Goal: Information Seeking & Learning: Find specific page/section

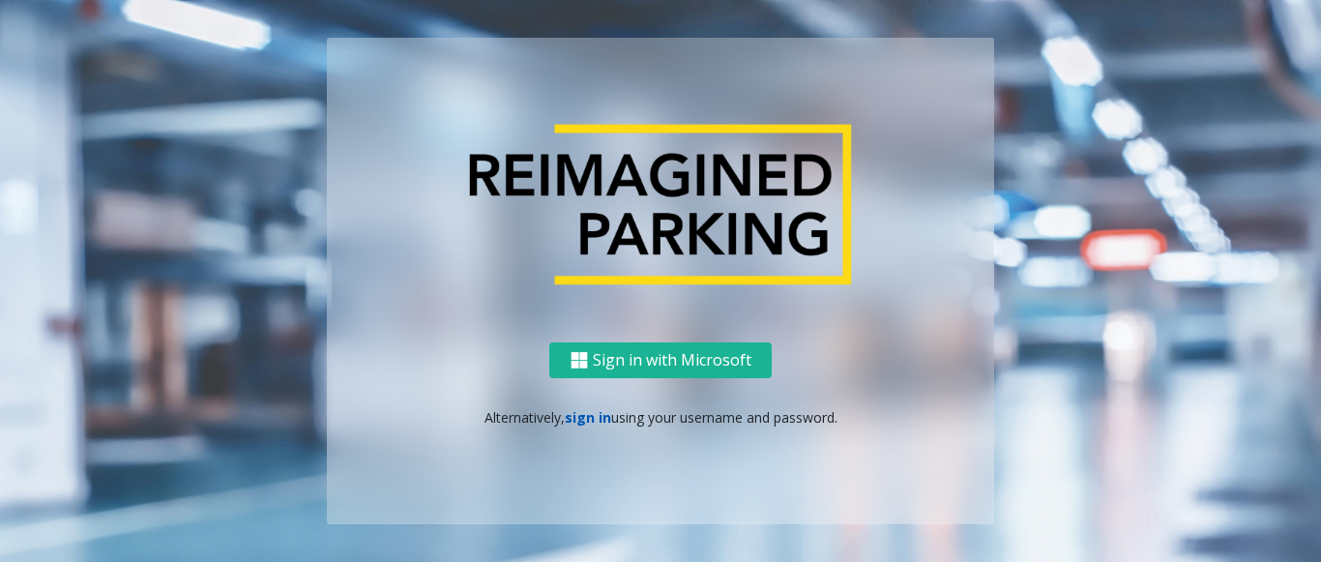
click at [583, 421] on link "sign in" at bounding box center [588, 417] width 46 height 18
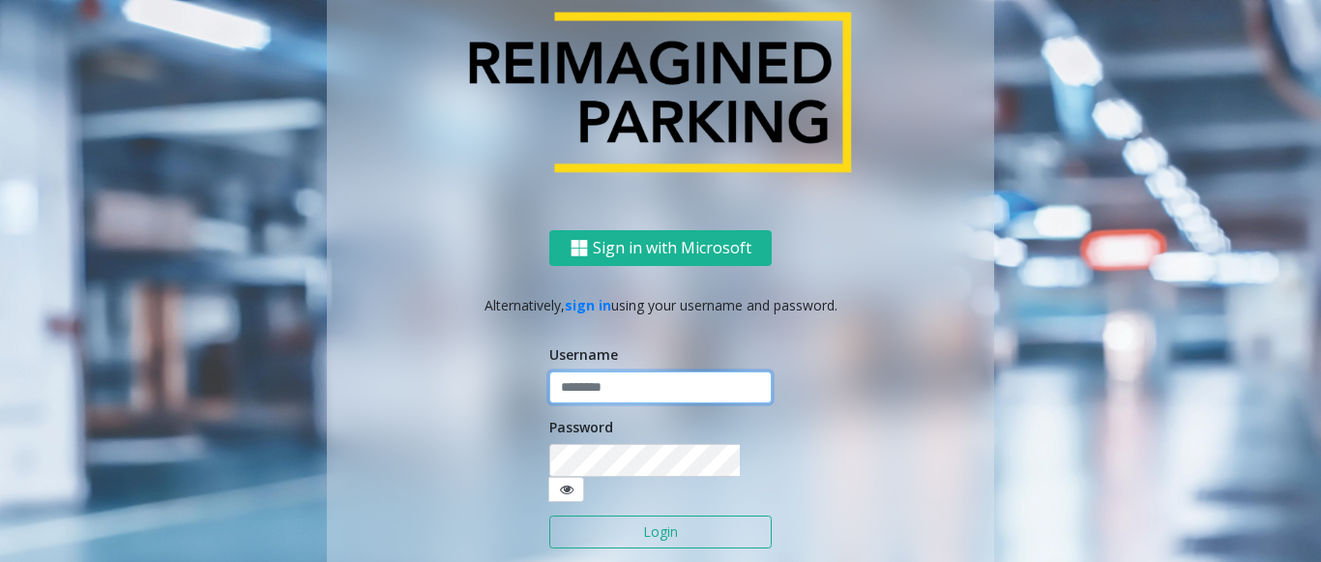
click at [580, 398] on input "text" at bounding box center [660, 387] width 222 height 33
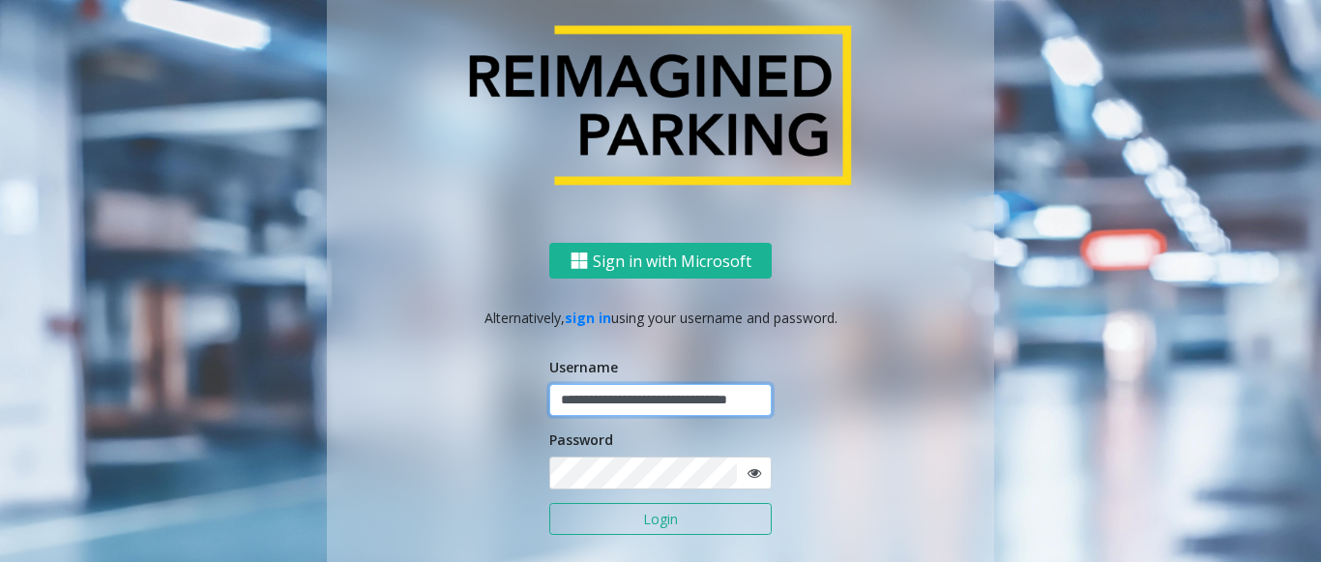
scroll to position [0, 39]
type input "**********"
click at [549, 503] on button "Login" at bounding box center [660, 519] width 222 height 33
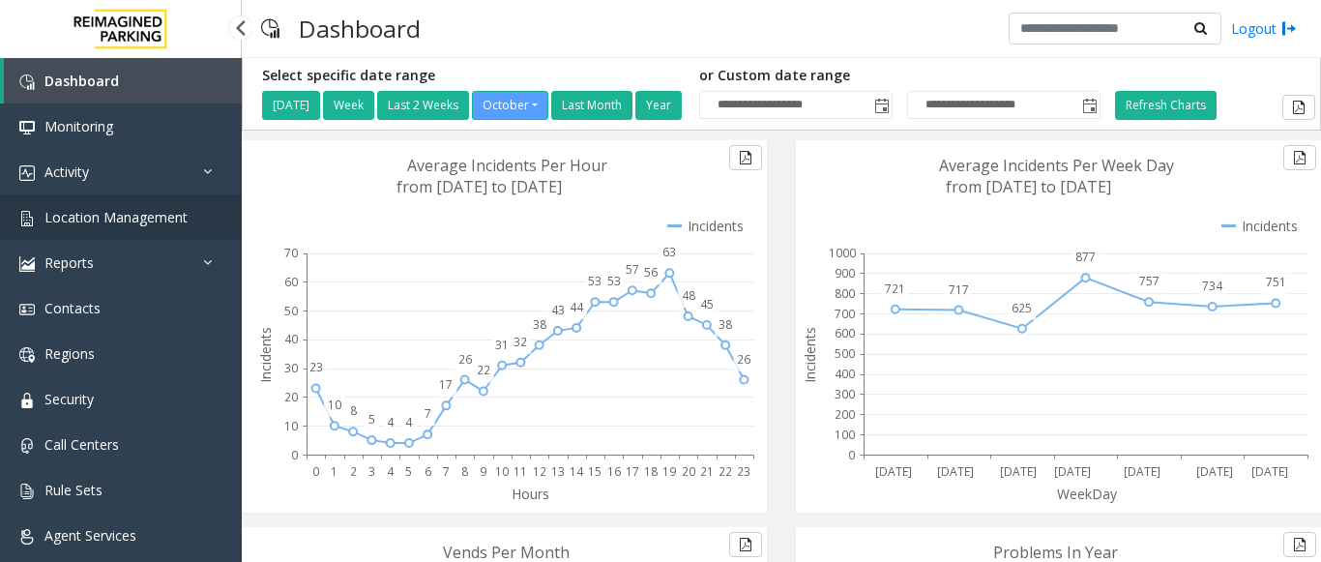
click at [93, 234] on link "Location Management" at bounding box center [121, 216] width 242 height 45
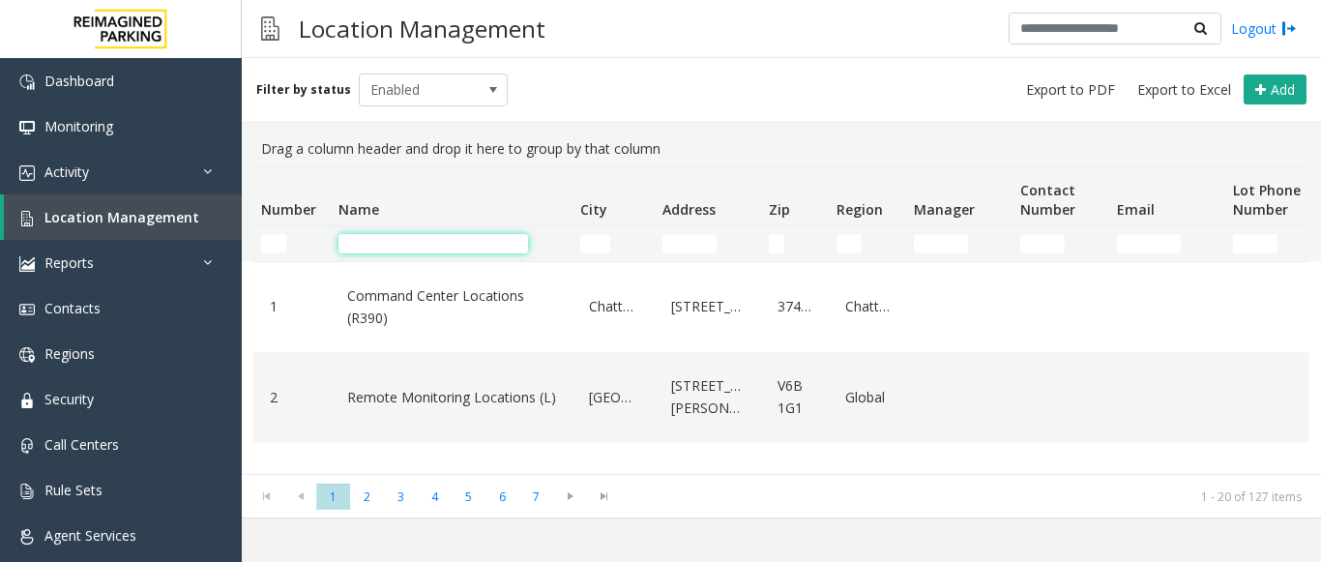
click at [427, 245] on input "Name Filter" at bounding box center [433, 243] width 190 height 19
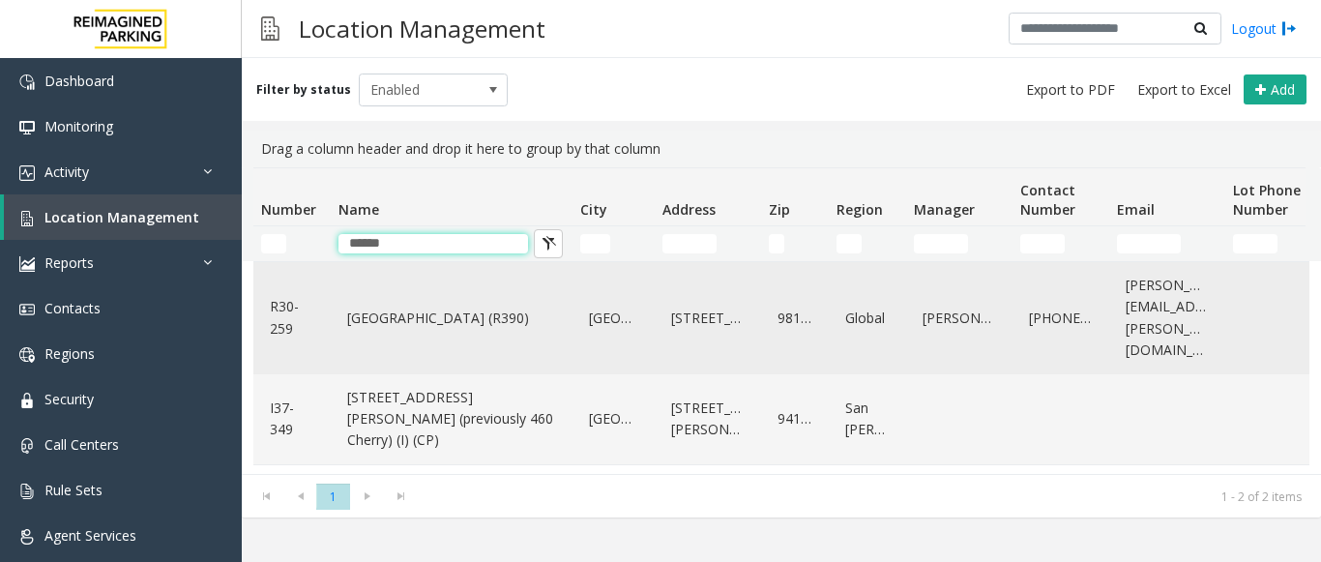
type input "******"
click at [403, 311] on link "[GEOGRAPHIC_DATA] (R390)" at bounding box center [451, 318] width 219 height 31
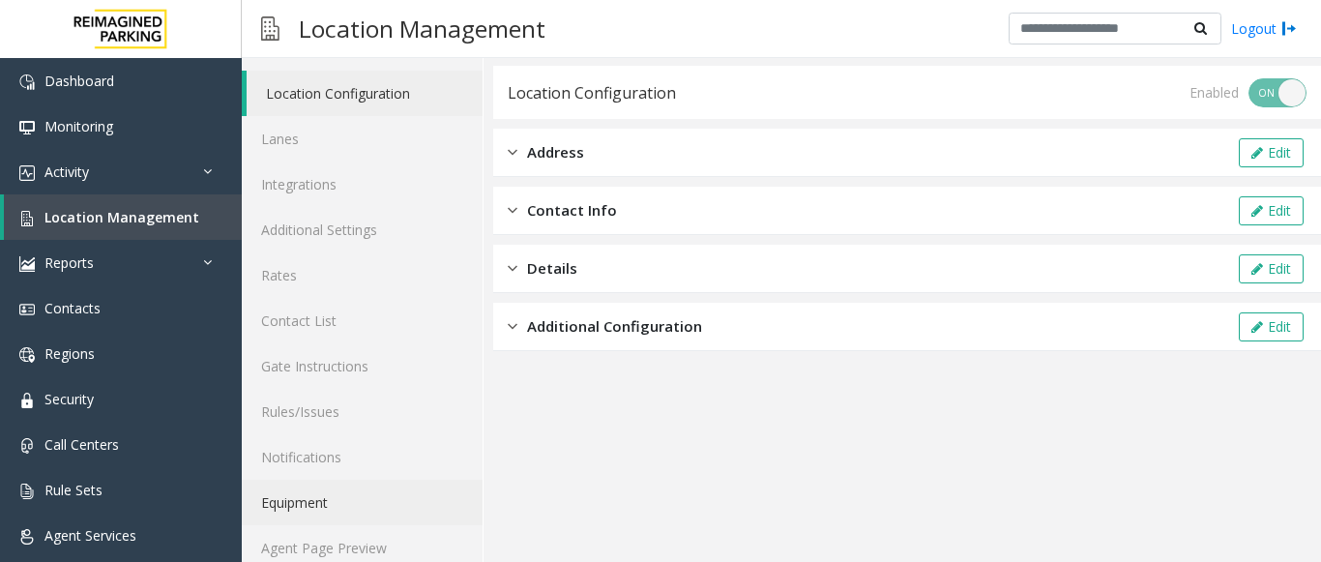
scroll to position [75, 0]
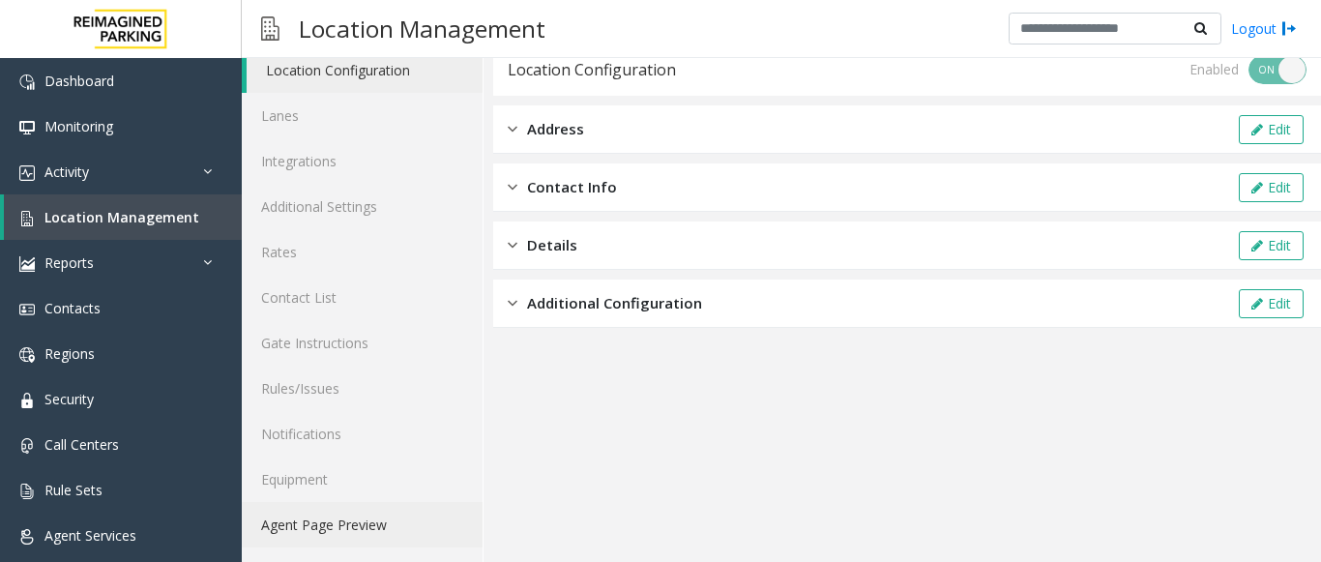
click at [314, 530] on link "Agent Page Preview" at bounding box center [362, 524] width 241 height 45
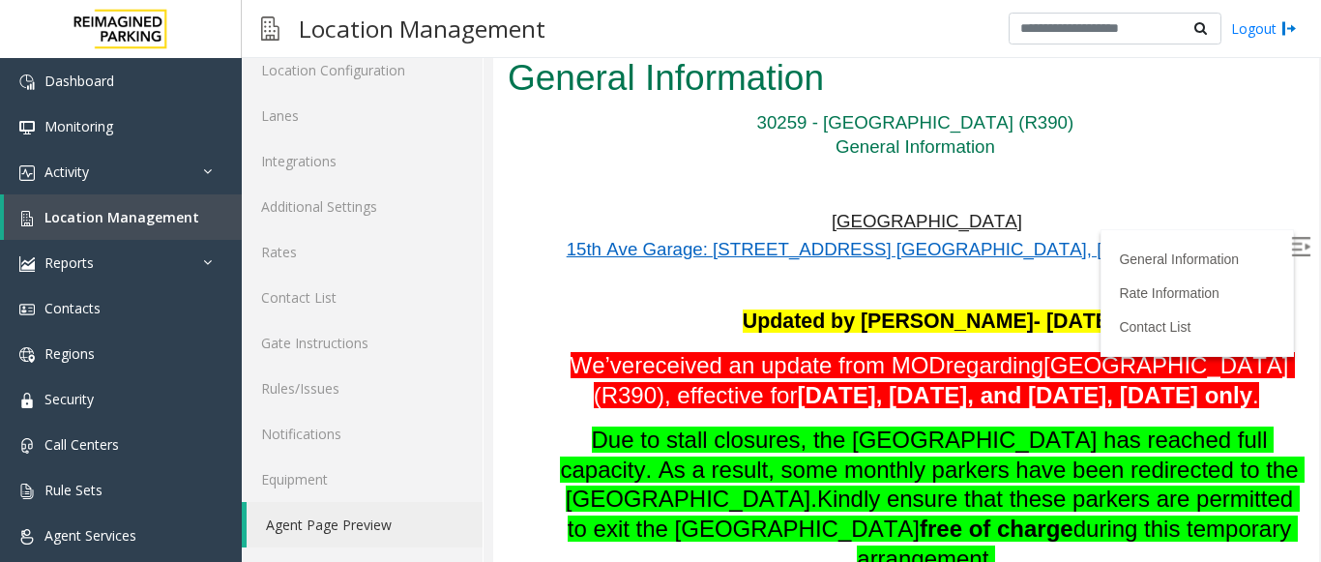
scroll to position [97, 0]
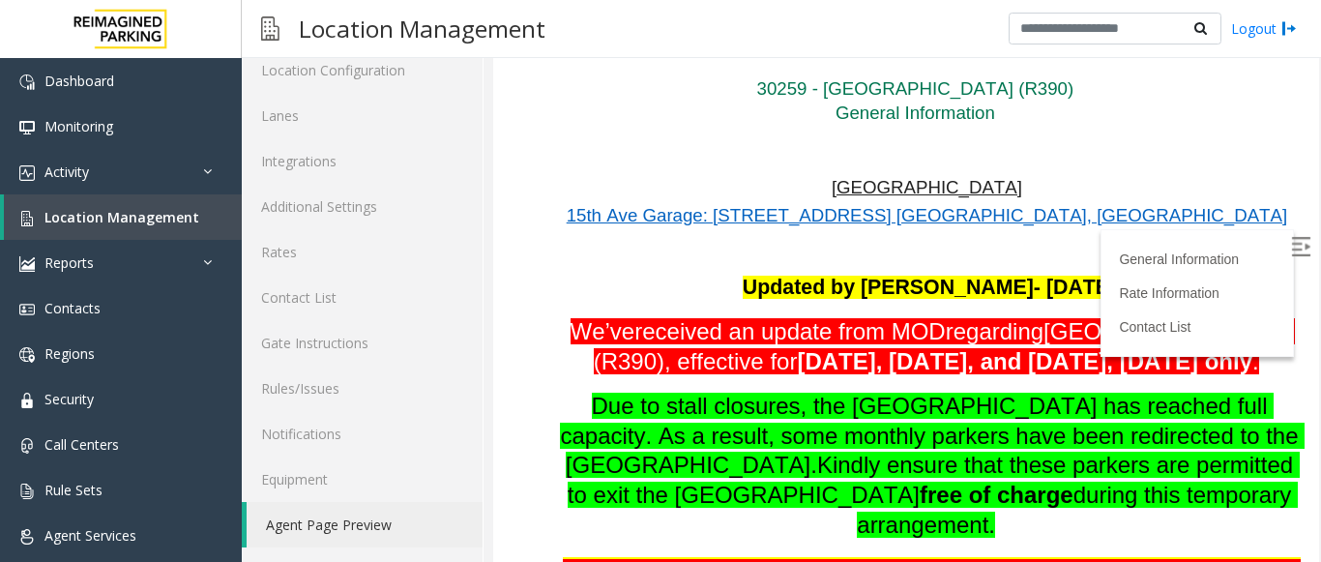
click at [1291, 249] on img at bounding box center [1300, 246] width 19 height 19
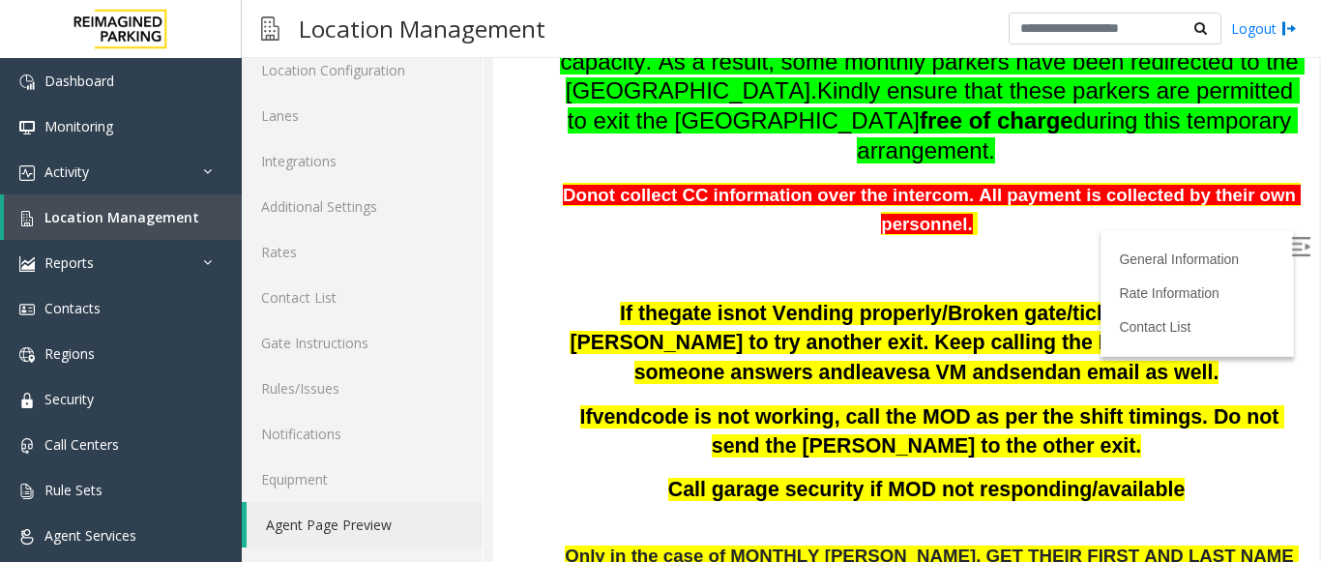
scroll to position [677, 0]
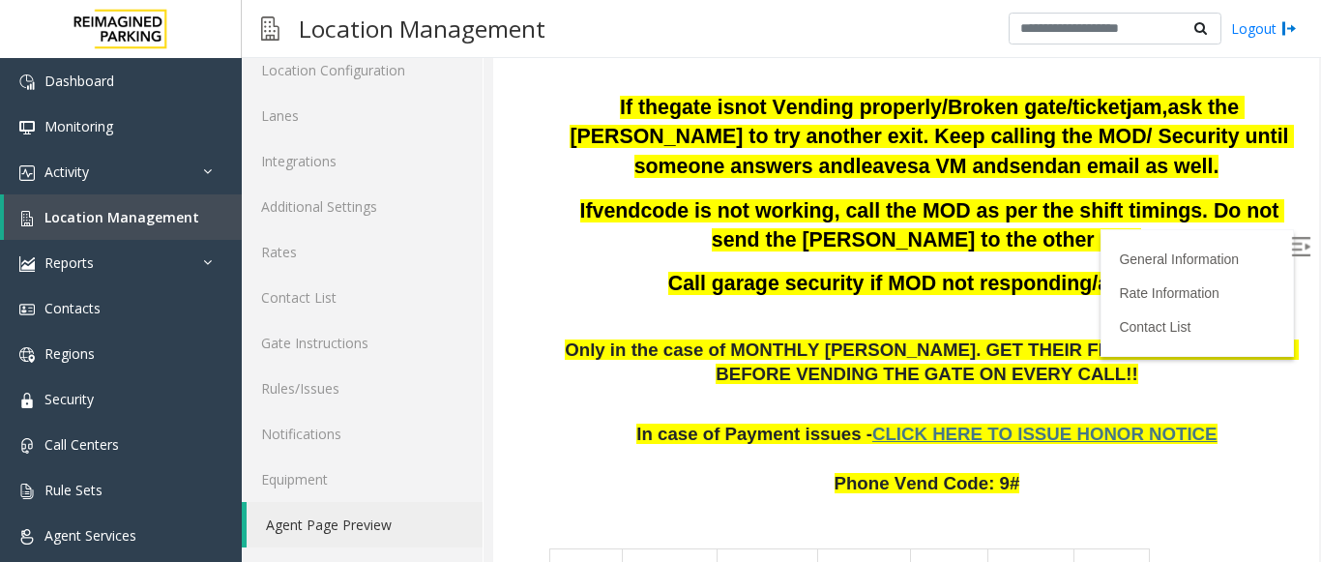
click at [592, 45] on div "Location Management Logout" at bounding box center [781, 29] width 1079 height 58
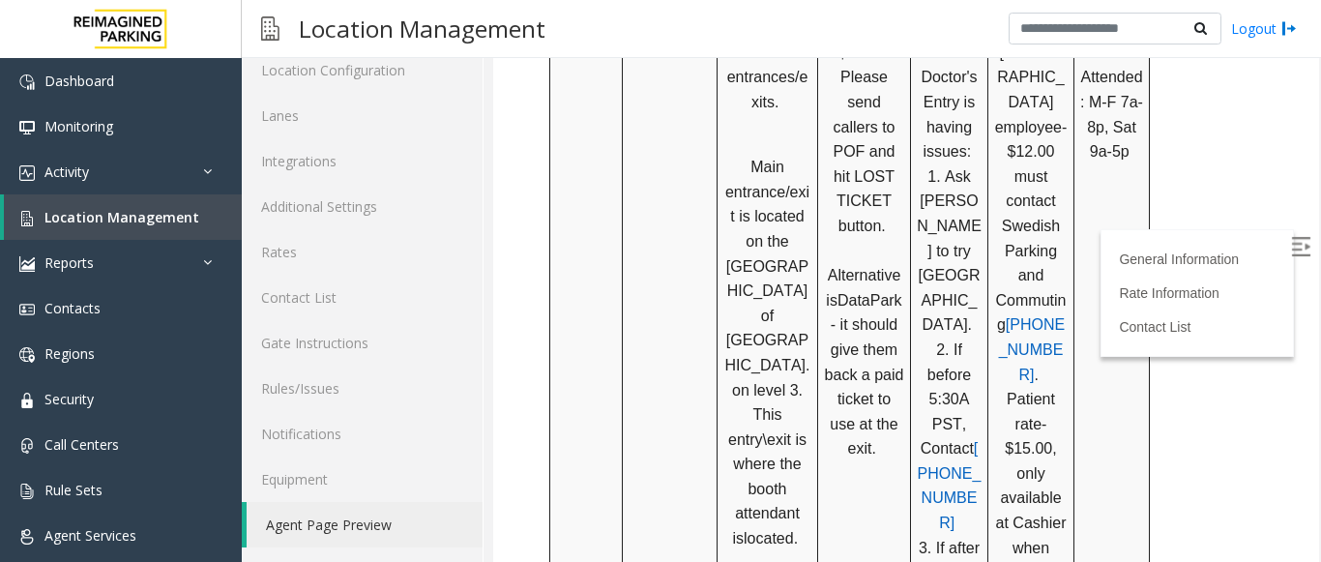
scroll to position [3453, 0]
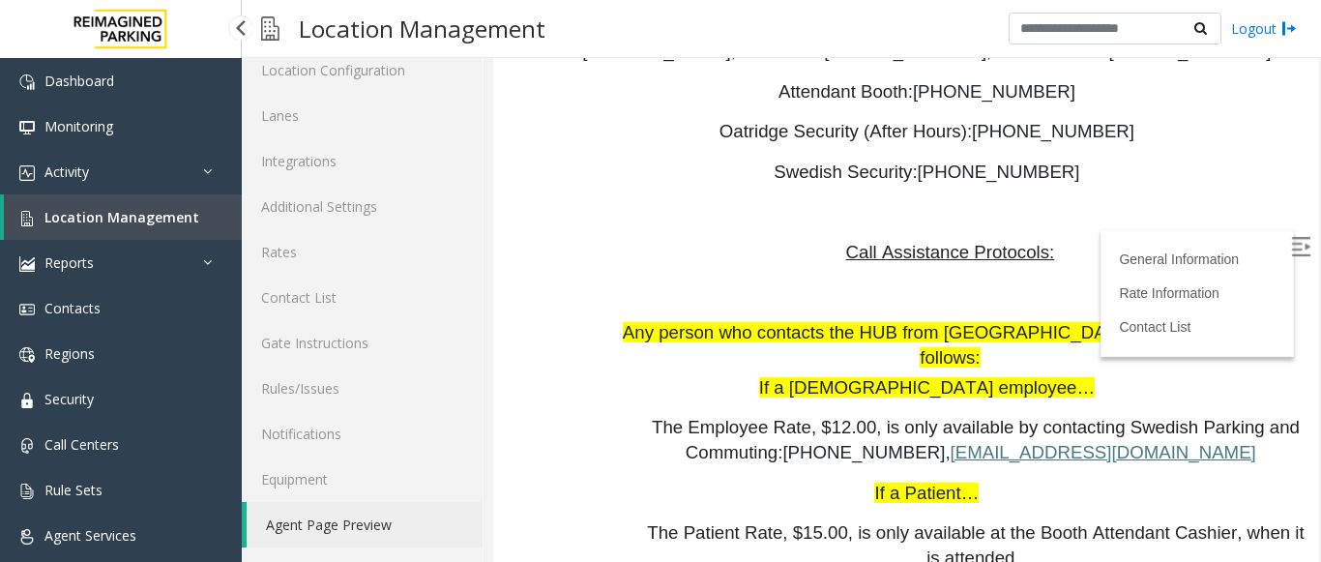
click at [112, 222] on span "Location Management" at bounding box center [121, 217] width 155 height 18
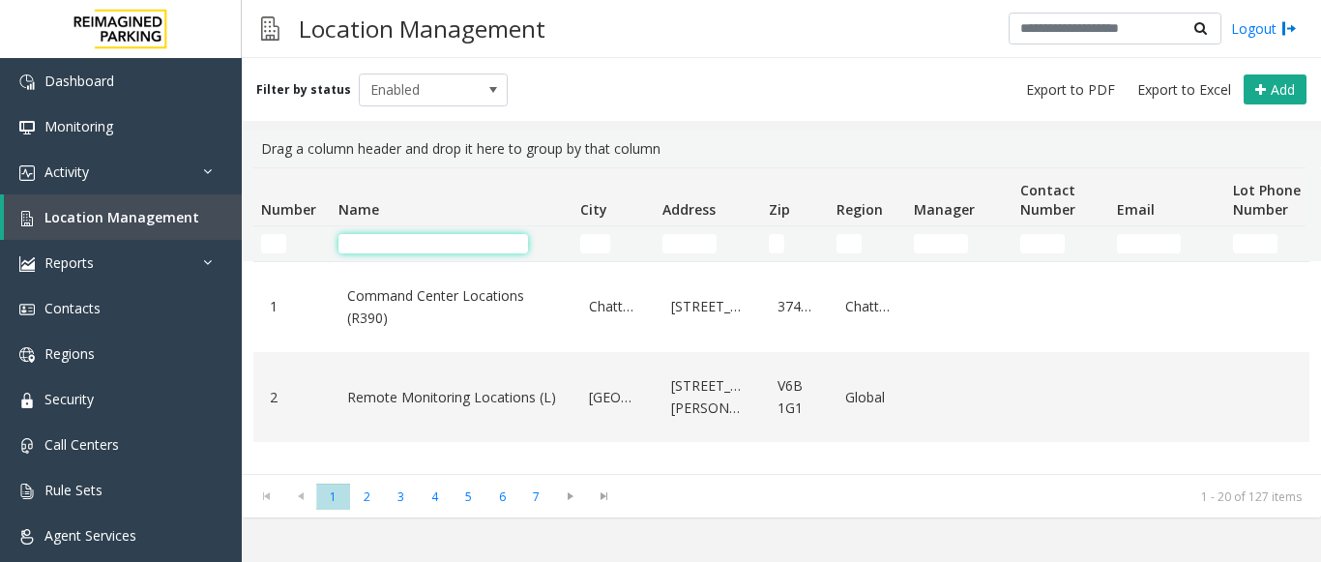
click at [370, 243] on input "Name Filter" at bounding box center [433, 243] width 190 height 19
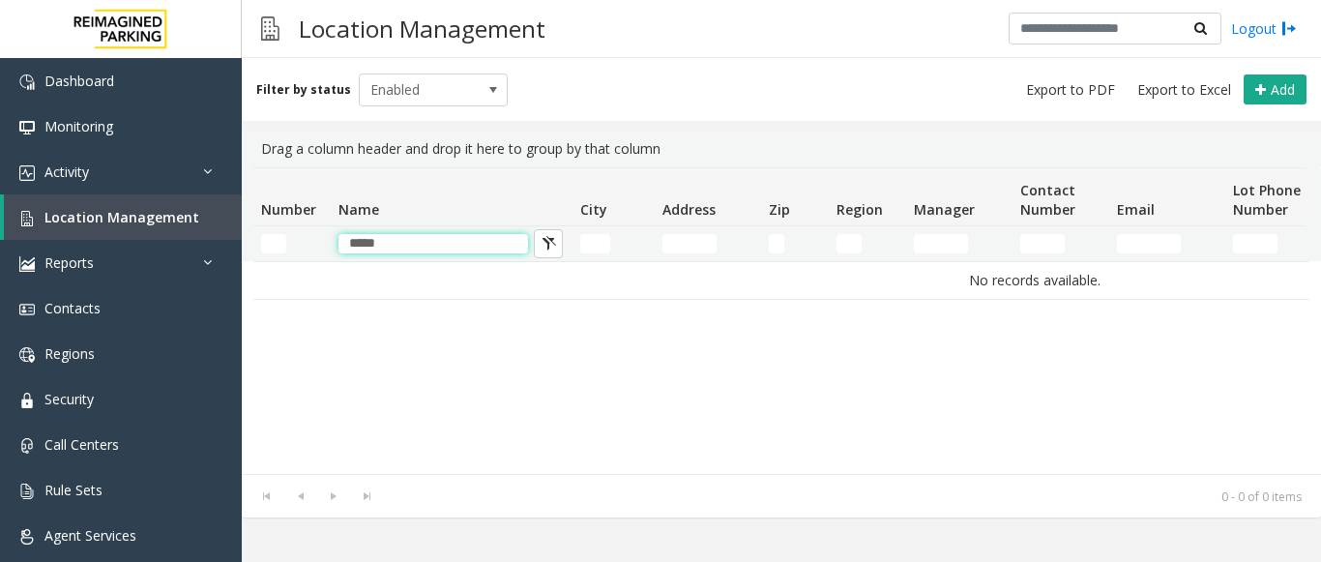
drag, startPoint x: 439, startPoint y: 242, endPoint x: -327, endPoint y: 232, distance: 765.9
click at [0, 232] on html "Dashboard Monitoring Activity Daily Activity Lane Activity Agent Activity Quali…" at bounding box center [660, 281] width 1321 height 562
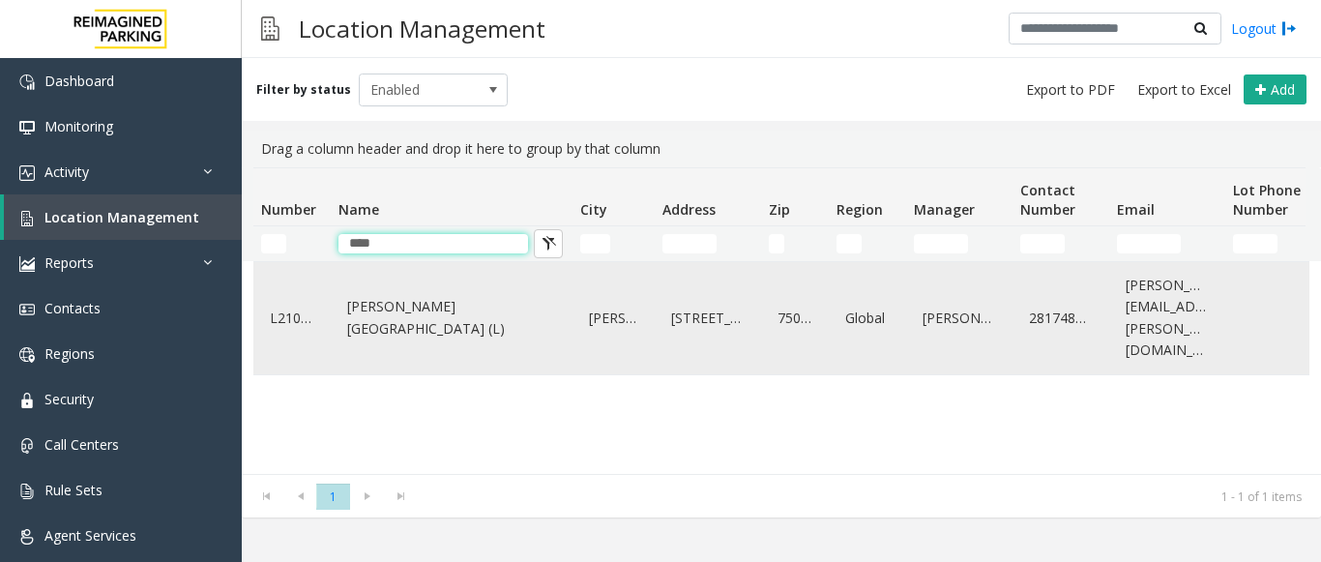
type input "****"
click at [393, 302] on link "[PERSON_NAME][GEOGRAPHIC_DATA] (L)" at bounding box center [451, 317] width 219 height 53
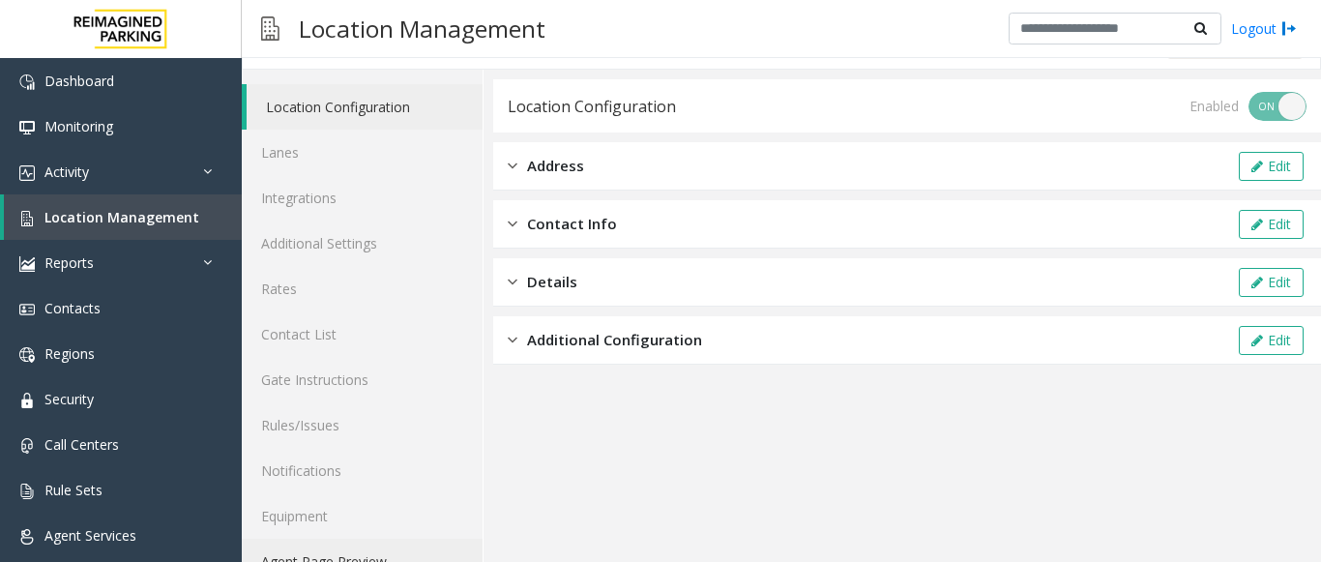
scroll to position [75, 0]
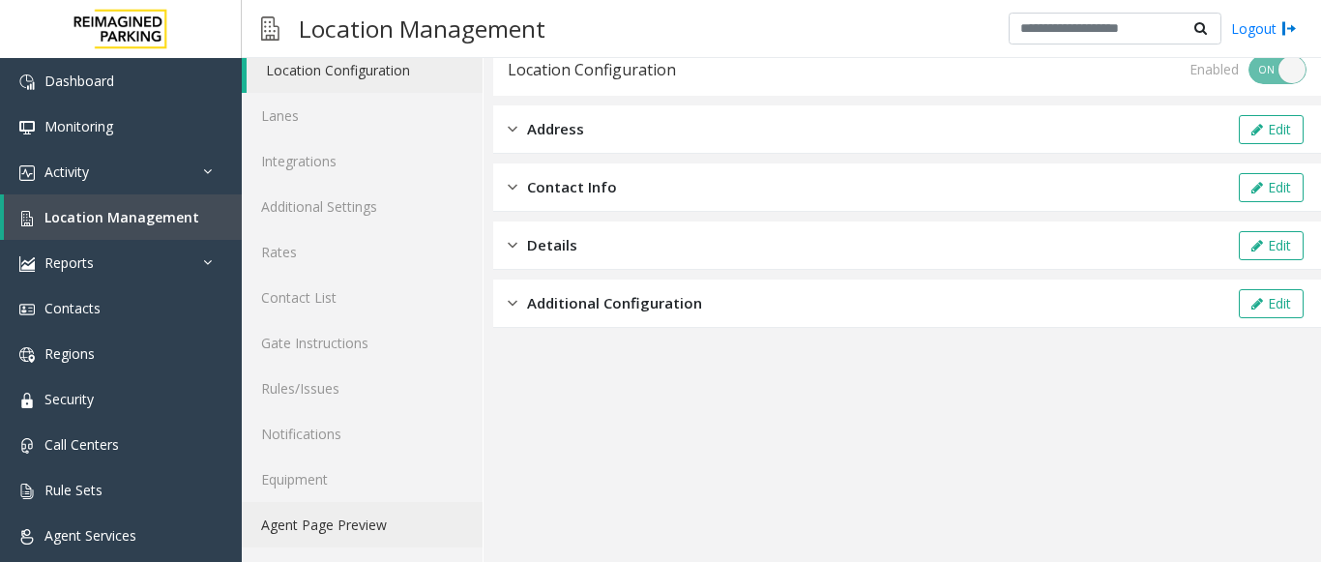
click at [336, 523] on link "Agent Page Preview" at bounding box center [362, 524] width 241 height 45
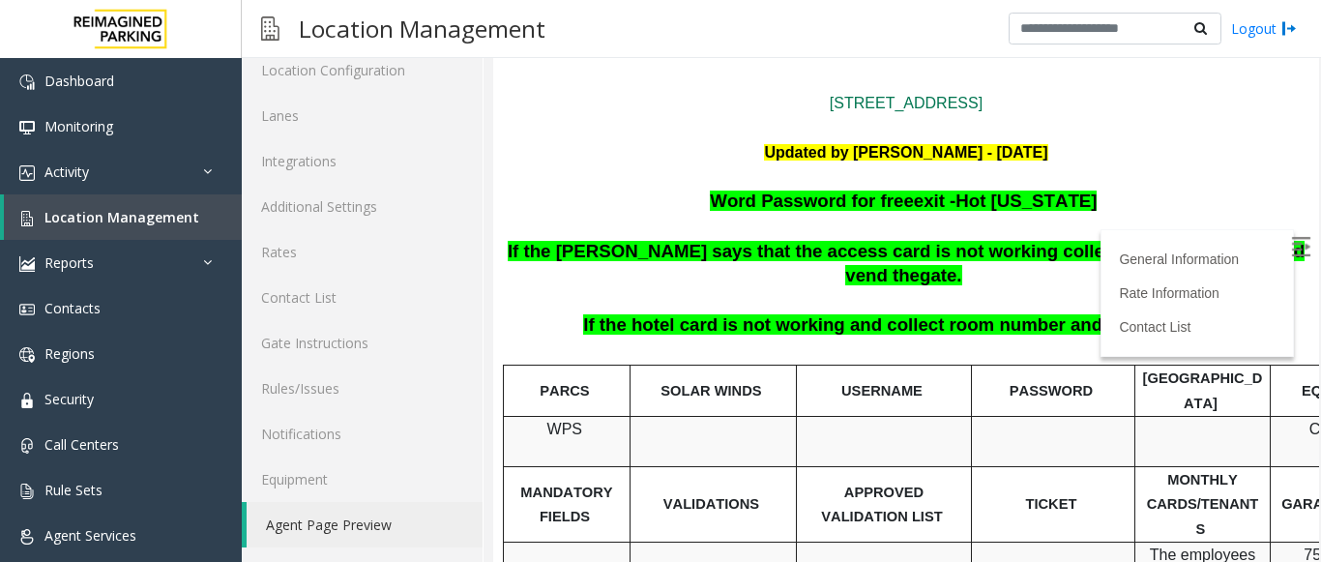
scroll to position [290, 0]
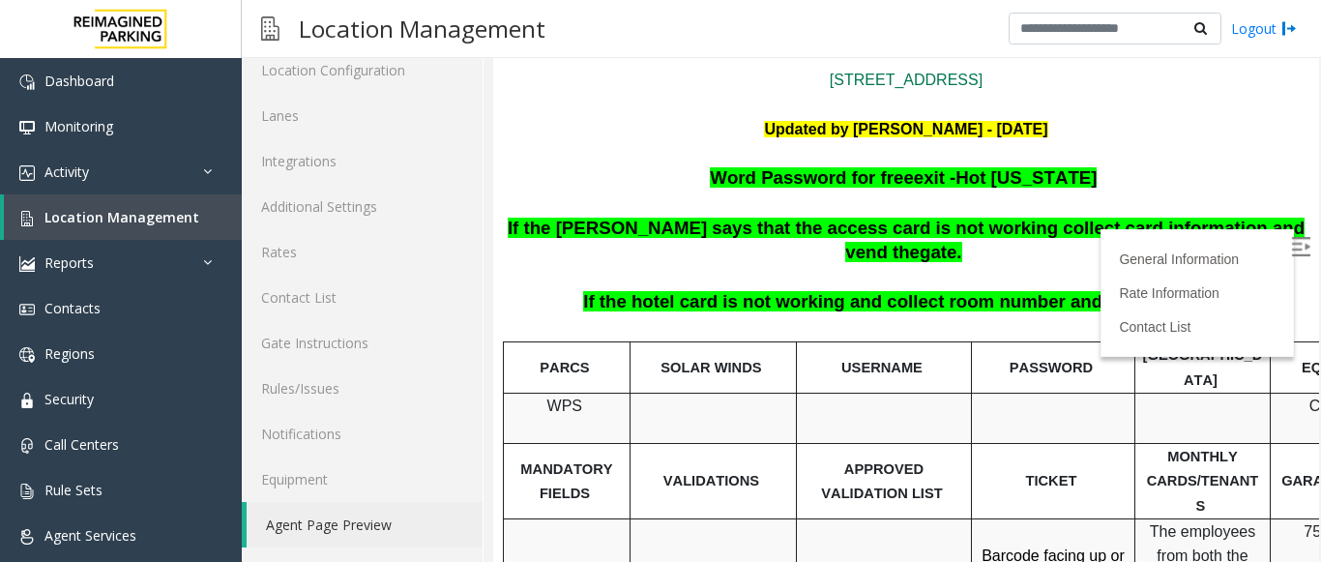
drag, startPoint x: 1276, startPoint y: 240, endPoint x: 742, endPoint y: 256, distance: 534.0
click at [1291, 240] on img at bounding box center [1300, 246] width 19 height 19
click at [125, 209] on span "Location Management" at bounding box center [121, 217] width 155 height 18
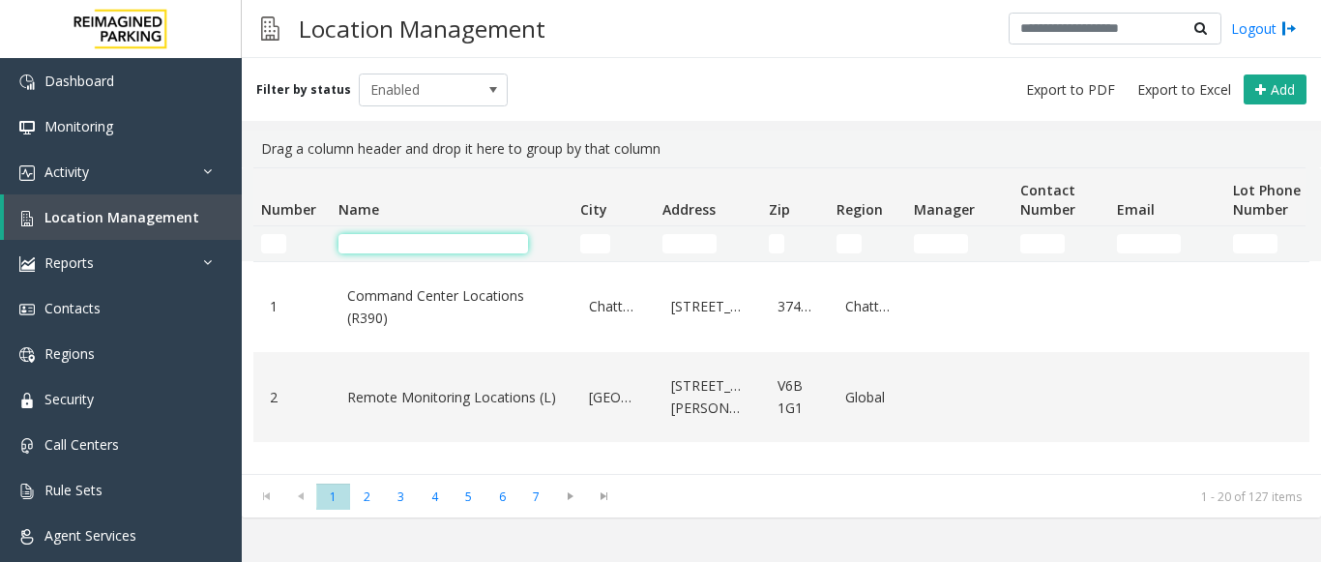
click at [366, 242] on input "Name Filter" at bounding box center [433, 243] width 190 height 19
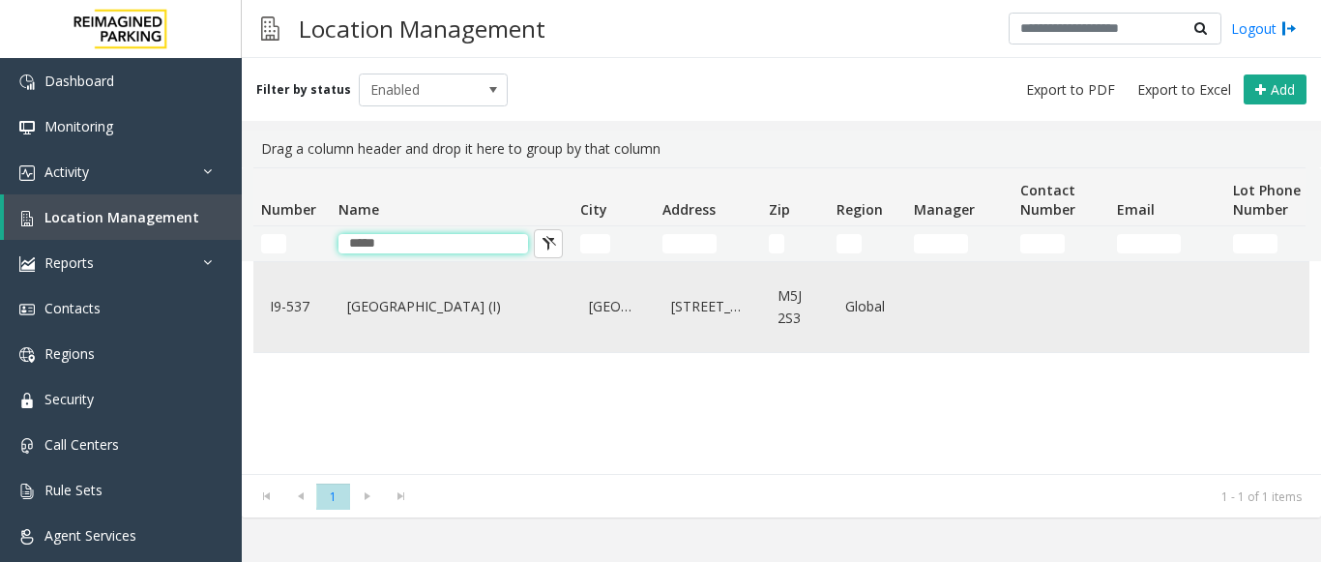
type input "*****"
click at [424, 310] on link "[GEOGRAPHIC_DATA] (I)" at bounding box center [451, 306] width 219 height 31
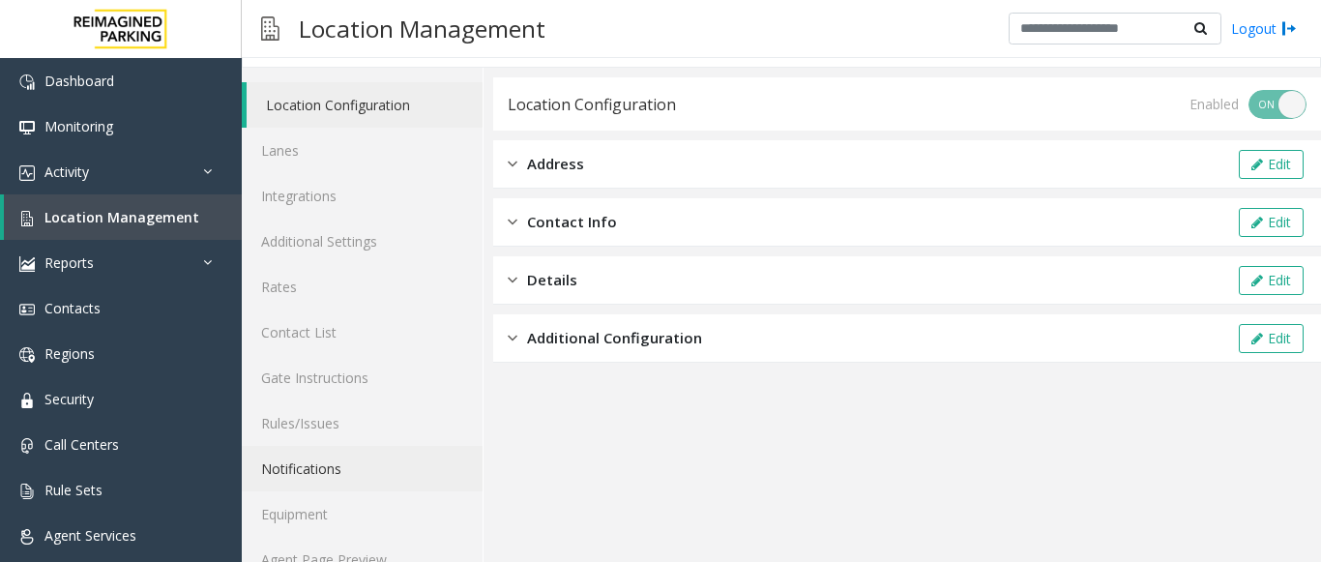
scroll to position [75, 0]
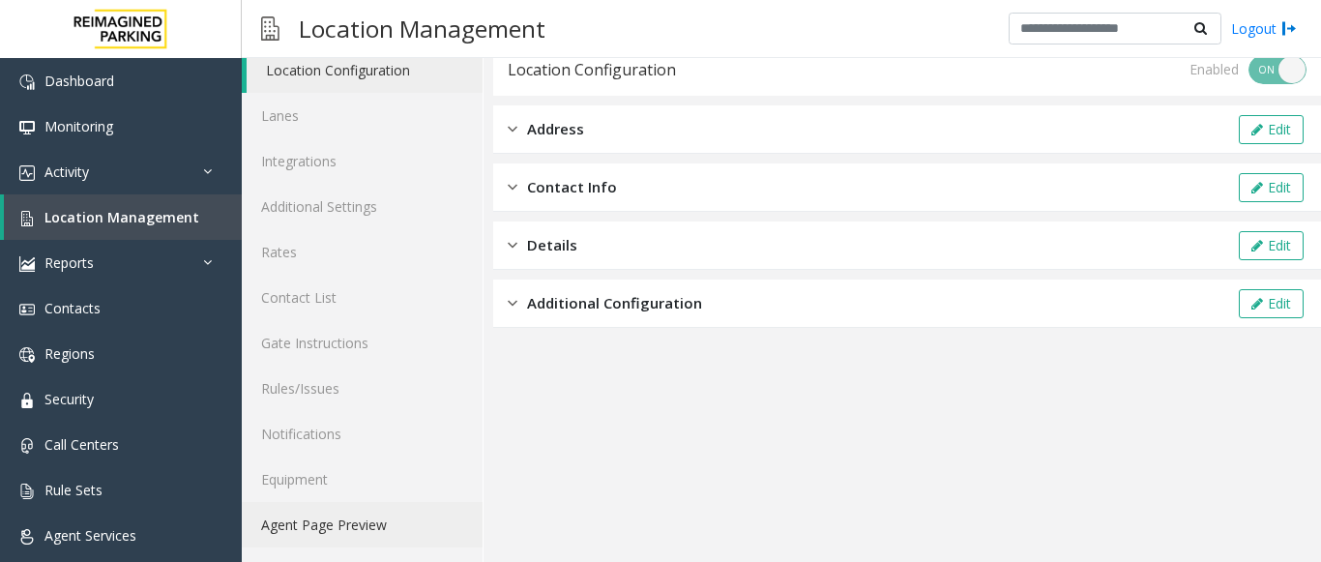
click at [312, 534] on link "Agent Page Preview" at bounding box center [362, 524] width 241 height 45
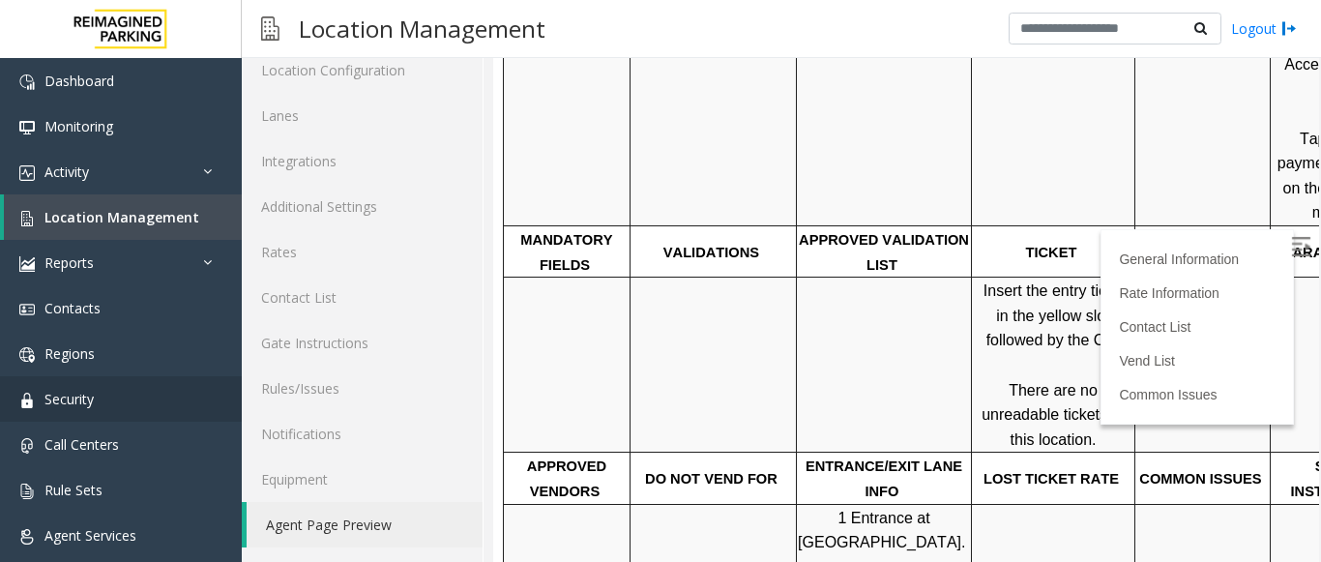
scroll to position [580, 0]
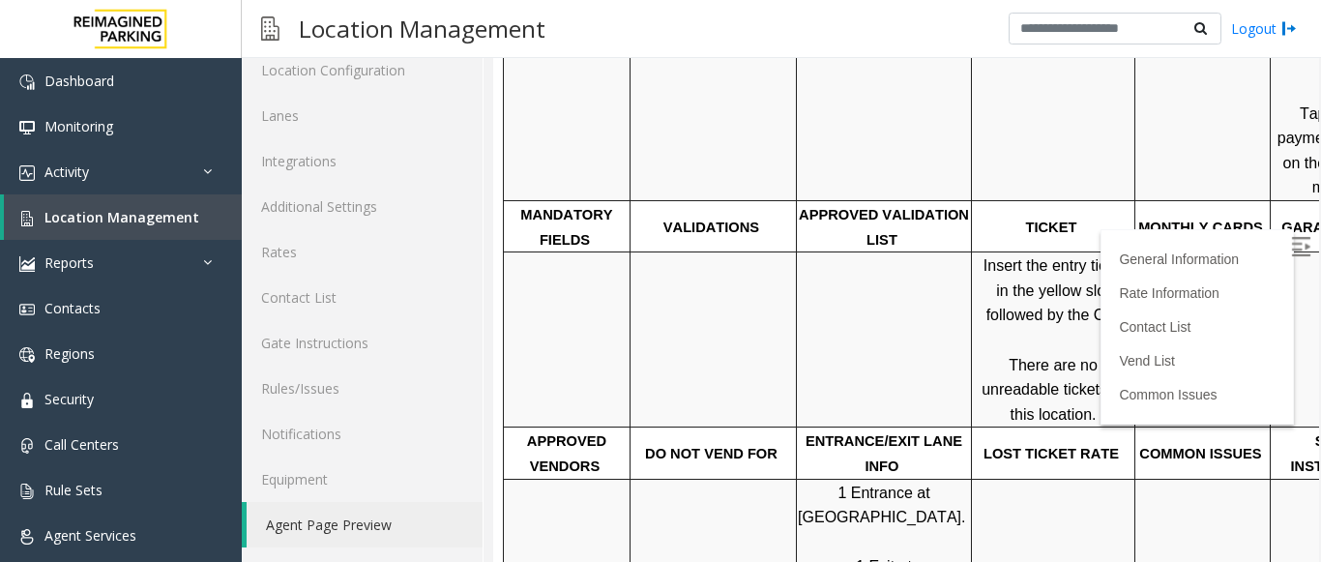
click at [1291, 248] on img at bounding box center [1300, 246] width 19 height 19
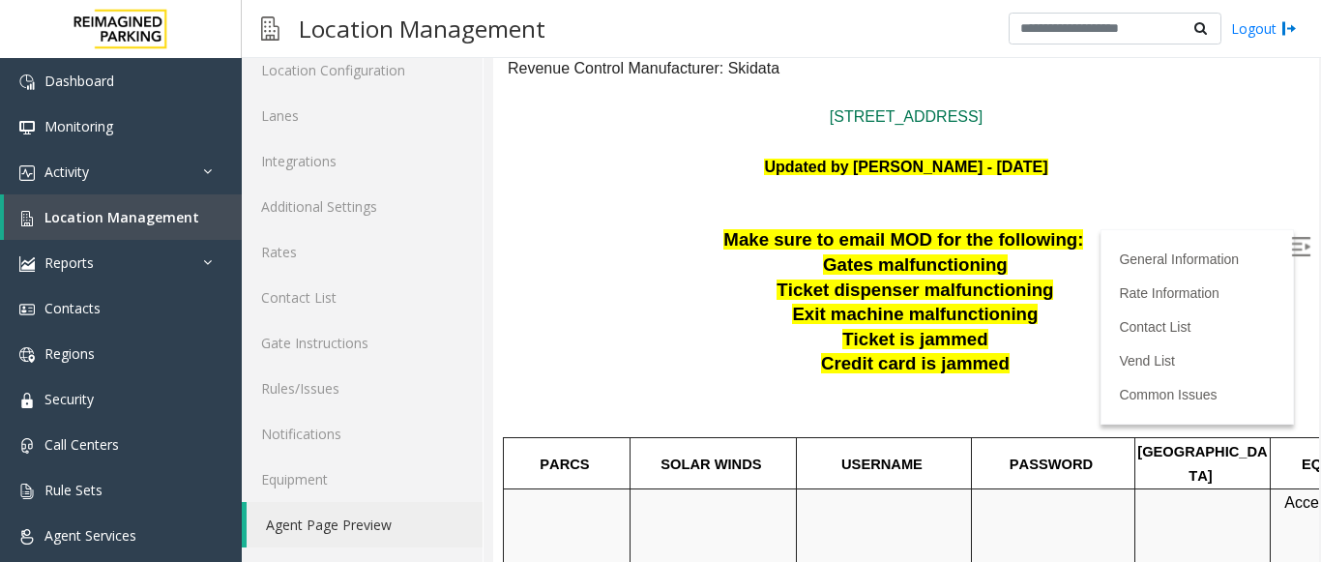
scroll to position [0, 0]
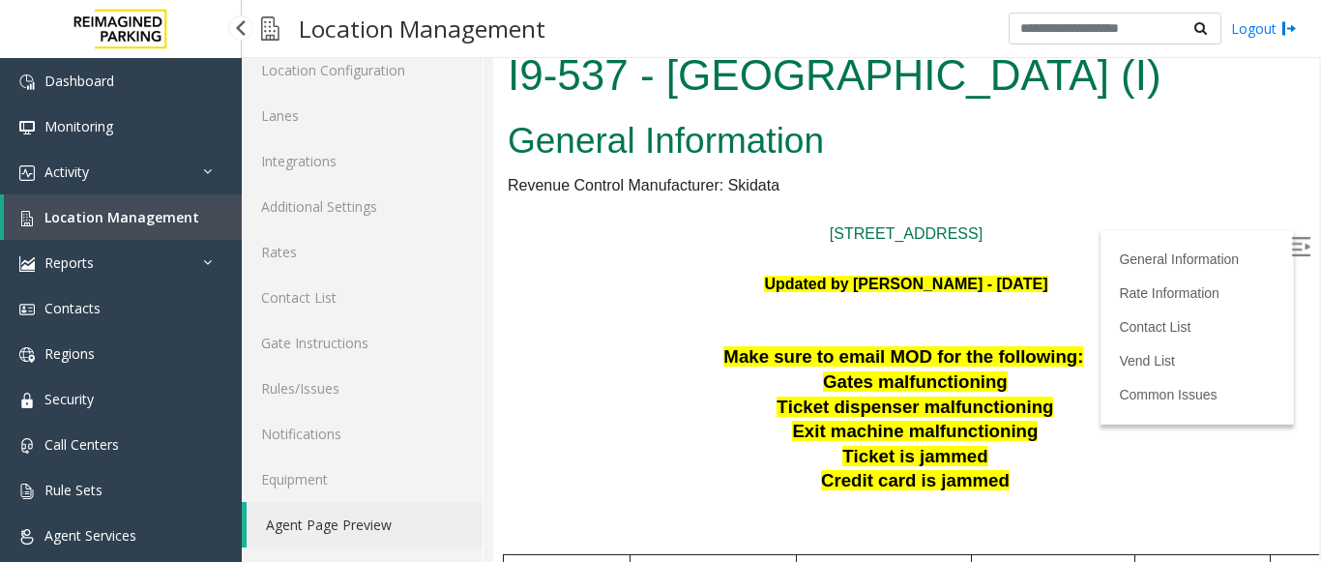
click at [100, 213] on span "Location Management" at bounding box center [121, 217] width 155 height 18
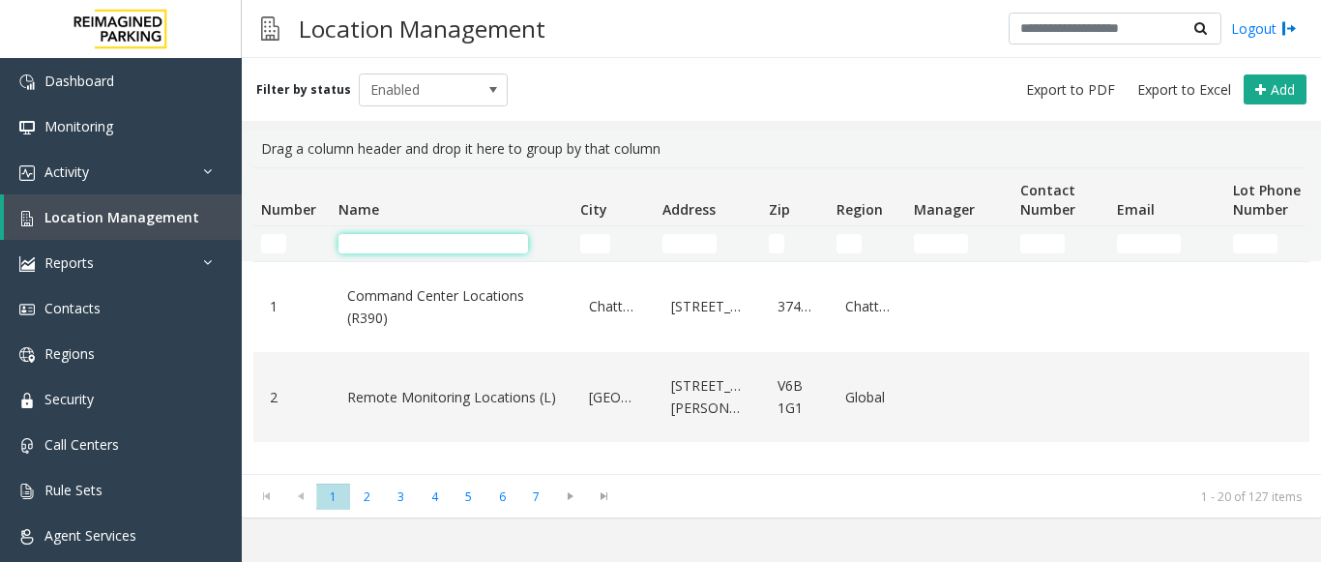
click at [368, 252] on input "Name Filter" at bounding box center [433, 243] width 190 height 19
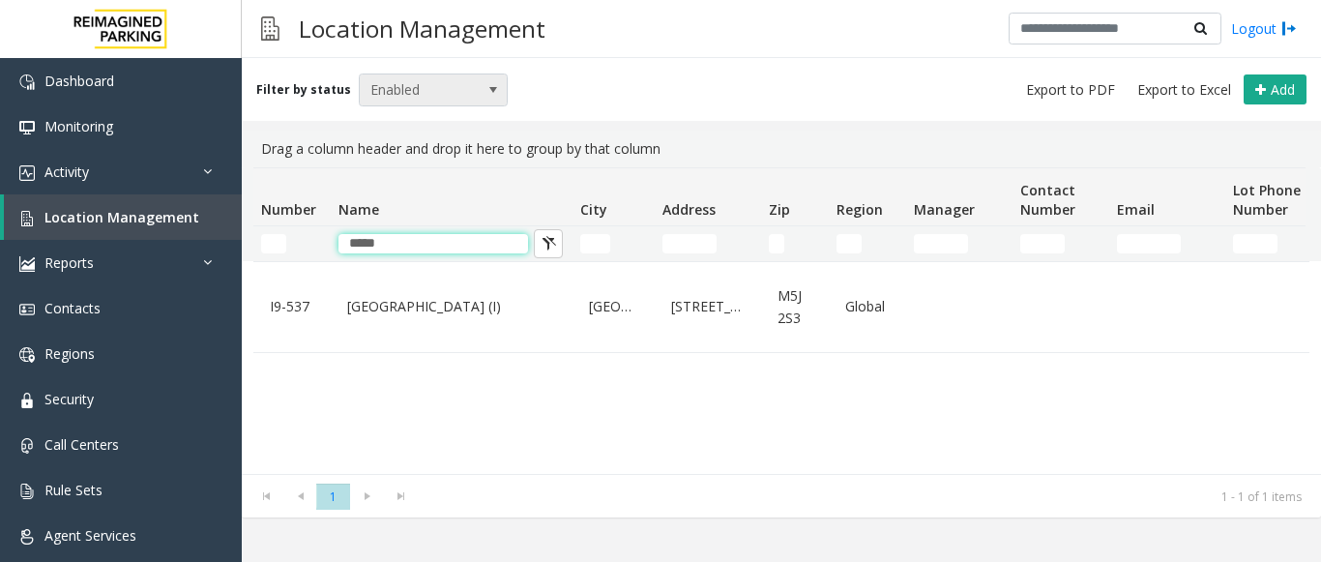
type input "*****"
click at [431, 82] on span "Enabled" at bounding box center [419, 89] width 118 height 31
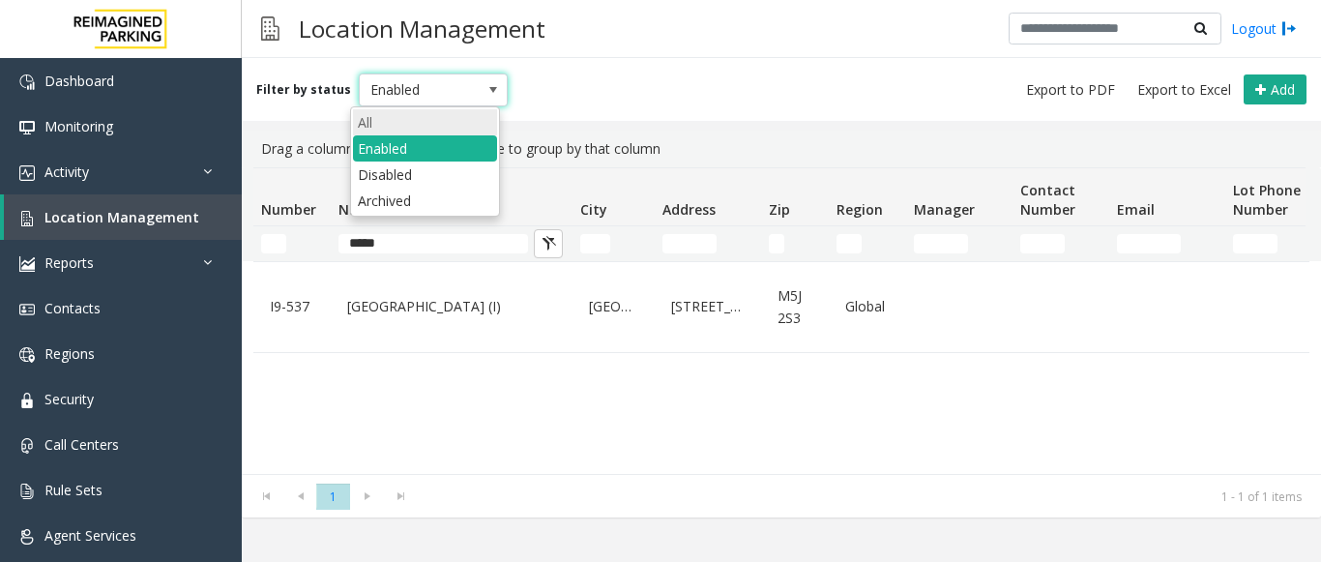
click at [379, 128] on li "All" at bounding box center [425, 122] width 144 height 26
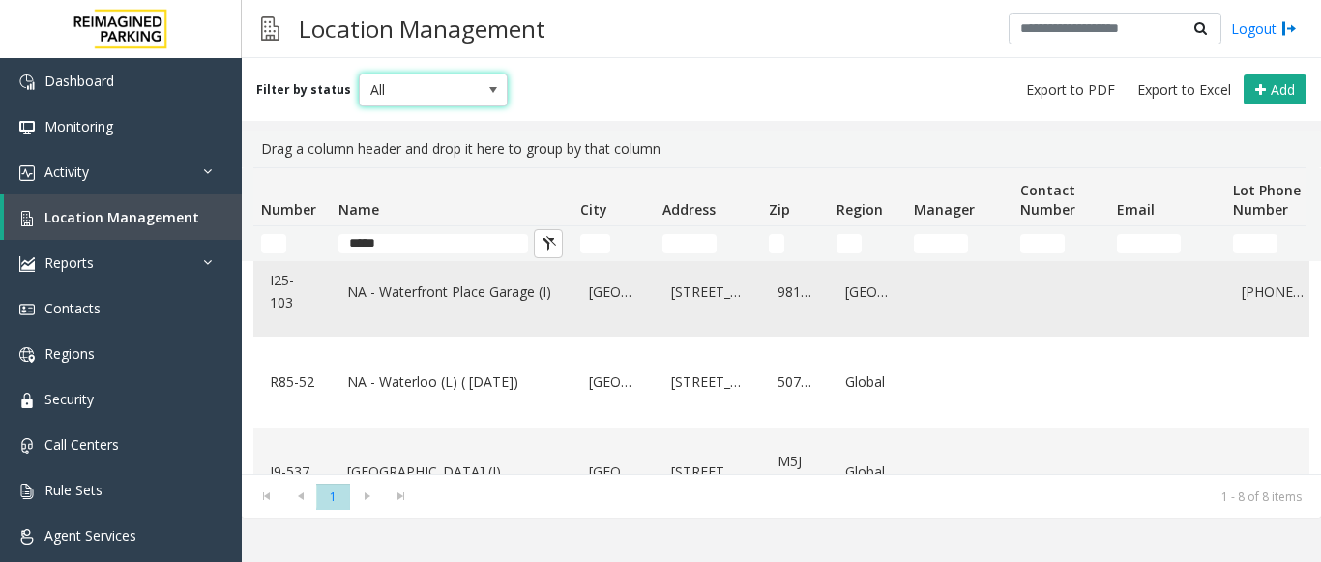
scroll to position [484, 0]
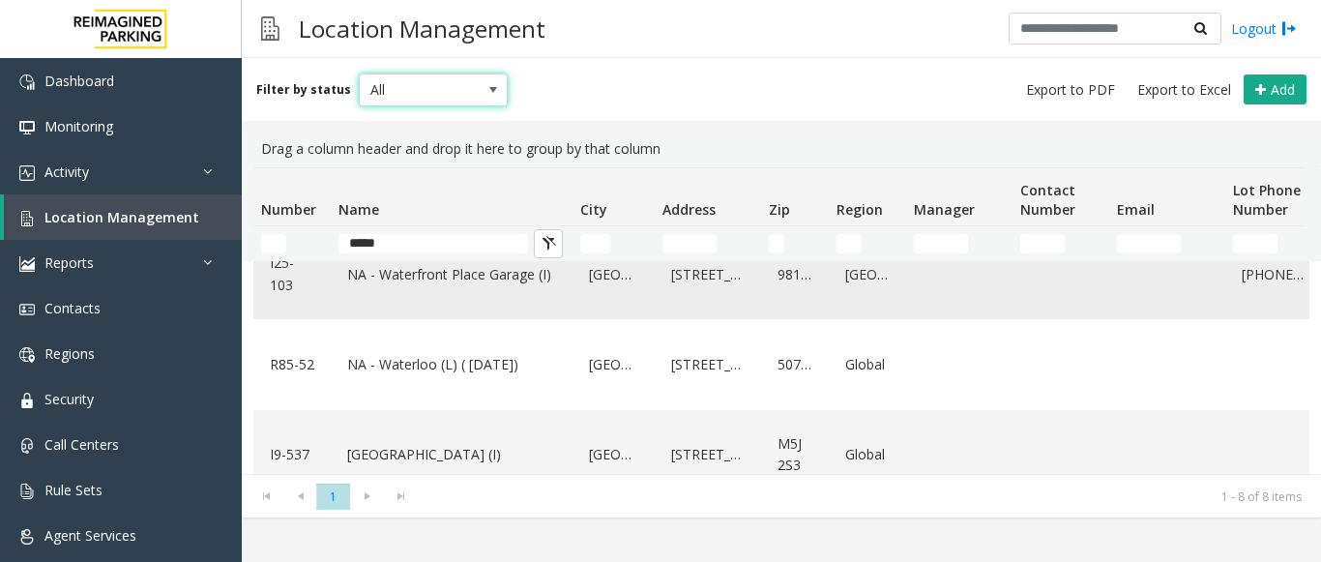
click at [448, 279] on link "NA - Waterfront Place Garage (I)" at bounding box center [451, 274] width 219 height 31
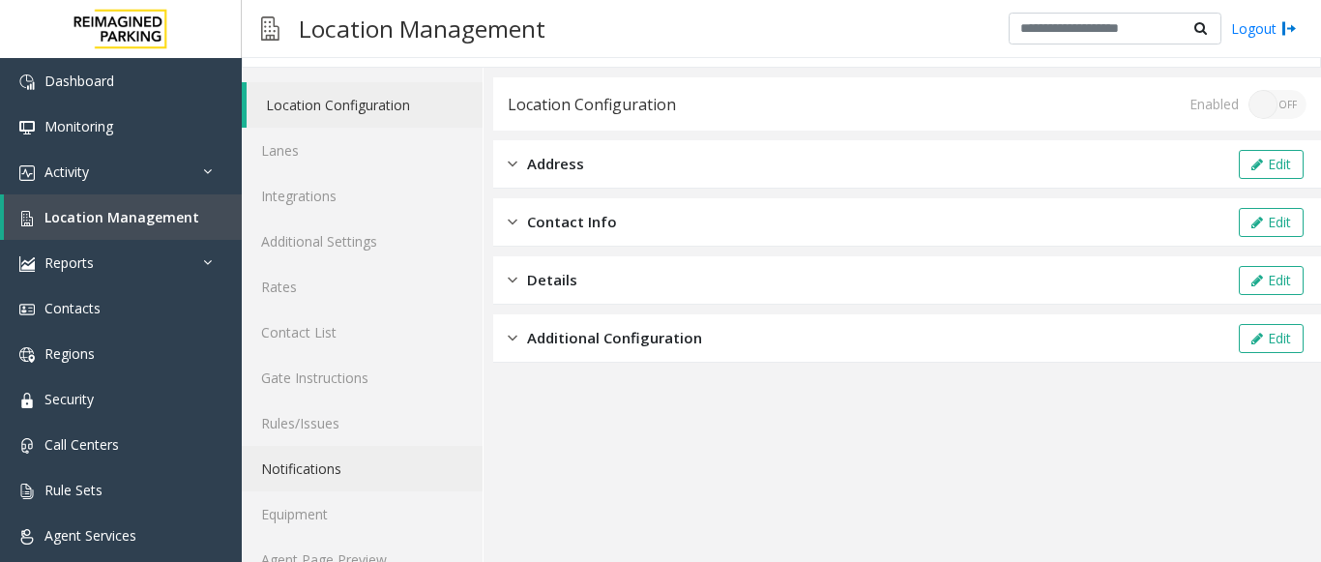
scroll to position [75, 0]
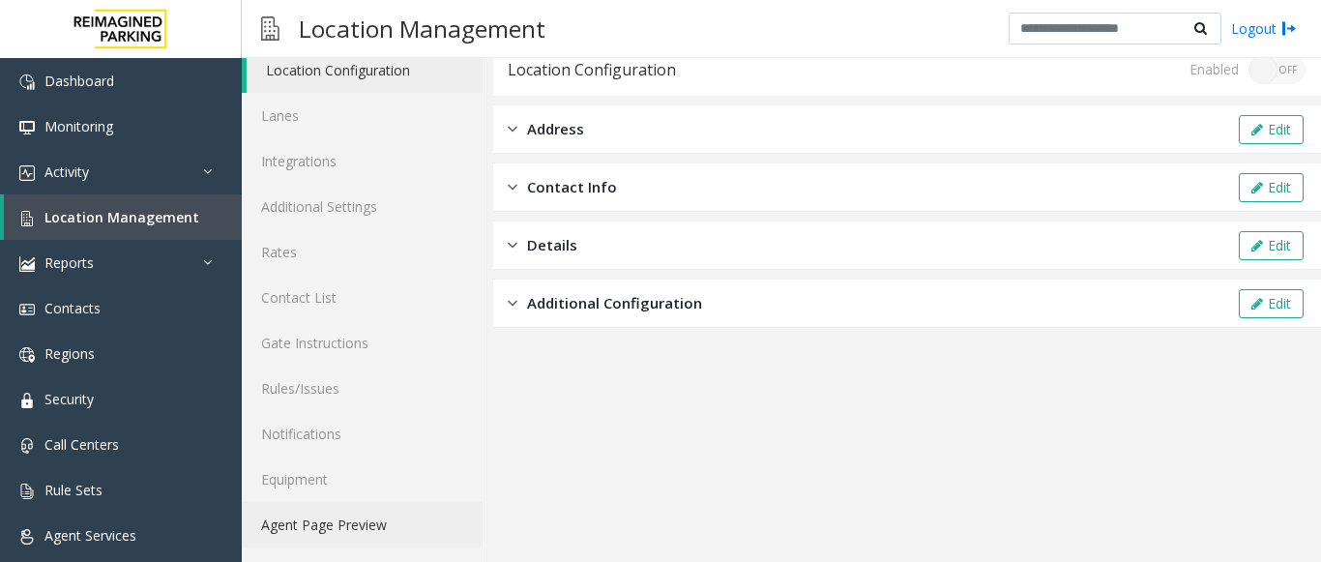
drag, startPoint x: 350, startPoint y: 534, endPoint x: 485, endPoint y: 394, distance: 194.9
click at [350, 533] on link "Agent Page Preview" at bounding box center [362, 524] width 241 height 45
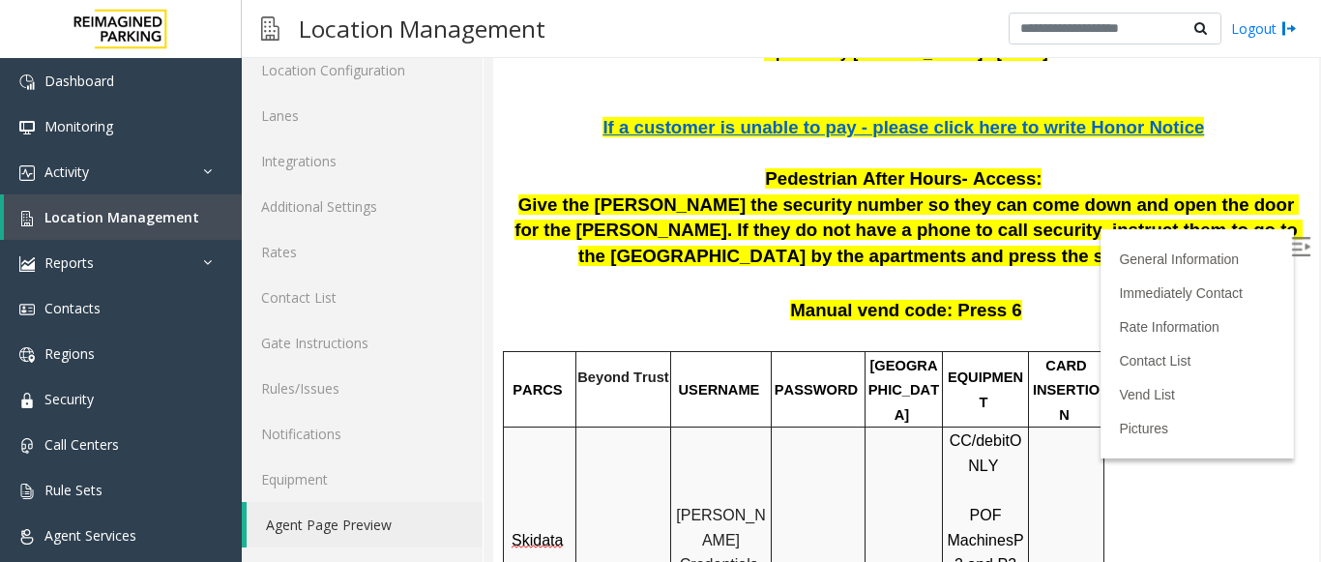
scroll to position [744, 0]
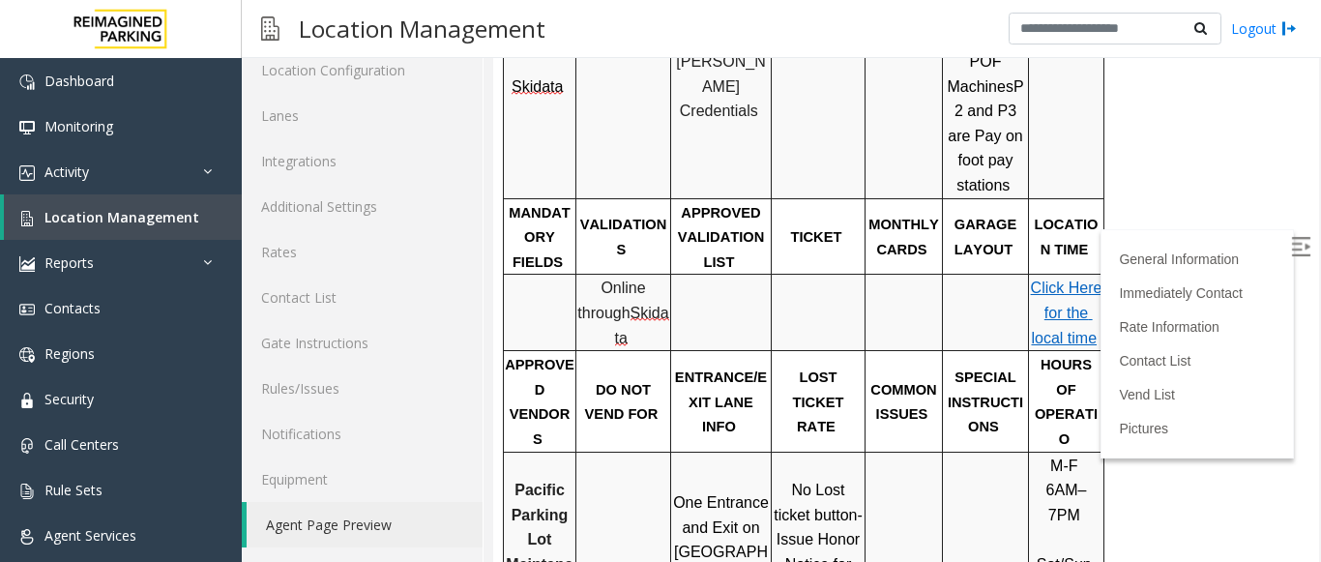
click at [1291, 252] on img at bounding box center [1300, 246] width 19 height 19
click at [138, 213] on span "Location Management" at bounding box center [121, 217] width 155 height 18
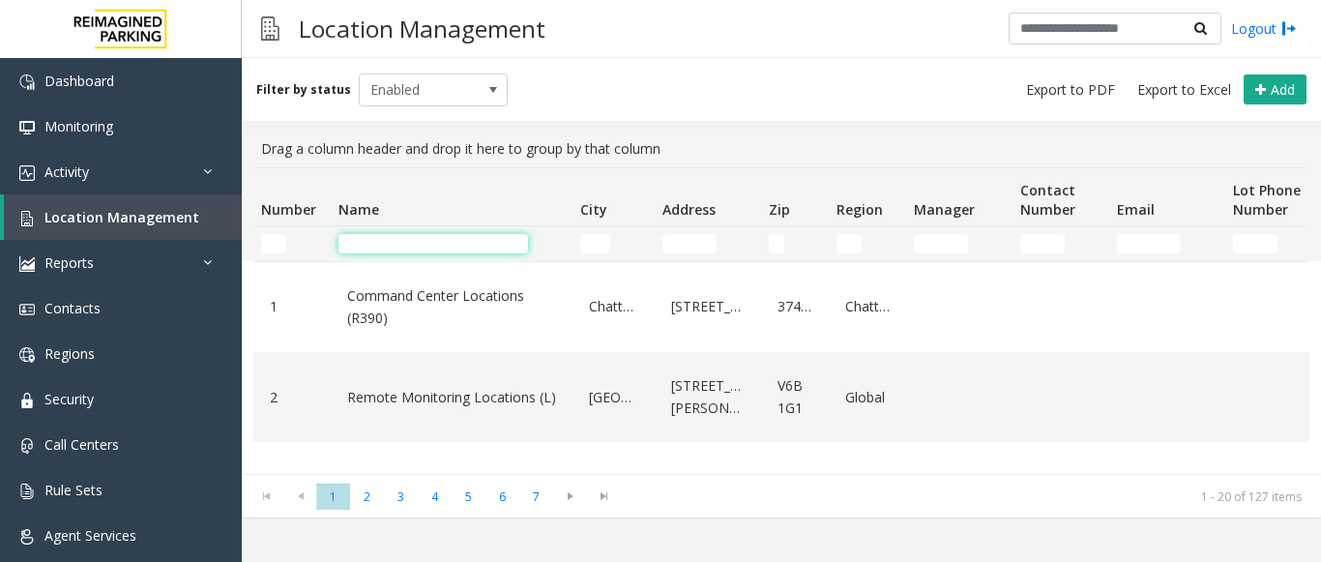
click at [384, 246] on input "Name Filter" at bounding box center [433, 243] width 190 height 19
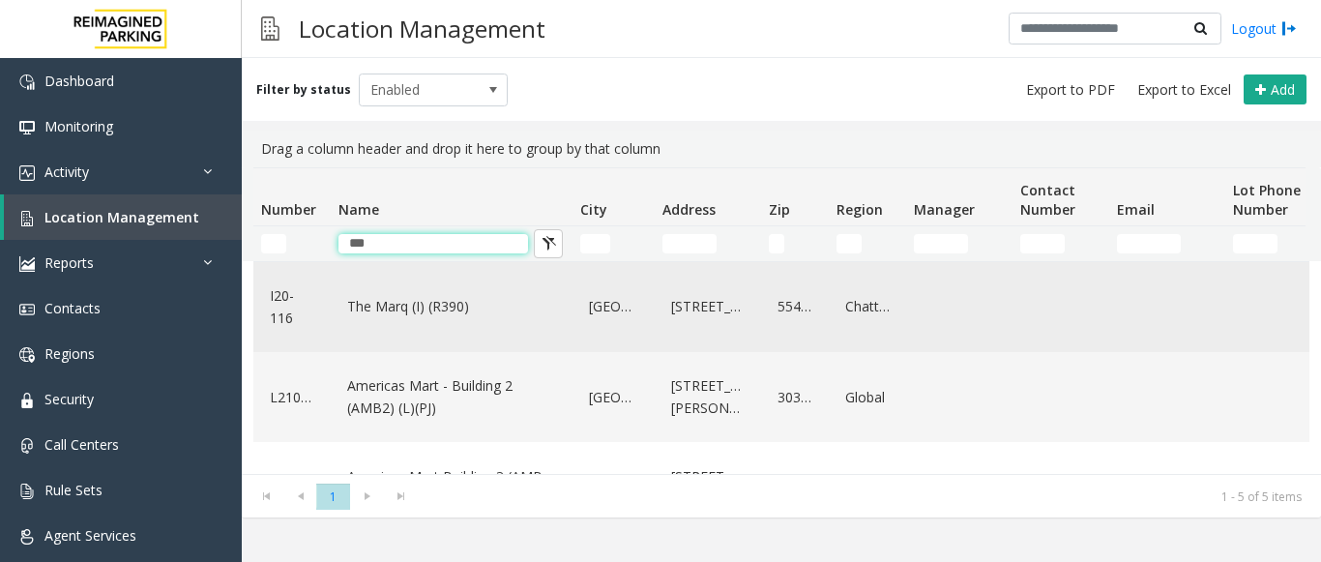
type input "***"
click at [369, 305] on link "The Marq (I) (R390)" at bounding box center [451, 306] width 219 height 31
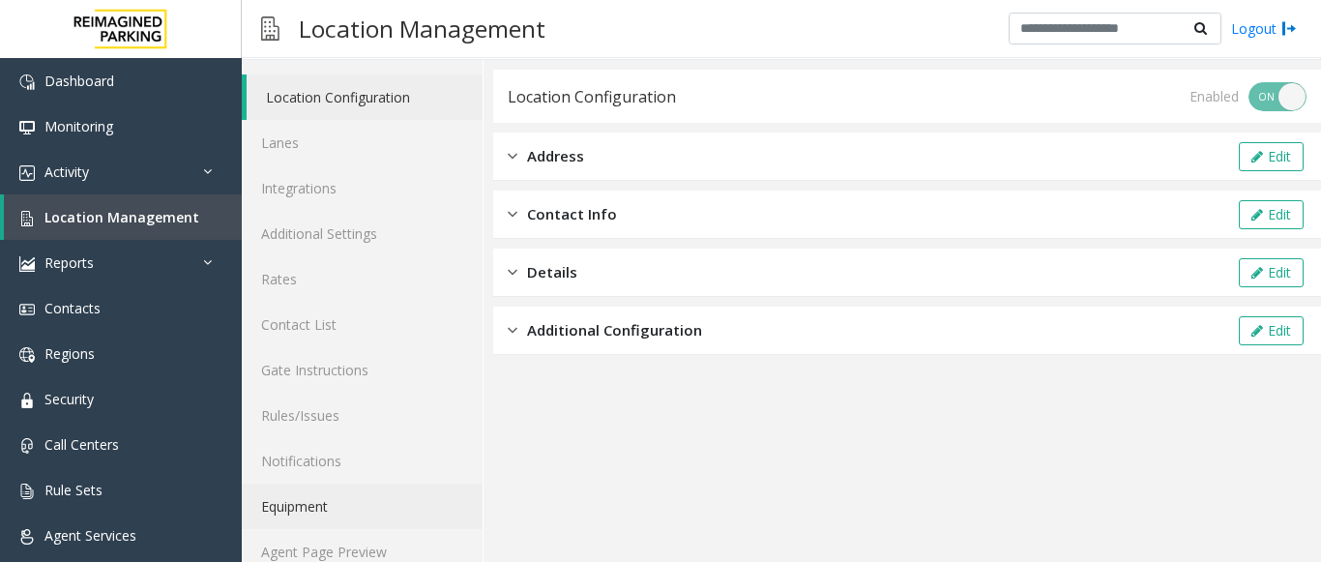
scroll to position [75, 0]
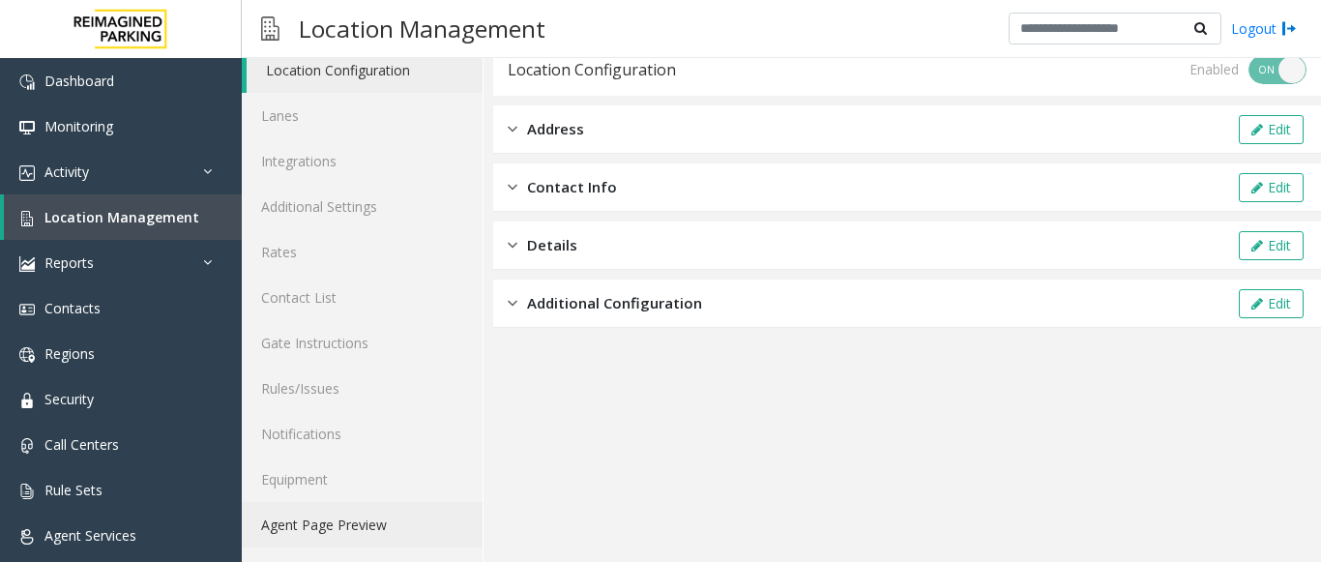
drag, startPoint x: 321, startPoint y: 517, endPoint x: 483, endPoint y: 385, distance: 208.9
click at [324, 517] on link "Agent Page Preview" at bounding box center [362, 524] width 241 height 45
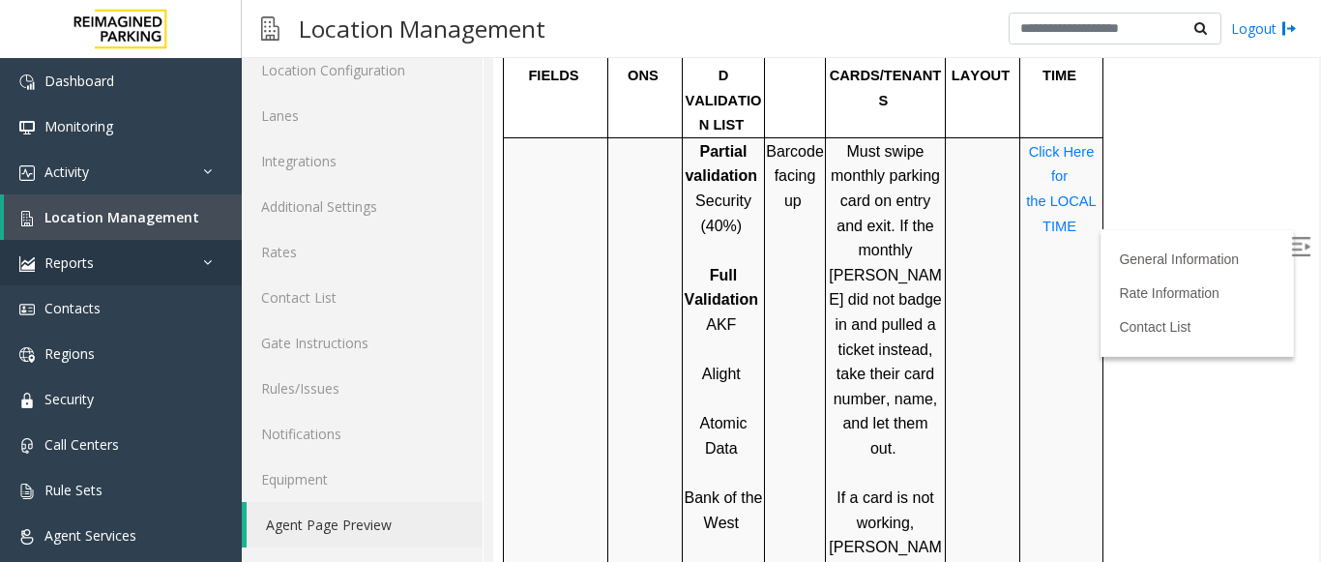
scroll to position [1644, 0]
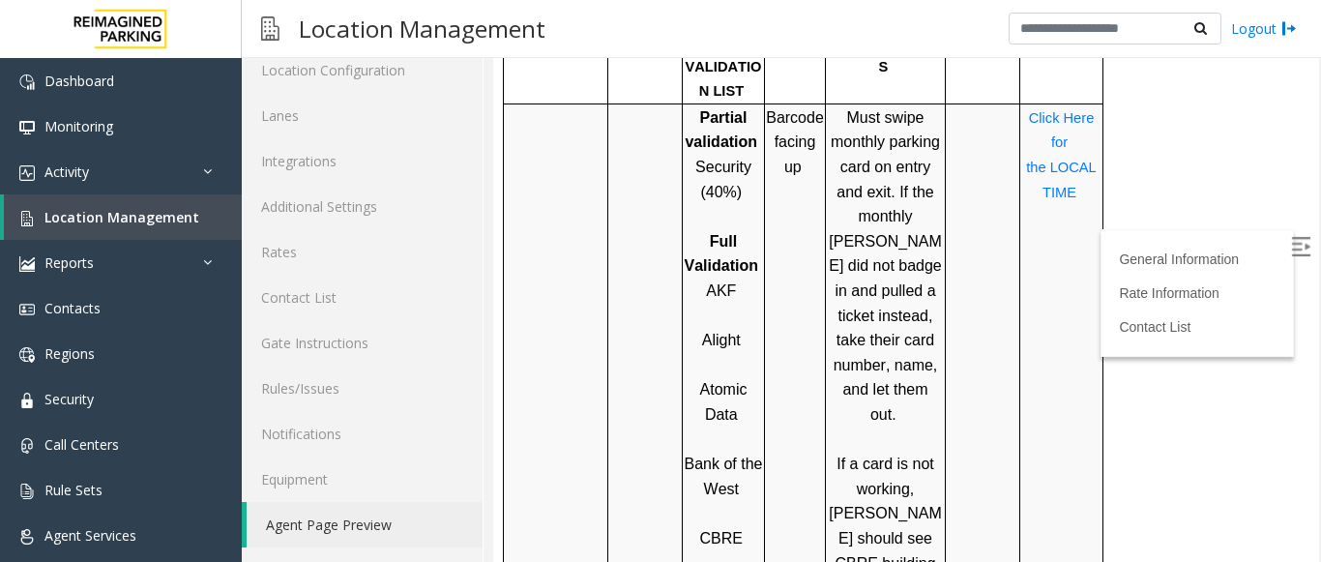
click at [721, 332] on span "Alight" at bounding box center [721, 340] width 39 height 16
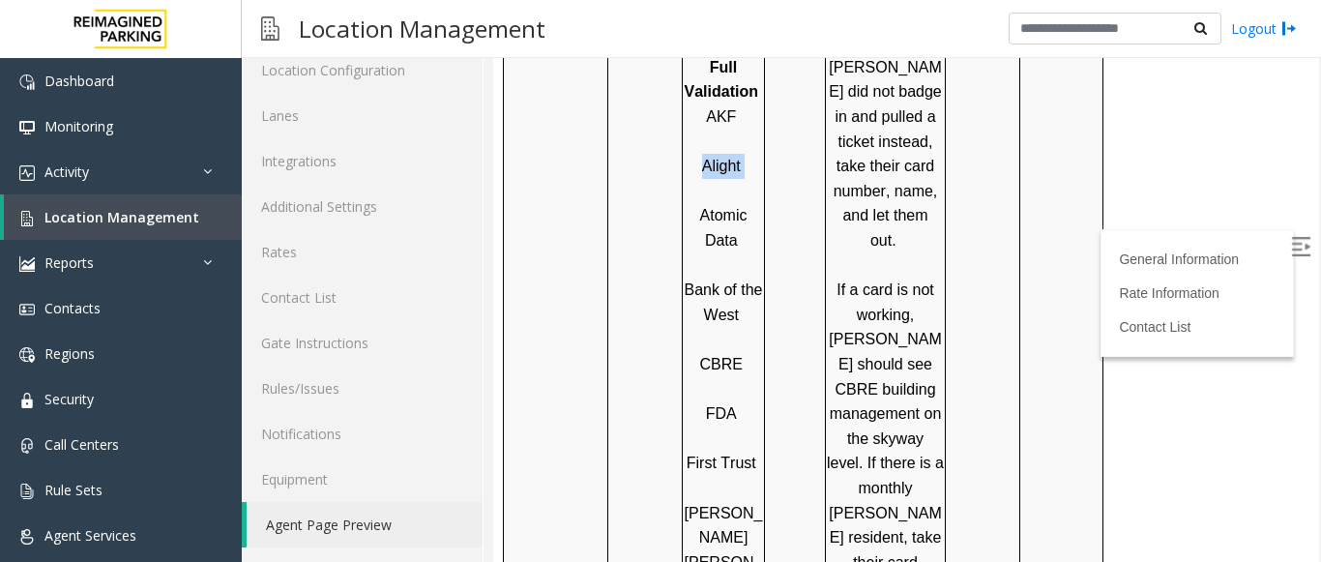
scroll to position [1934, 0]
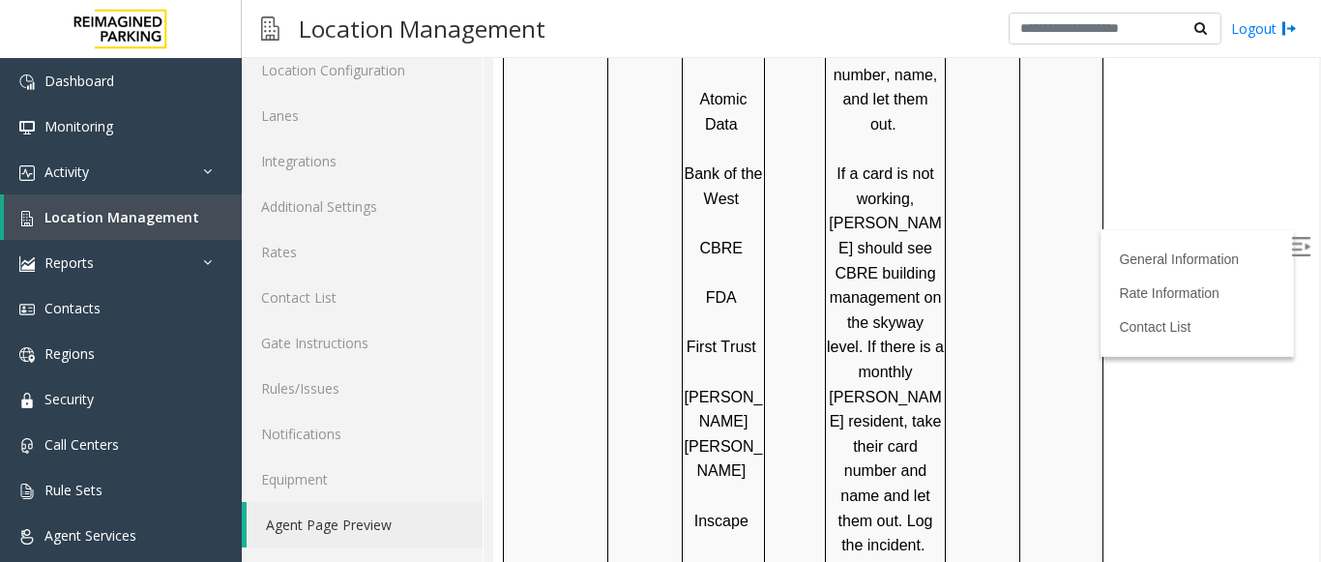
click at [729, 360] on p at bounding box center [723, 372] width 79 height 25
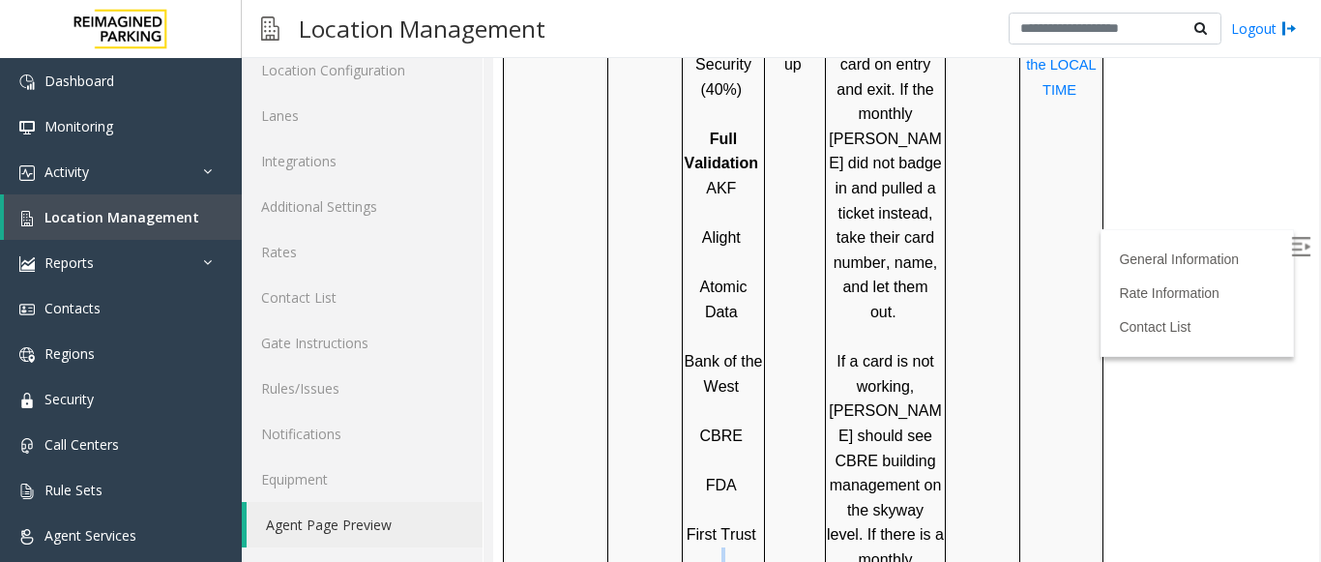
scroll to position [1741, 0]
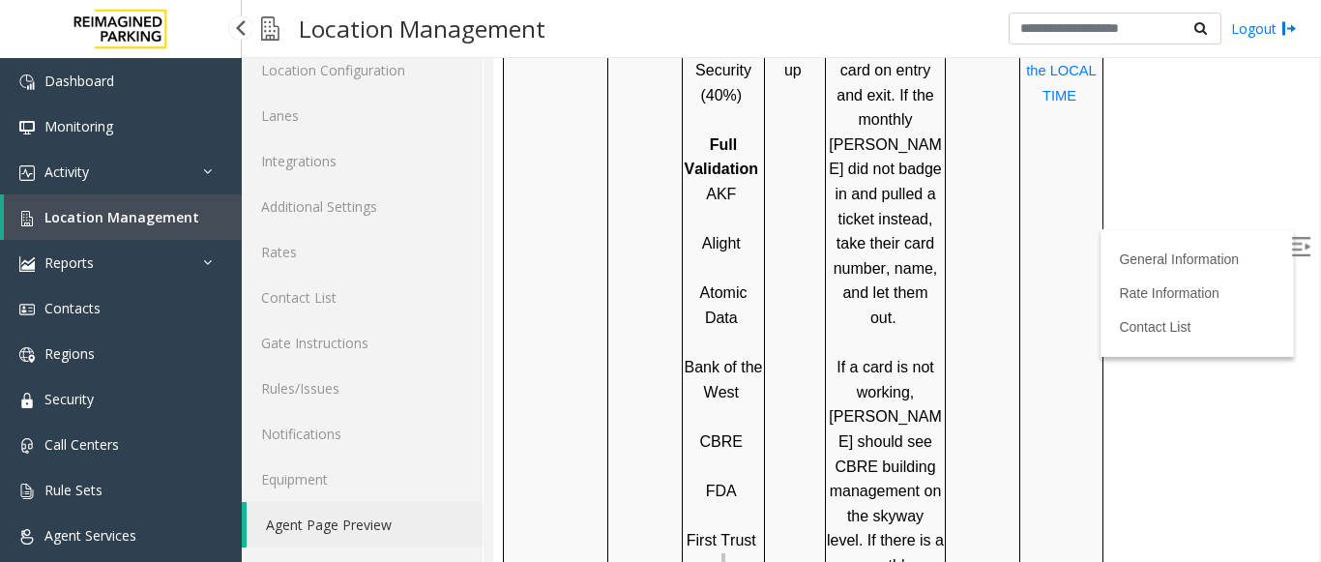
click at [161, 225] on link "Location Management" at bounding box center [123, 216] width 238 height 45
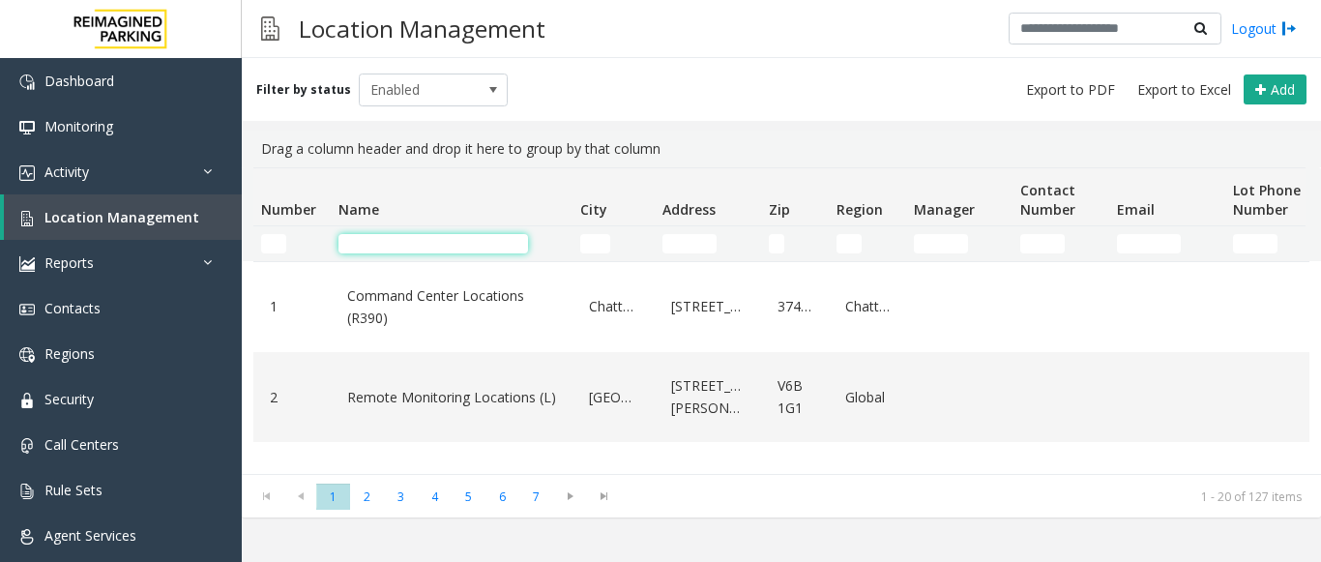
click at [382, 243] on input "Name Filter" at bounding box center [433, 243] width 190 height 19
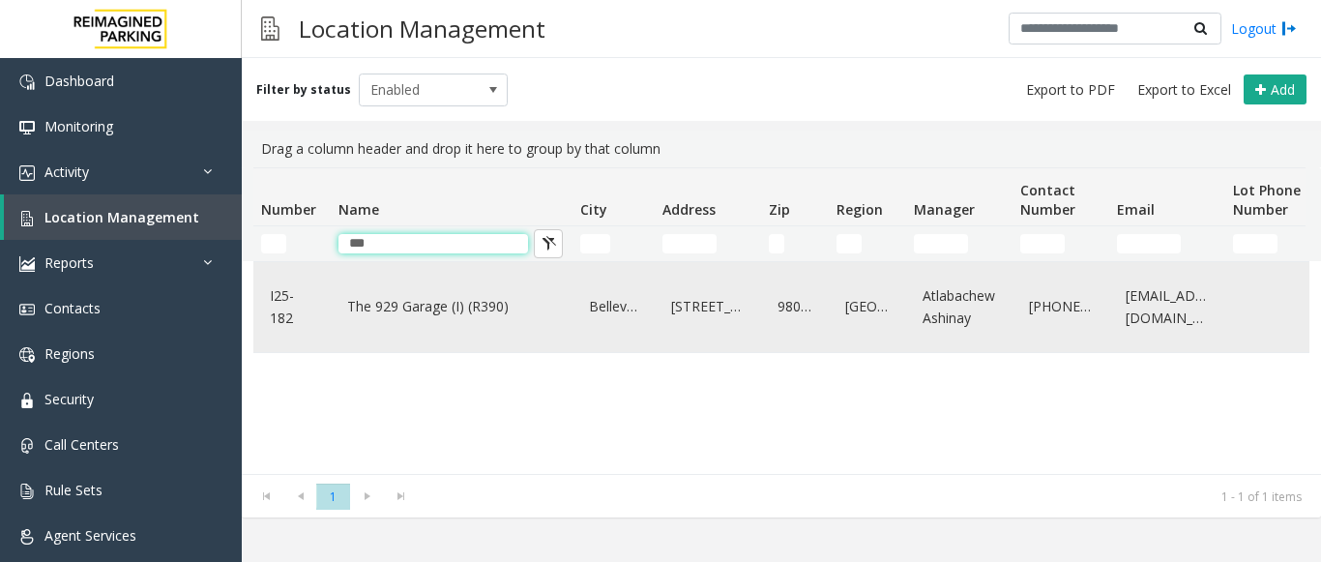
type input "***"
click at [400, 301] on link "The 929 Garage (I) (R390)" at bounding box center [451, 306] width 219 height 31
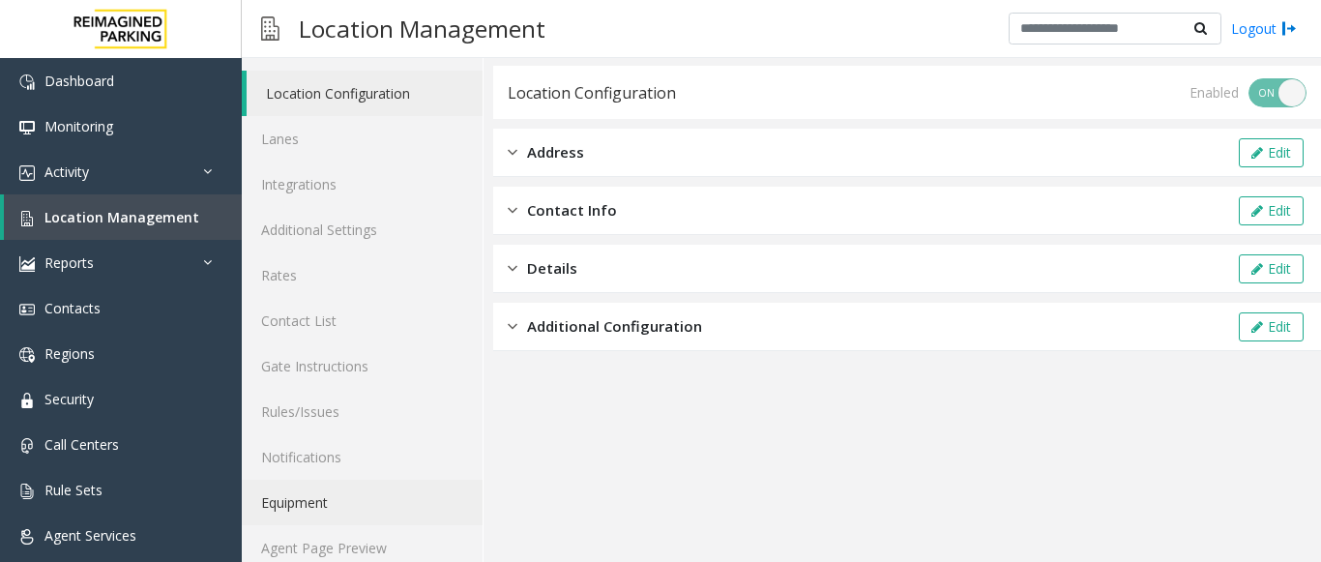
scroll to position [75, 0]
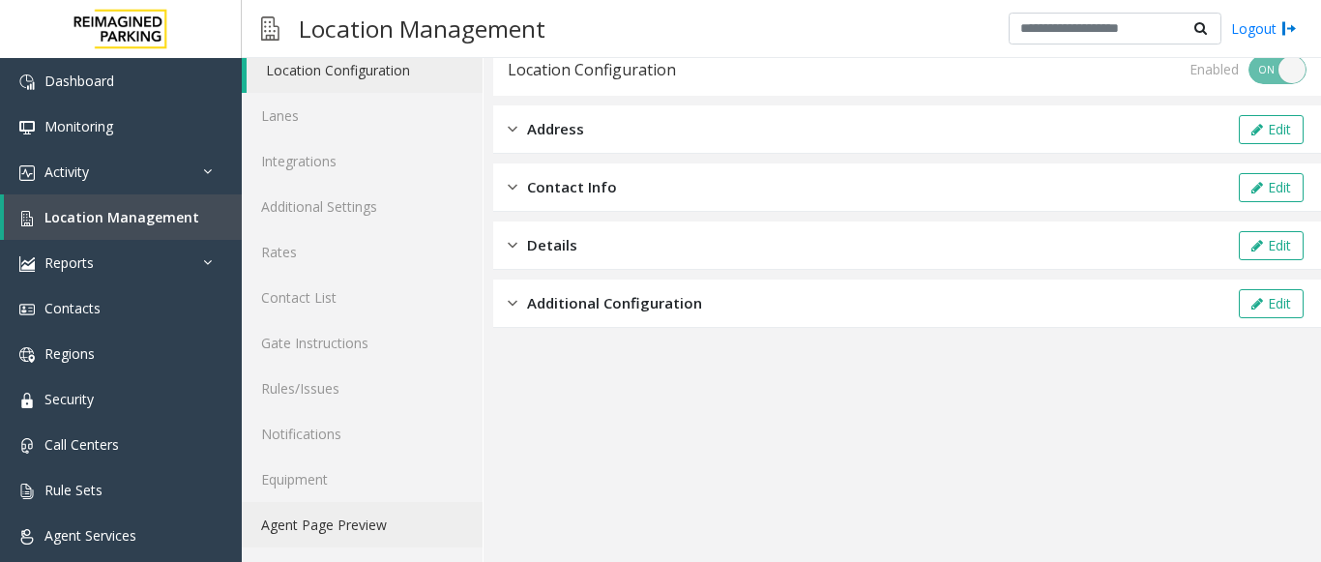
click at [314, 541] on link "Agent Page Preview" at bounding box center [362, 524] width 241 height 45
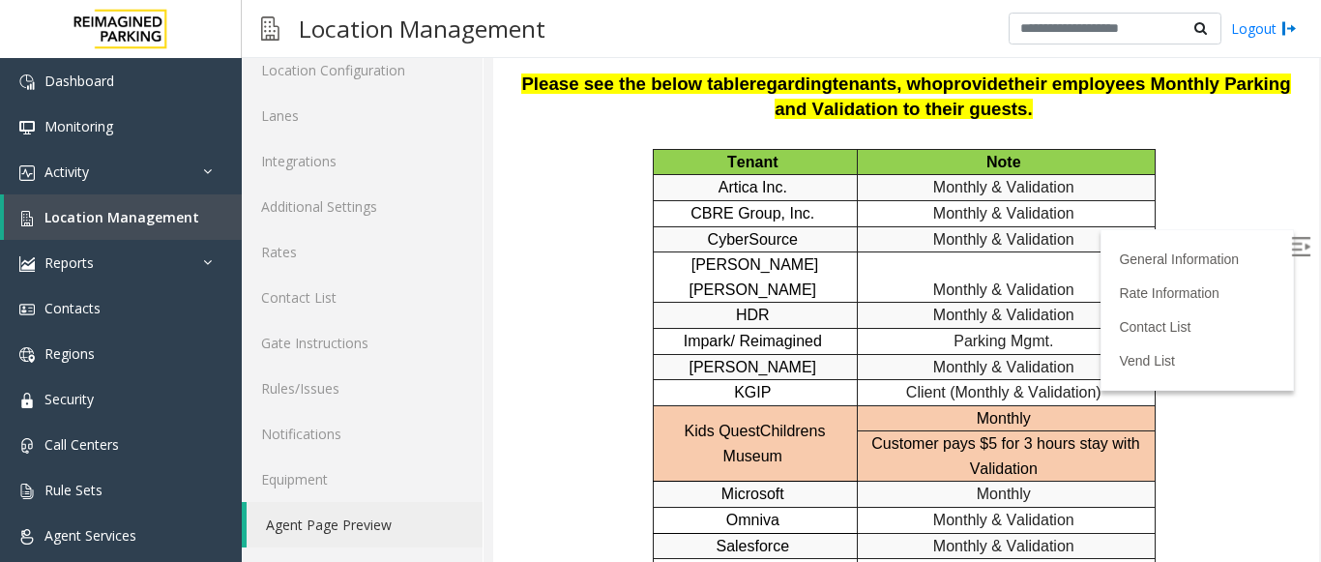
scroll to position [3481, 0]
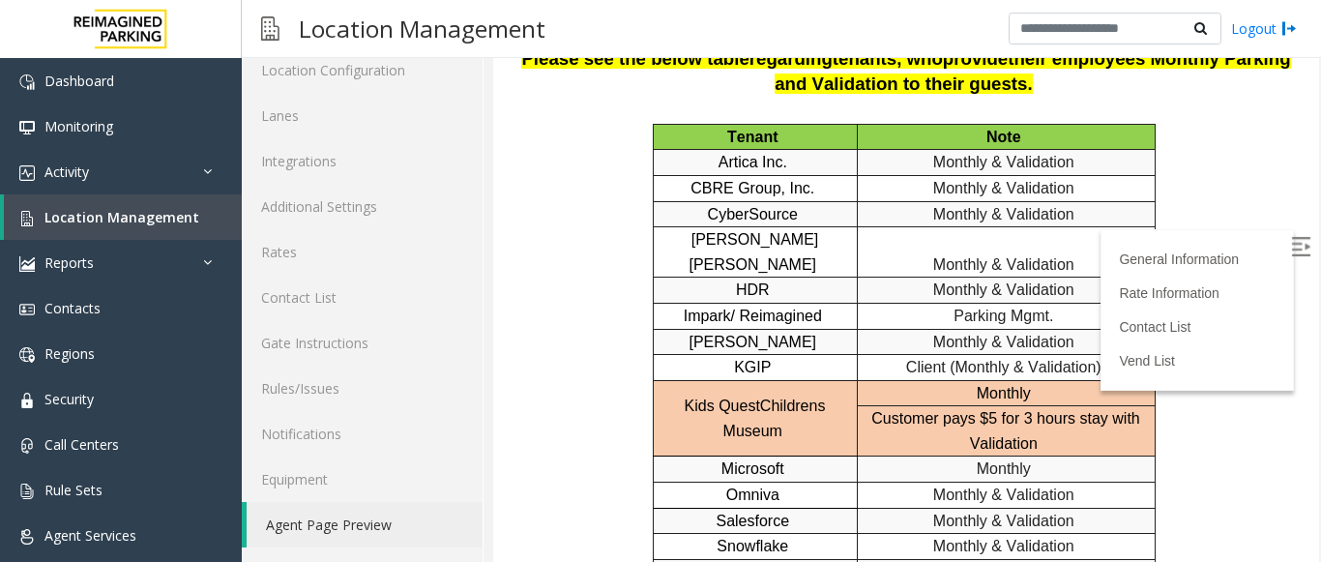
drag, startPoint x: 782, startPoint y: 251, endPoint x: 700, endPoint y: 246, distance: 82.4
drag, startPoint x: 865, startPoint y: 326, endPoint x: 662, endPoint y: 322, distance: 203.1
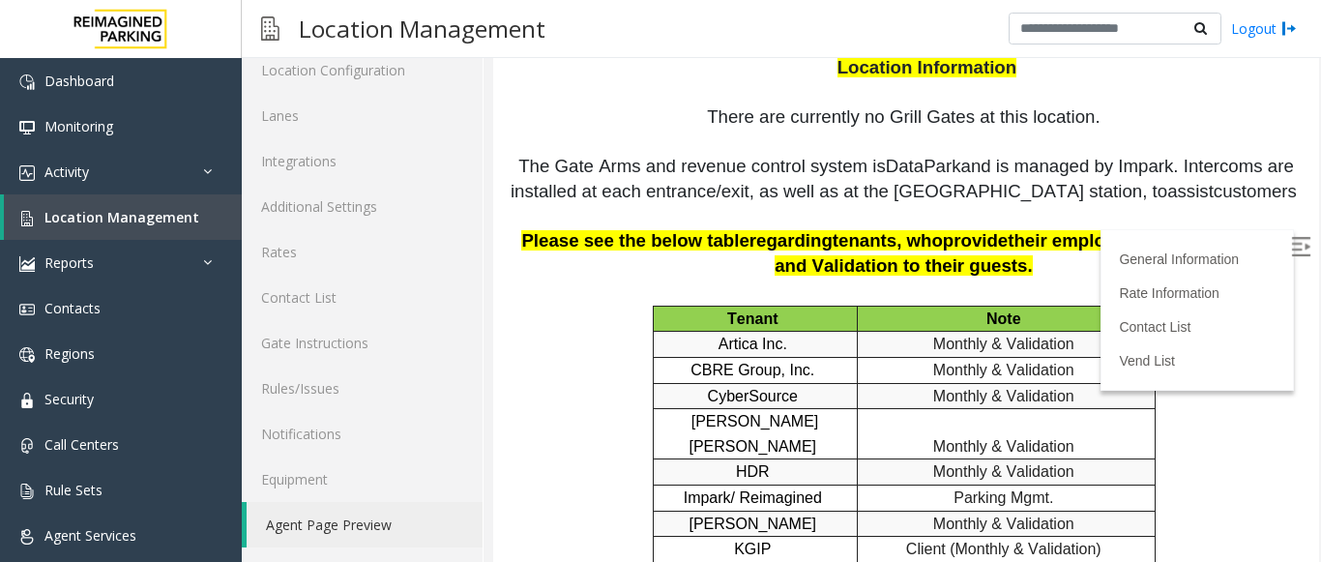
scroll to position [3288, 0]
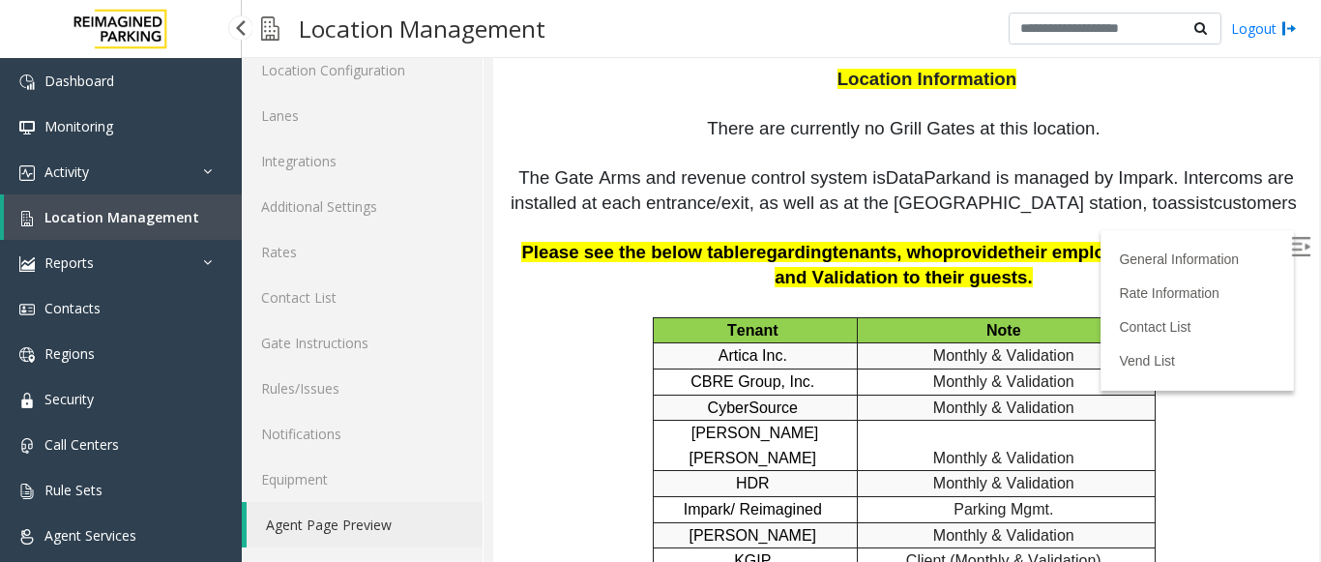
click at [105, 211] on span "Location Management" at bounding box center [121, 217] width 155 height 18
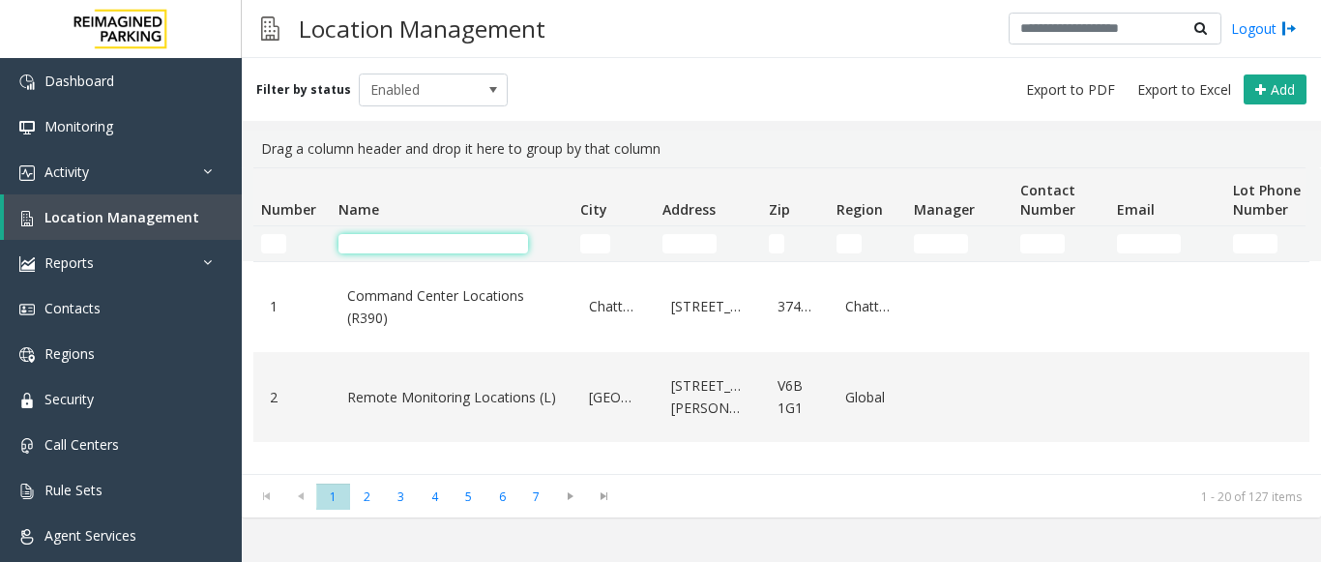
click at [395, 239] on input "Name Filter" at bounding box center [433, 243] width 190 height 19
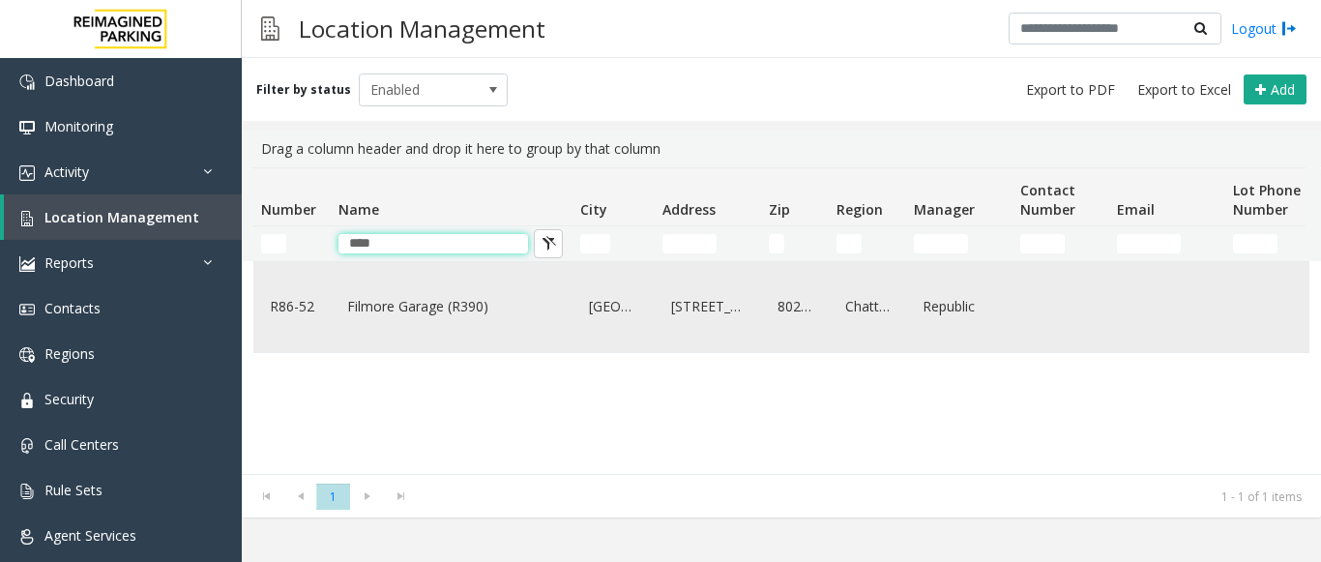
type input "****"
click at [379, 296] on link "Filmore Garage (R390)" at bounding box center [451, 306] width 219 height 31
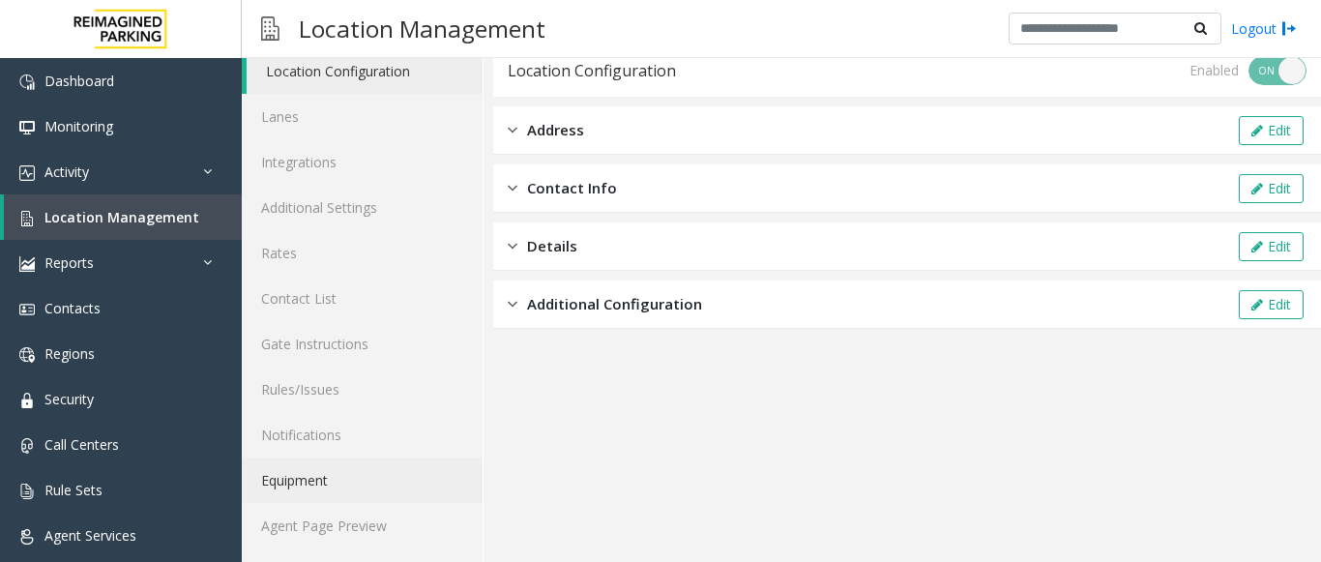
scroll to position [75, 0]
click at [310, 512] on link "Agent Page Preview" at bounding box center [362, 524] width 241 height 45
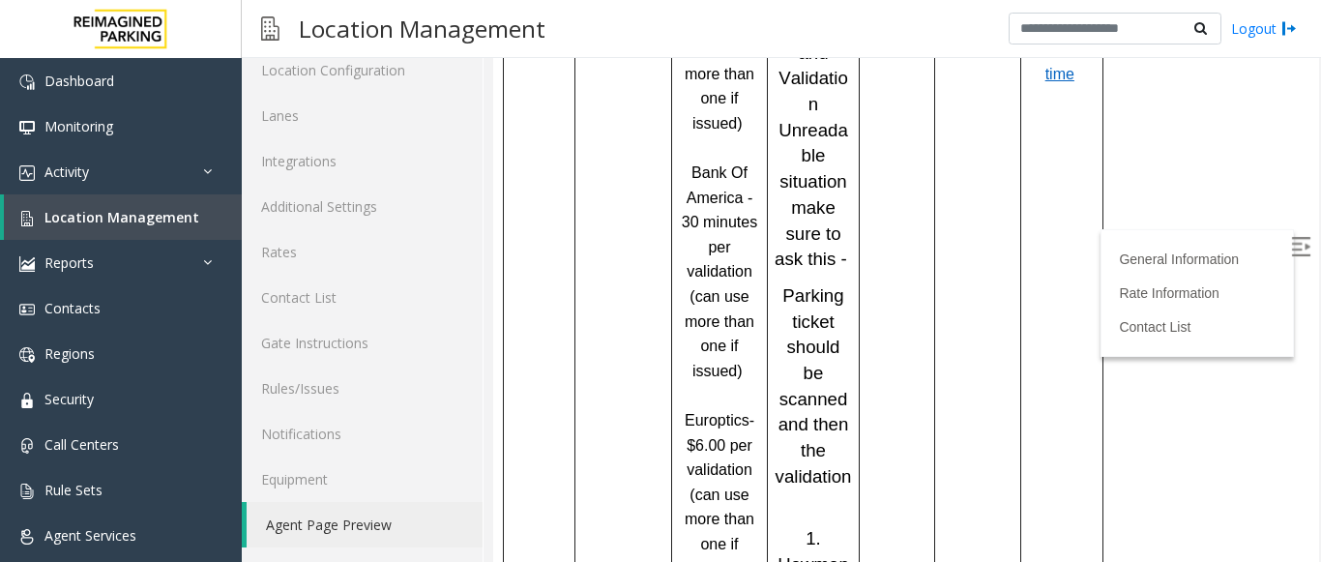
scroll to position [1644, 0]
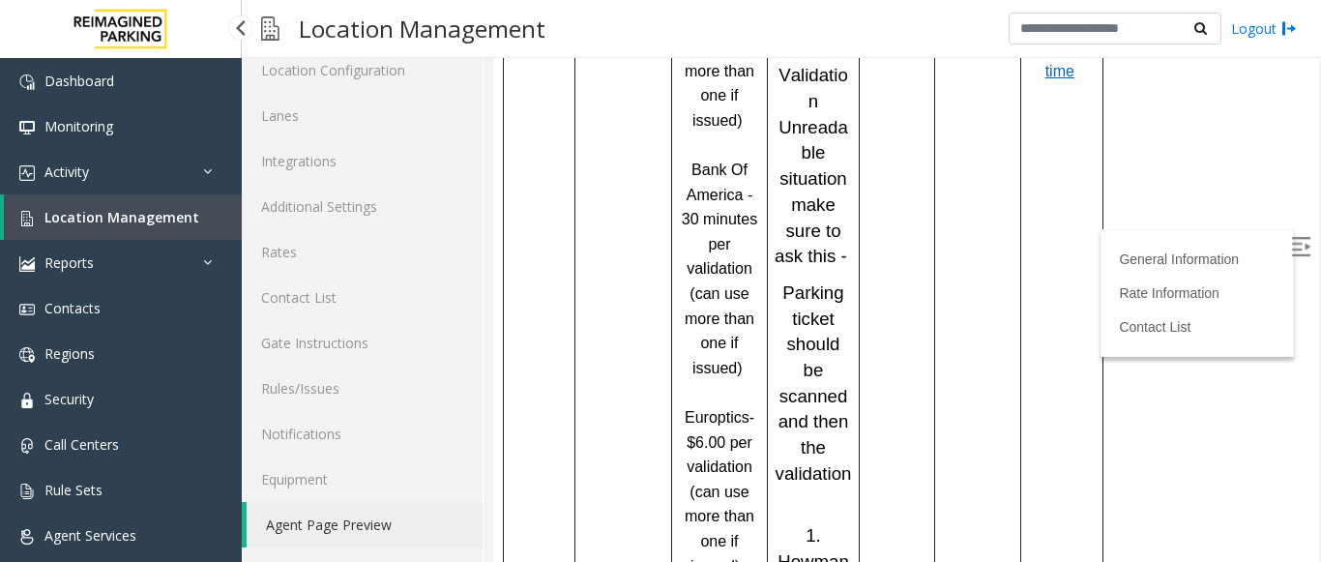
click at [169, 201] on link "Location Management" at bounding box center [123, 216] width 238 height 45
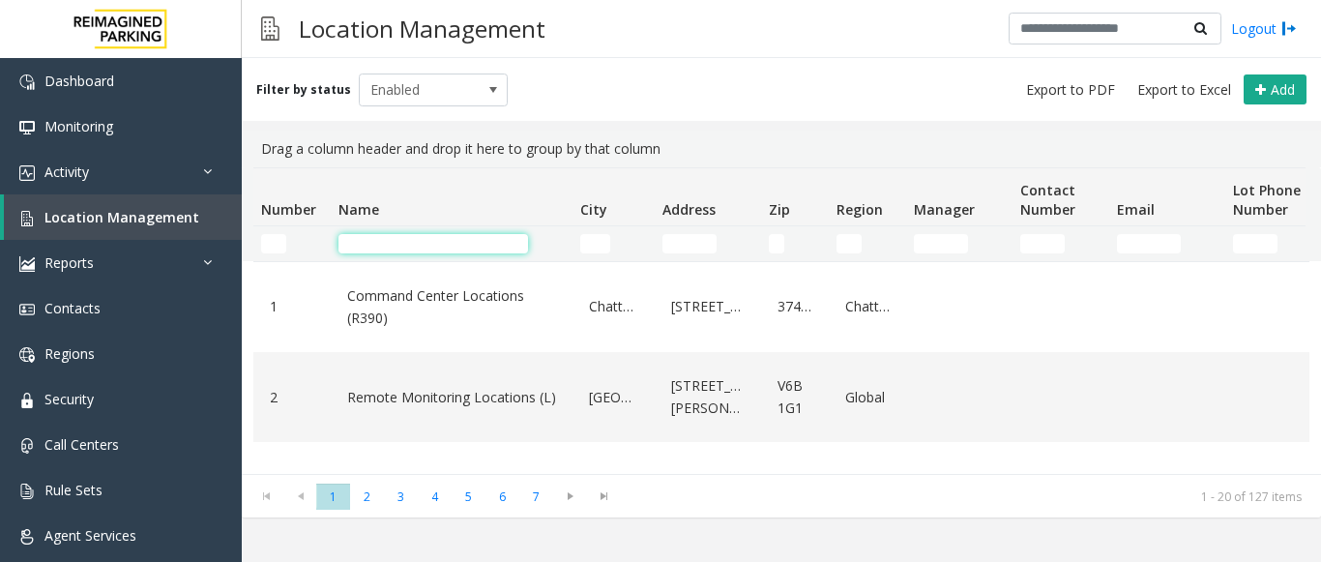
click at [411, 246] on input "Name Filter" at bounding box center [433, 243] width 190 height 19
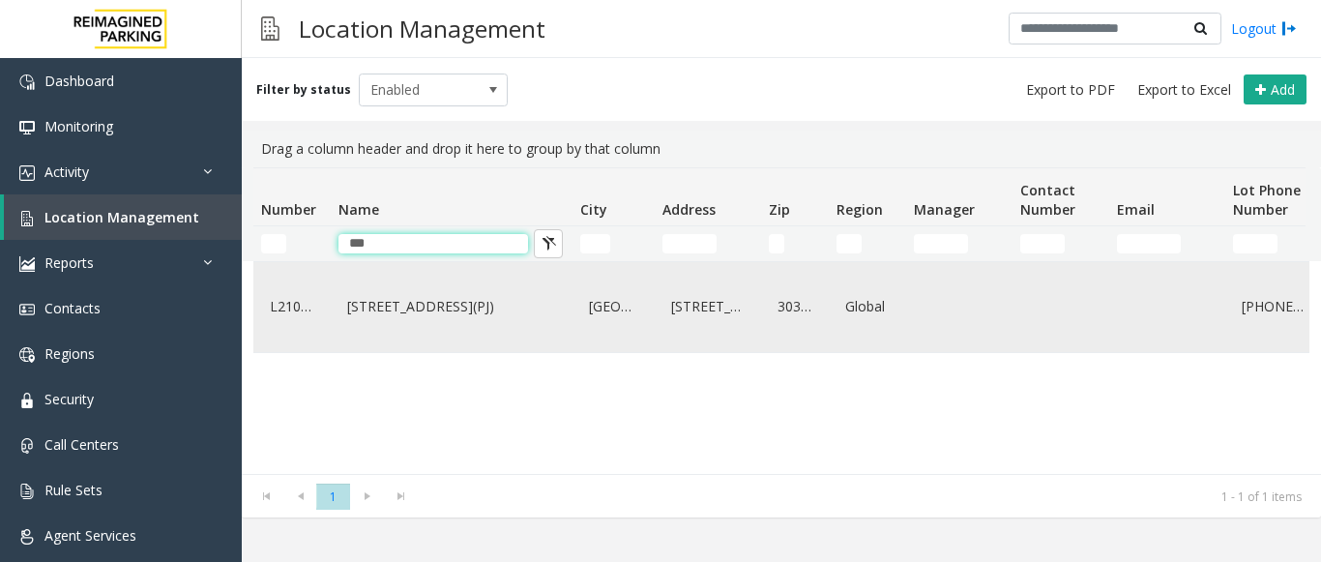
type input "***"
click at [397, 316] on link "[STREET_ADDRESS](PJ)" at bounding box center [451, 306] width 219 height 31
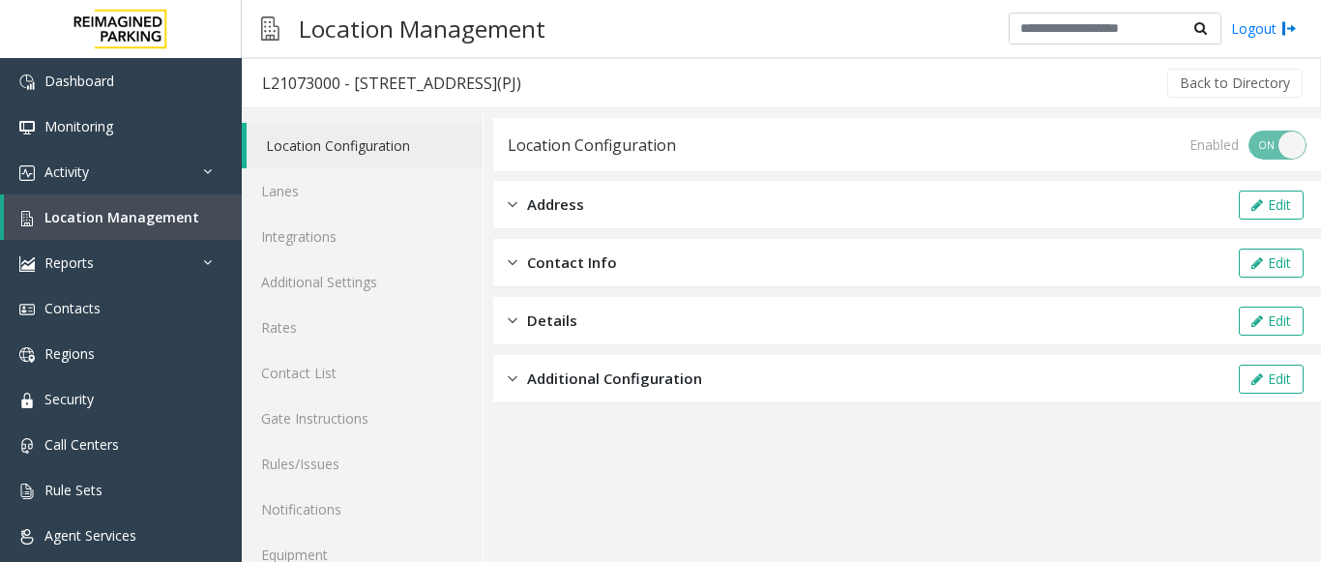
scroll to position [75, 0]
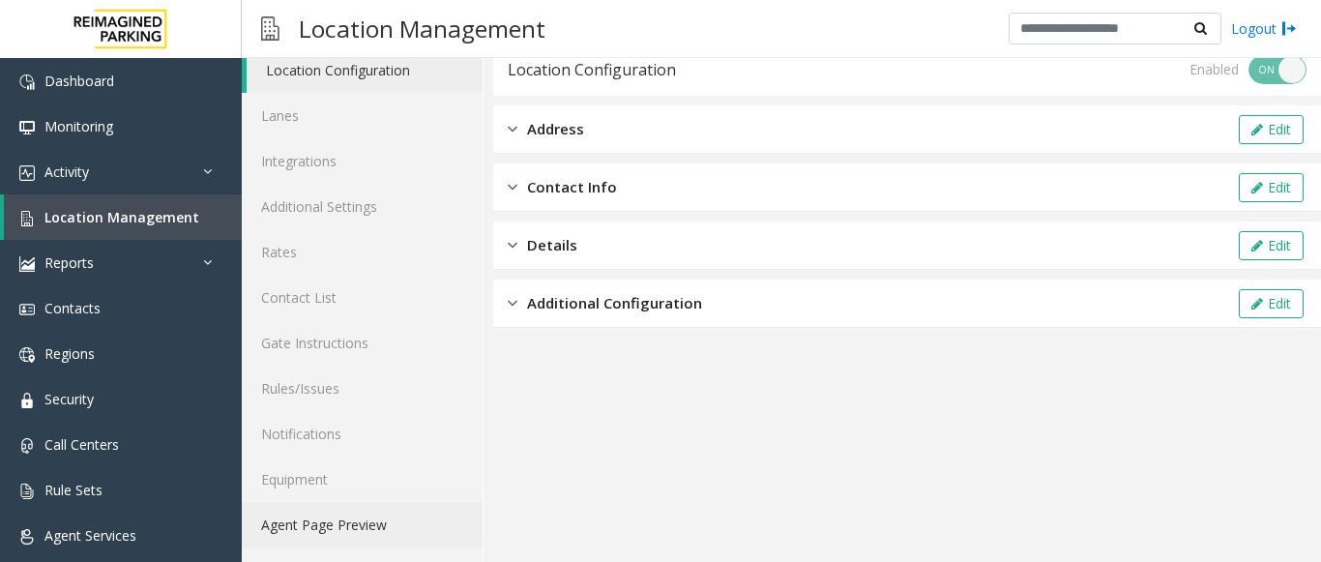
click at [330, 532] on link "Agent Page Preview" at bounding box center [362, 524] width 241 height 45
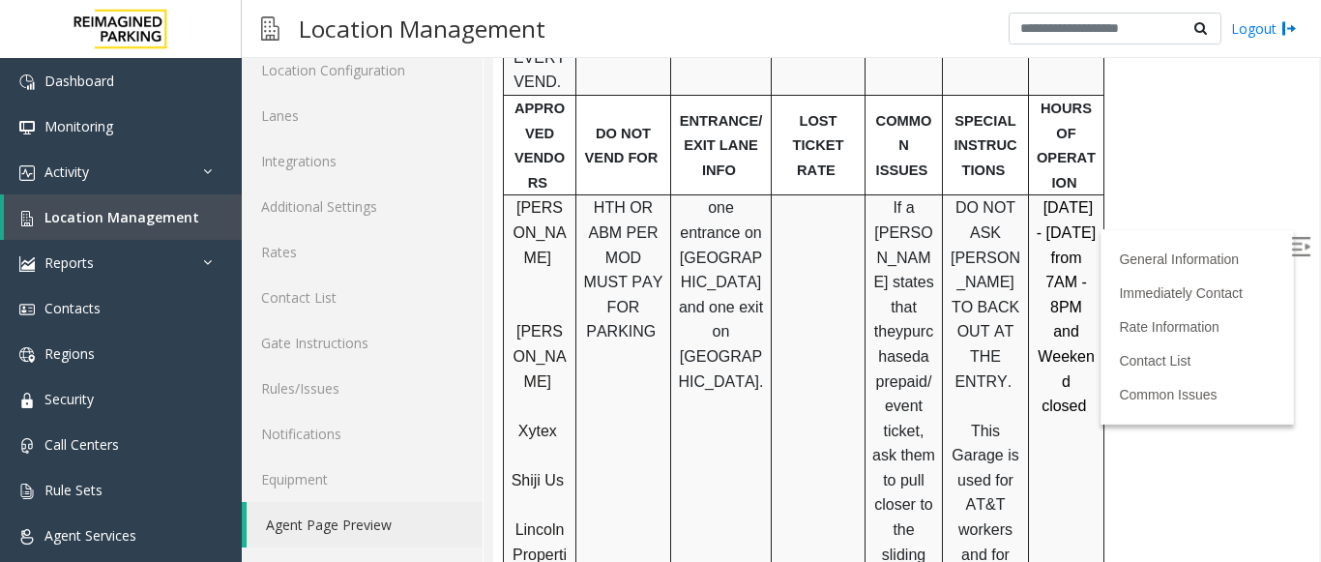
scroll to position [1064, 0]
click at [539, 421] on span "Xytex" at bounding box center [537, 429] width 39 height 16
click at [546, 470] on span "Shiji Us" at bounding box center [538, 478] width 52 height 16
click at [545, 470] on span "Shiji Us" at bounding box center [538, 478] width 52 height 16
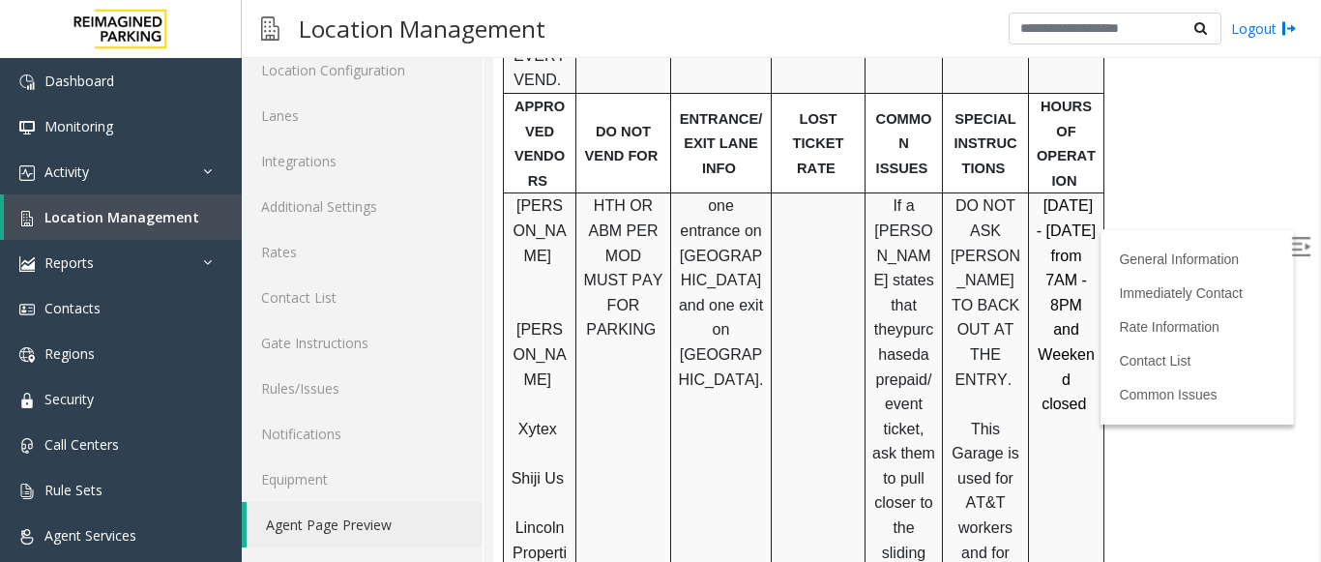
click at [539, 470] on span "Shiji Us" at bounding box center [538, 478] width 52 height 16
click at [114, 215] on span "Location Management" at bounding box center [121, 217] width 155 height 18
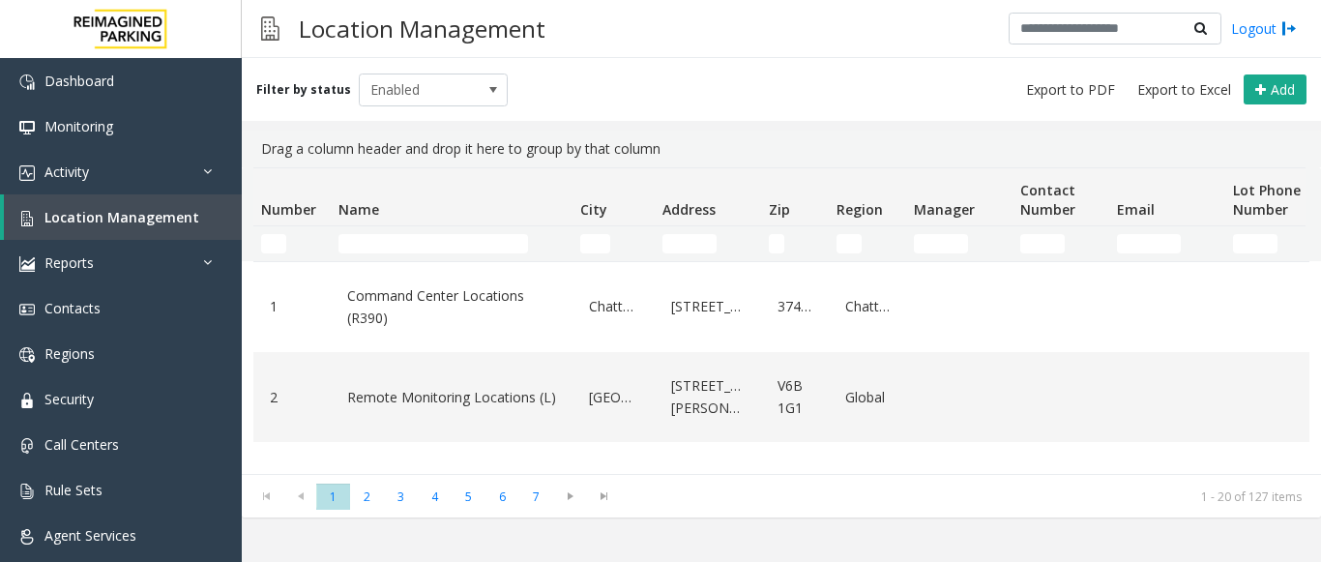
click at [379, 256] on td "Name Filter" at bounding box center [452, 243] width 242 height 35
click at [382, 245] on input "Name Filter" at bounding box center [433, 243] width 190 height 19
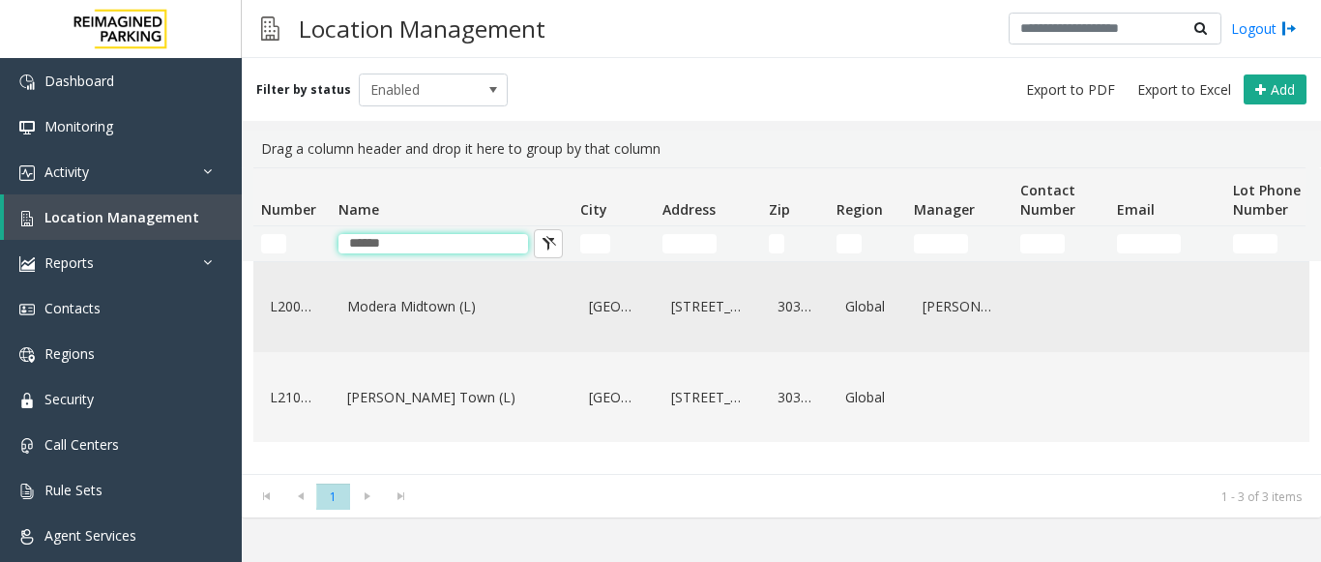
type input "******"
click at [397, 298] on link "Modera Midtown (L)" at bounding box center [451, 306] width 219 height 31
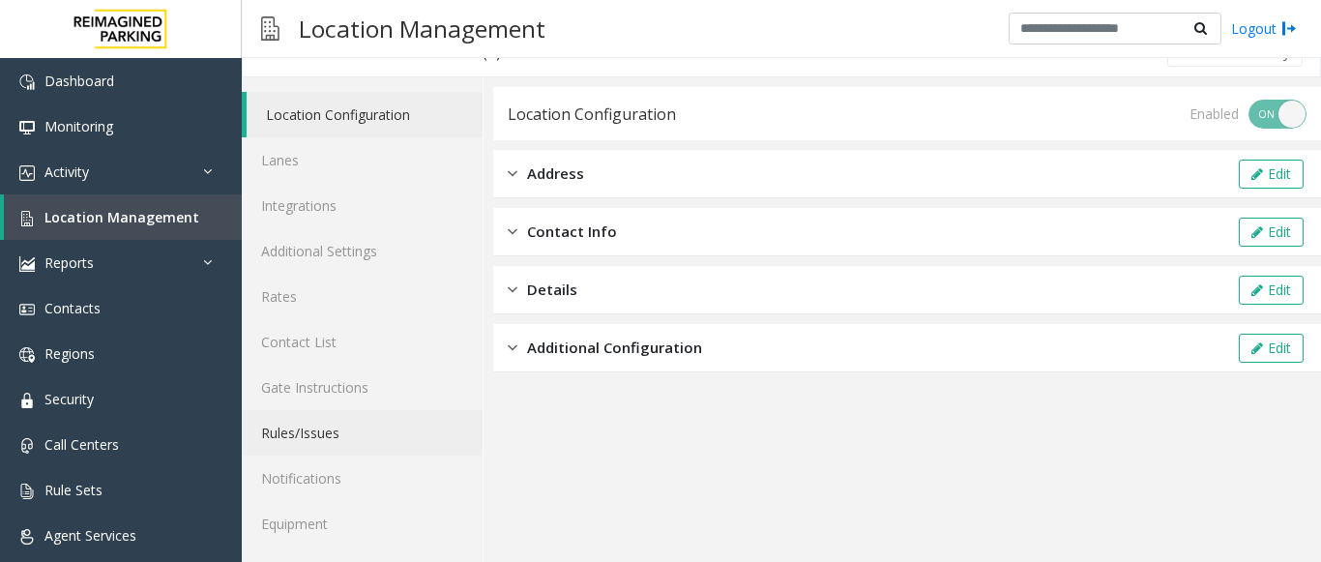
scroll to position [75, 0]
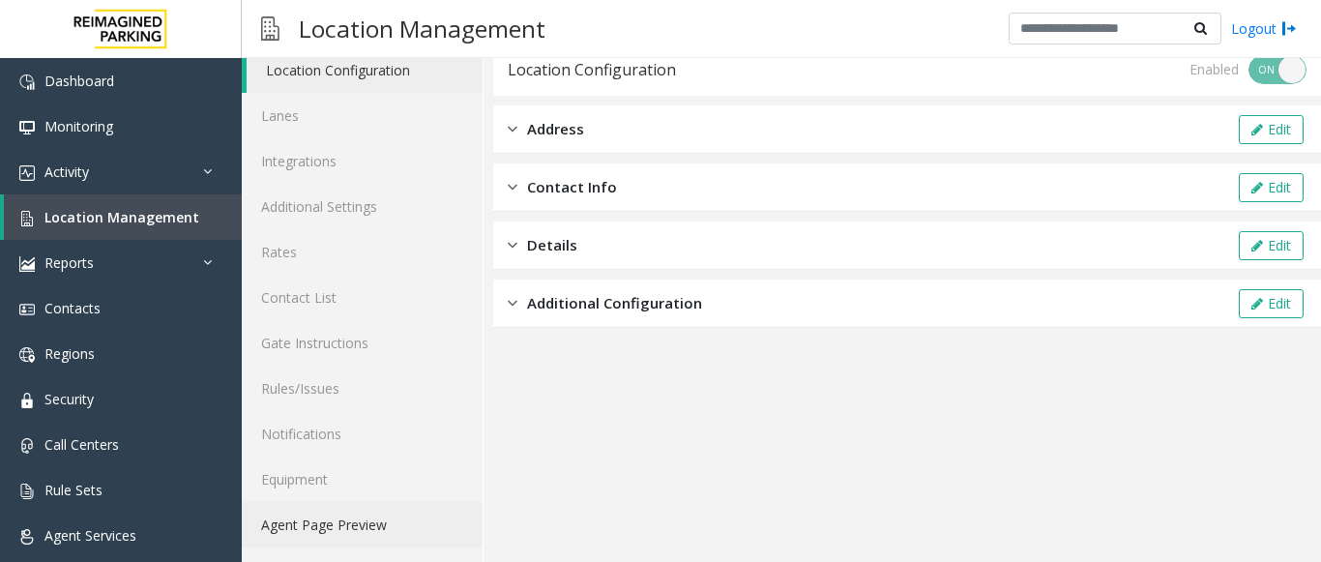
click at [316, 517] on link "Agent Page Preview" at bounding box center [362, 524] width 241 height 45
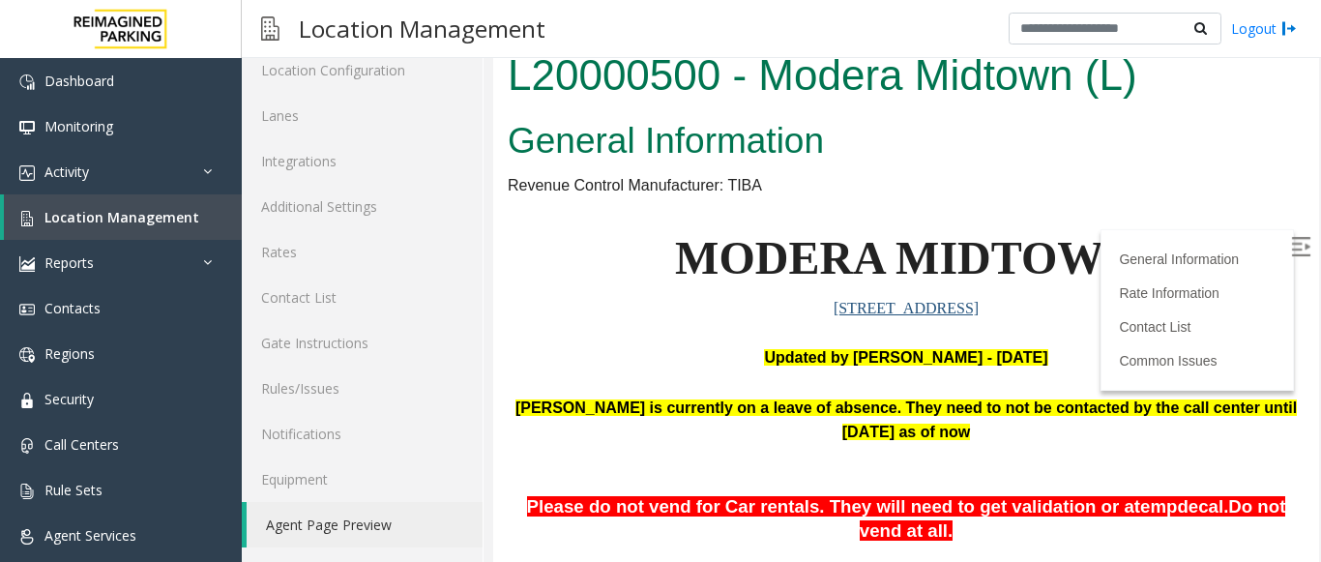
scroll to position [290, 0]
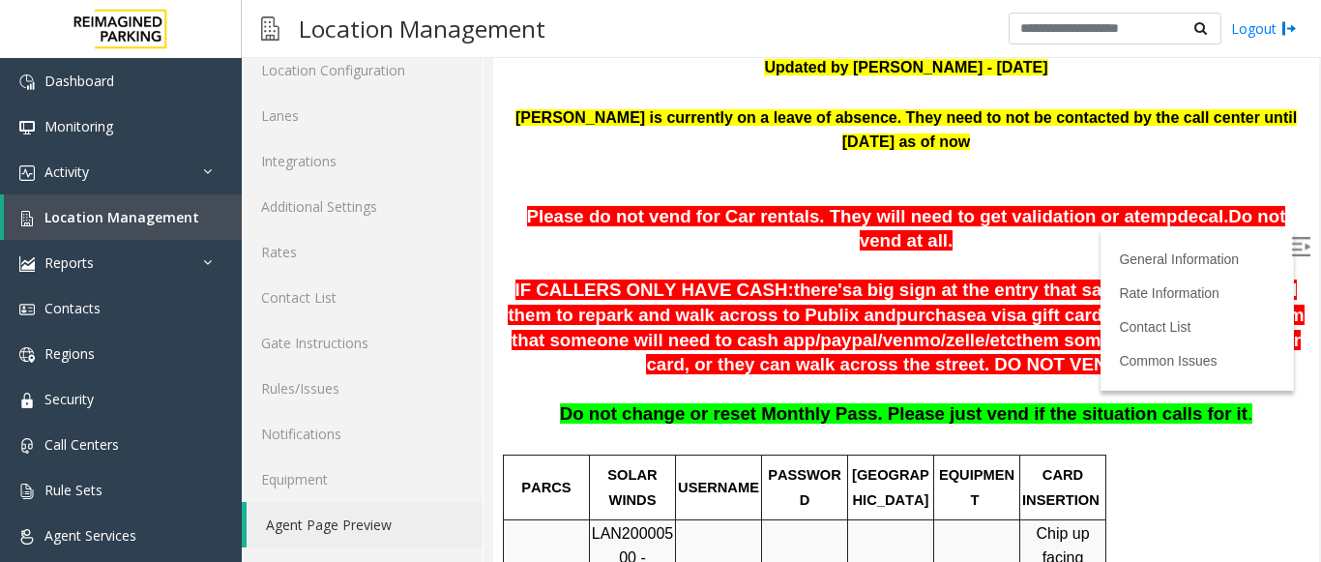
click at [1291, 243] on img at bounding box center [1300, 246] width 19 height 19
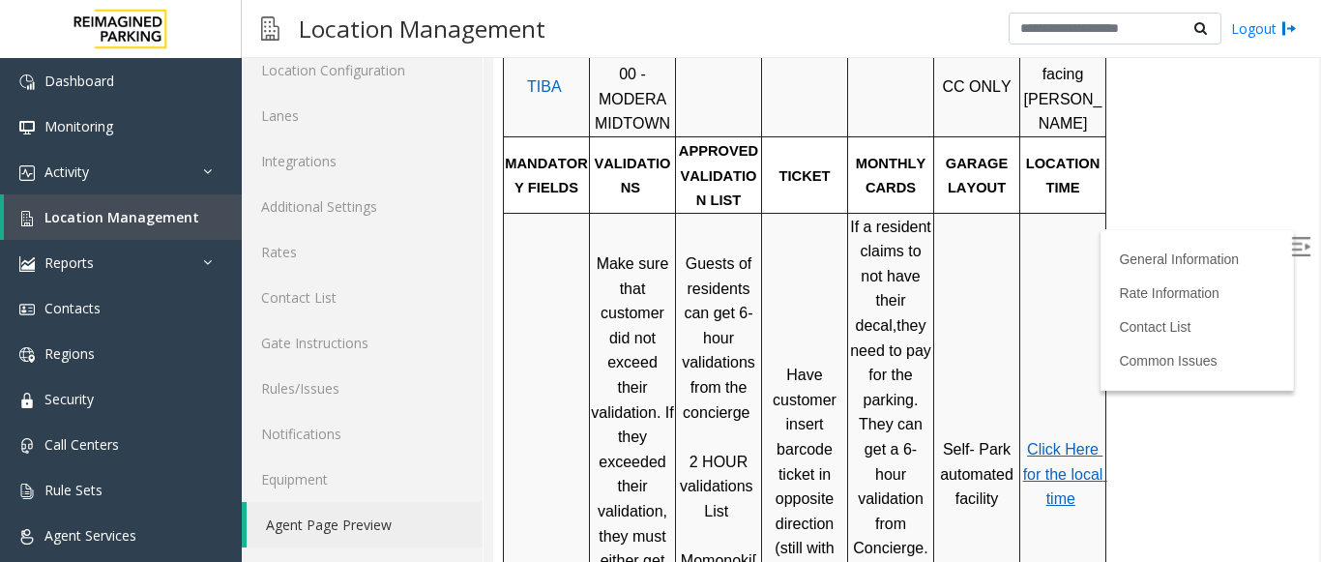
scroll to position [870, 0]
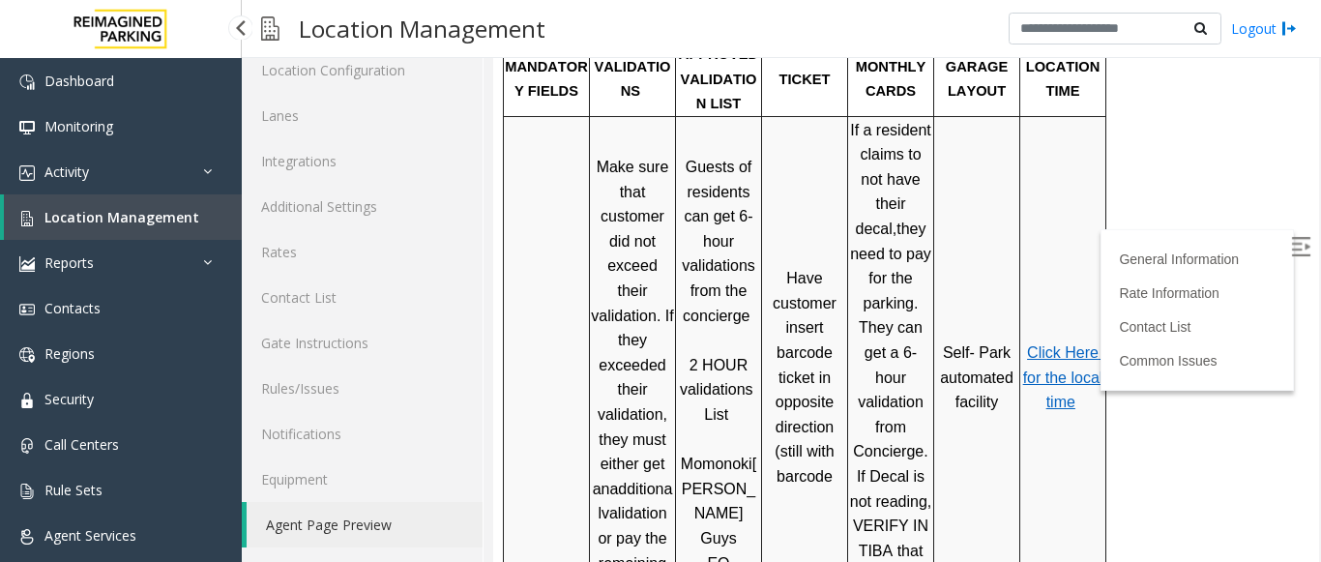
click at [135, 212] on span "Location Management" at bounding box center [121, 217] width 155 height 18
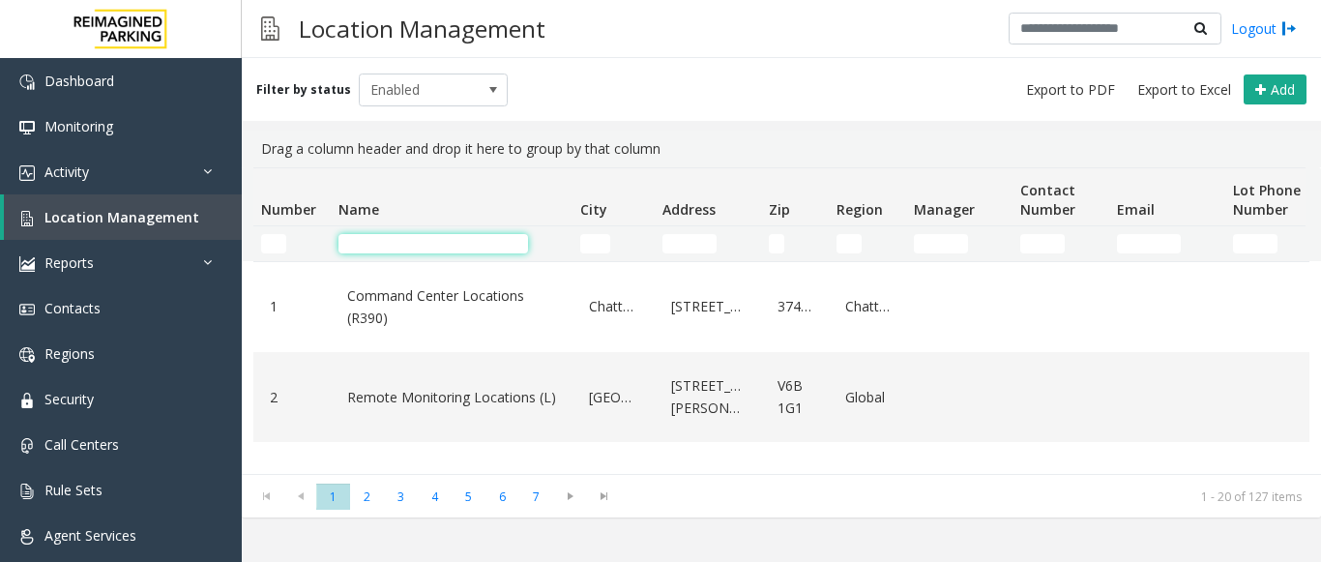
click at [385, 248] on input "Name Filter" at bounding box center [433, 243] width 190 height 19
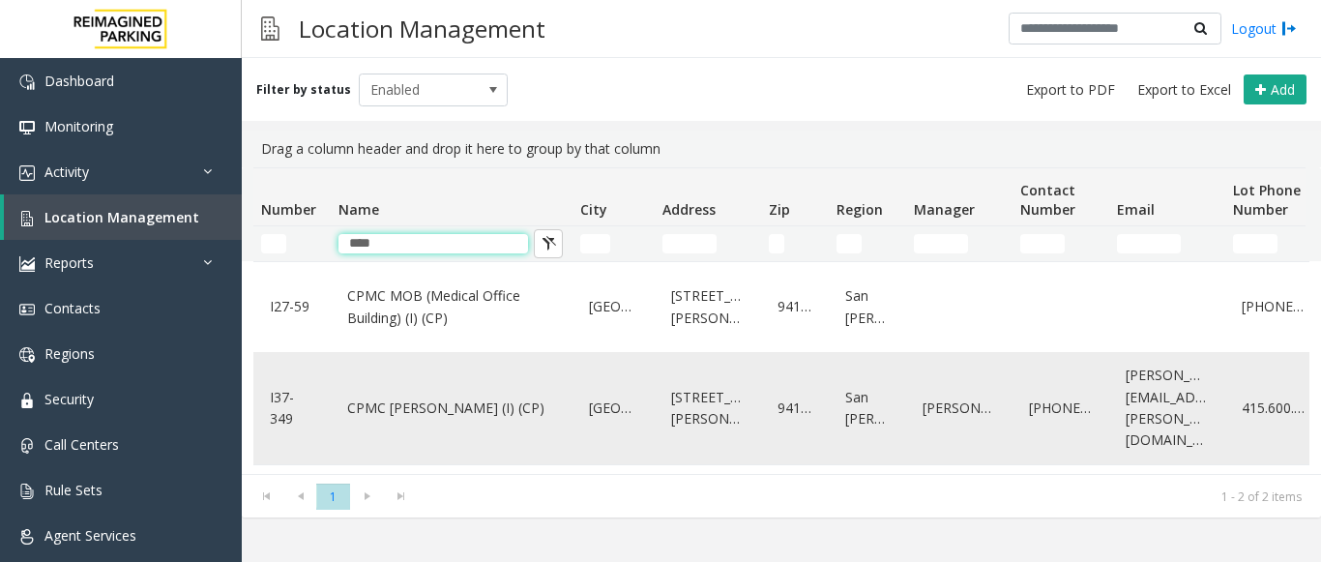
type input "****"
click at [413, 394] on link "CPMC [PERSON_NAME] (I) (CP)" at bounding box center [451, 408] width 219 height 31
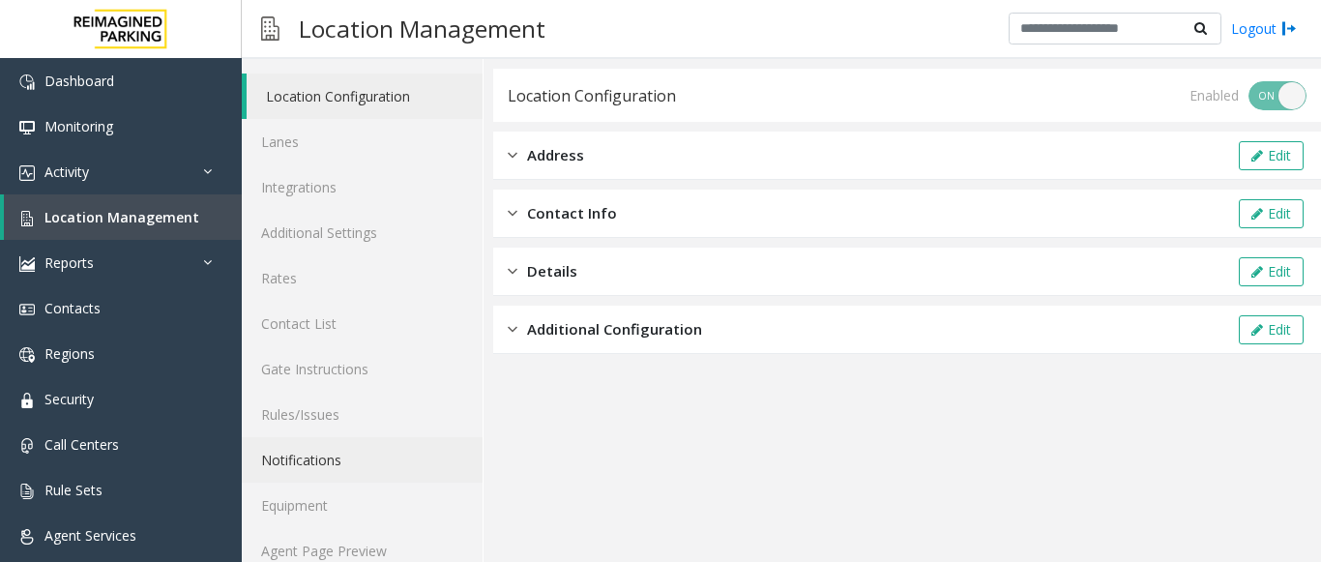
scroll to position [75, 0]
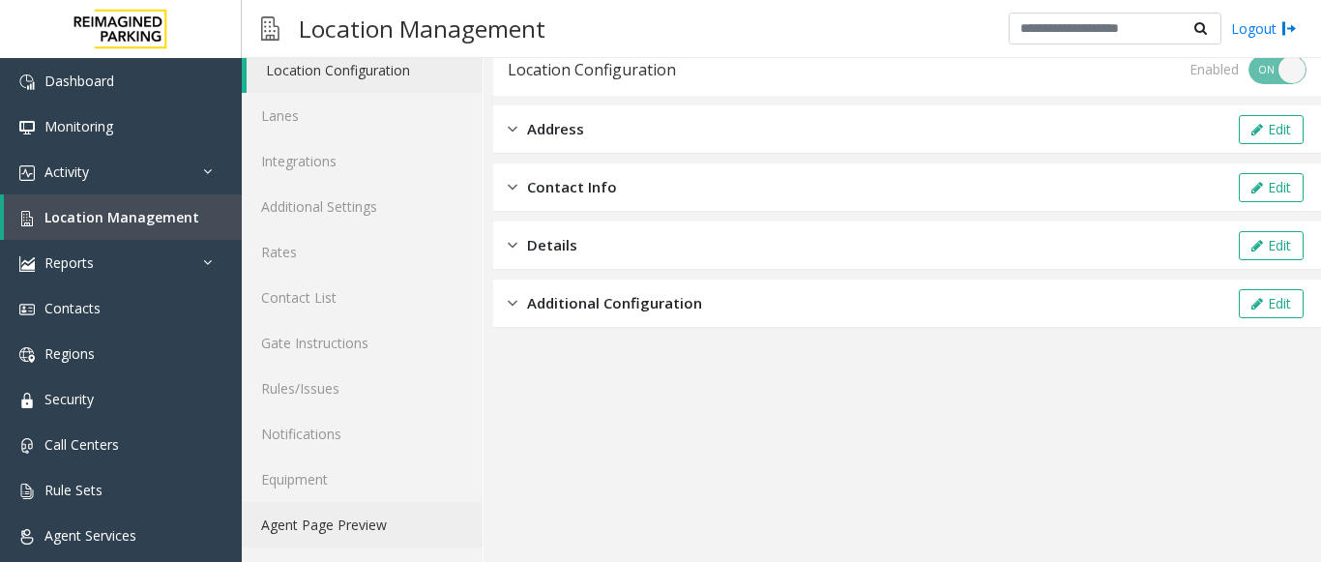
click at [359, 515] on link "Agent Page Preview" at bounding box center [362, 524] width 241 height 45
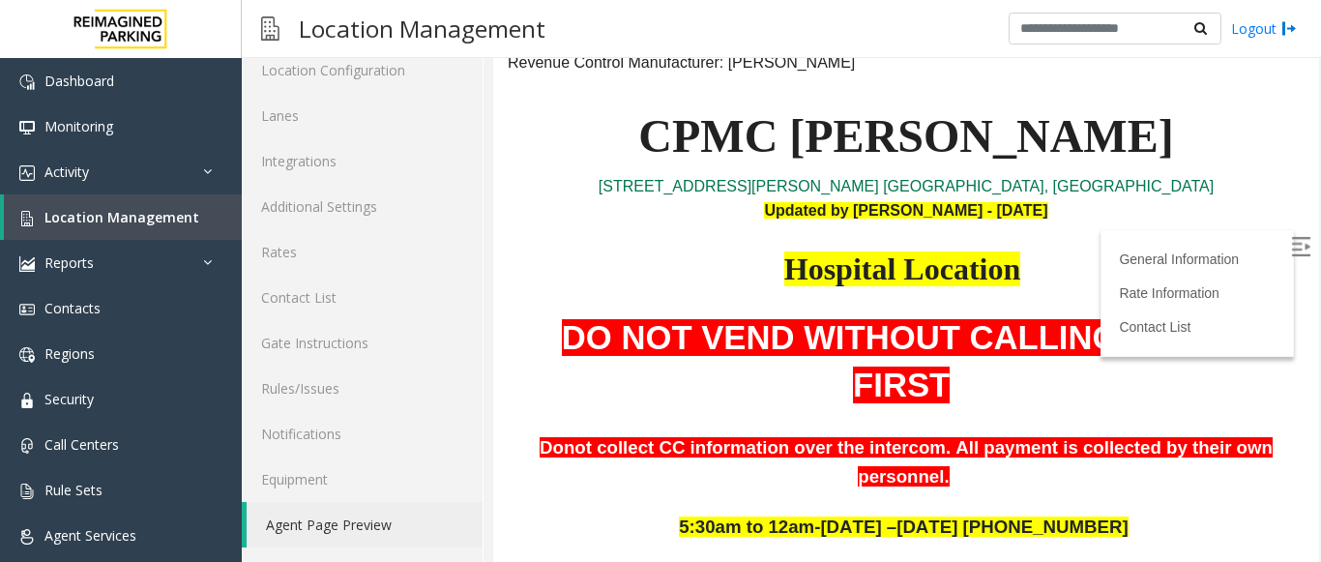
scroll to position [193, 0]
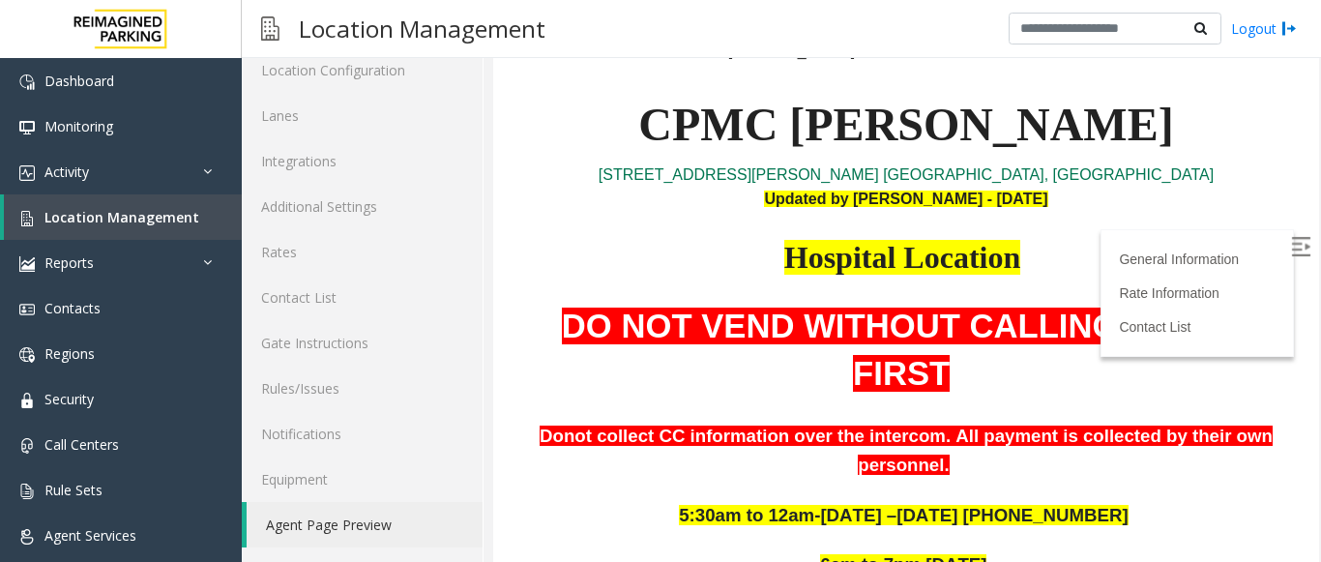
click at [1291, 246] on img at bounding box center [1300, 246] width 19 height 19
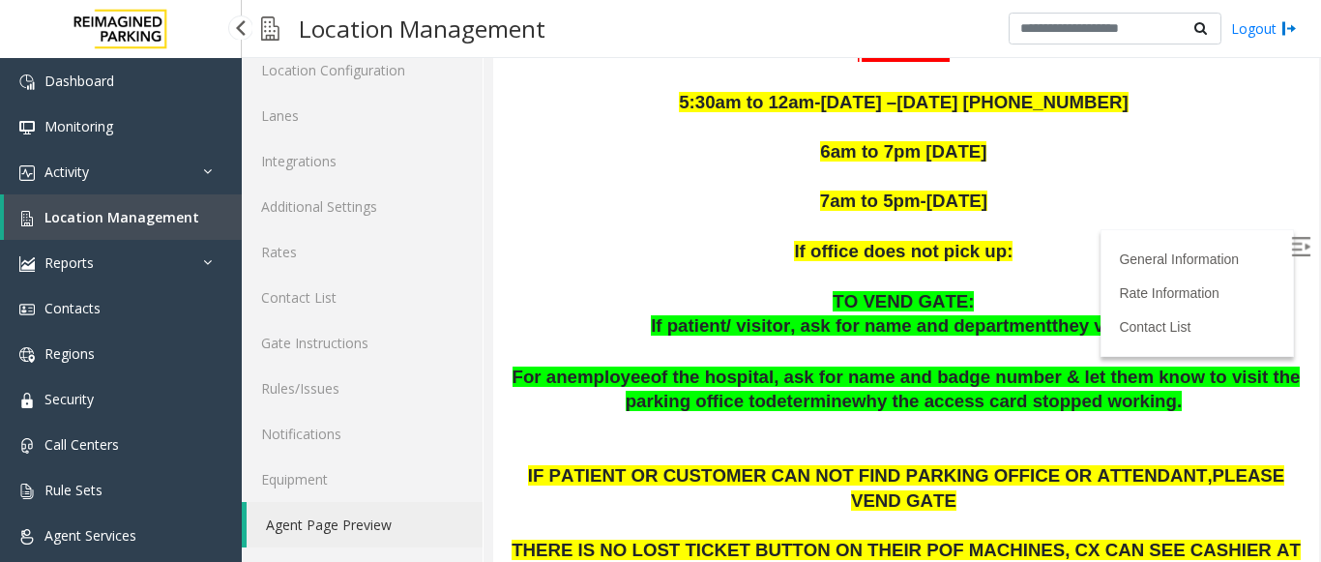
scroll to position [608, 0]
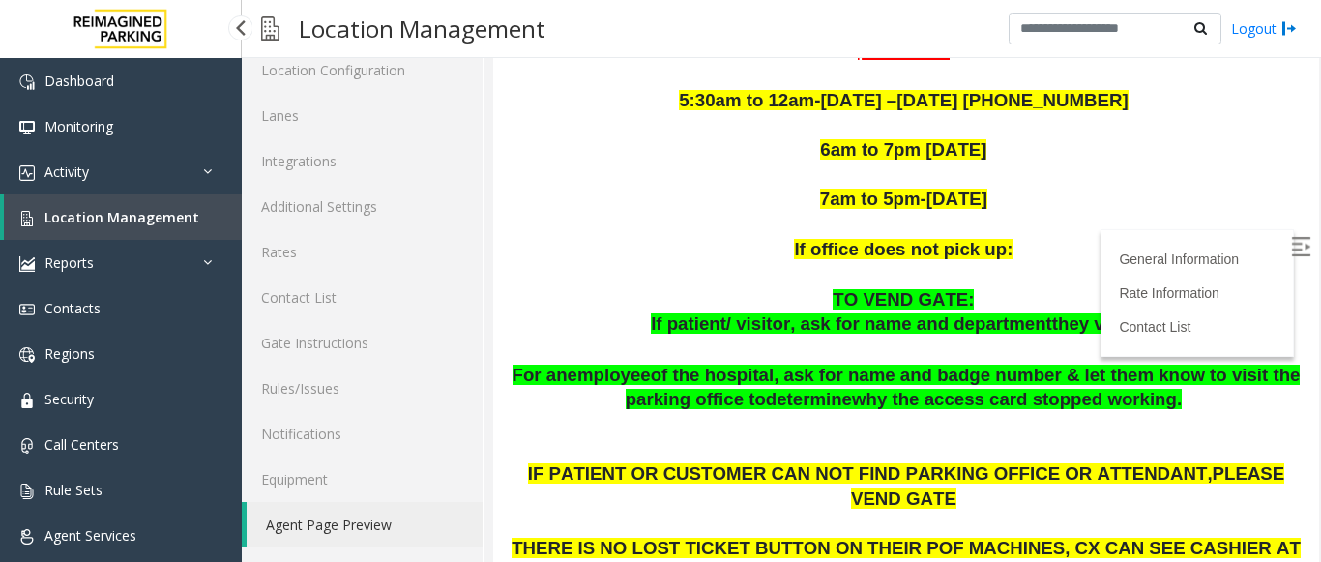
click at [186, 227] on link "Location Management" at bounding box center [123, 216] width 238 height 45
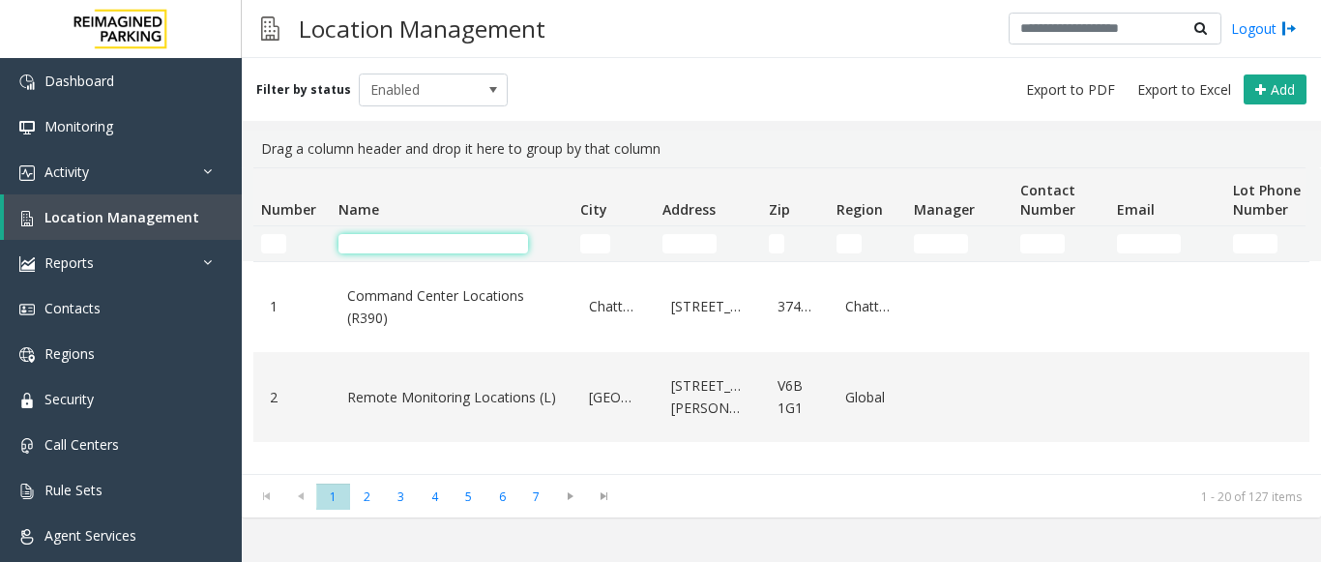
click at [376, 248] on input "Name Filter" at bounding box center [433, 243] width 190 height 19
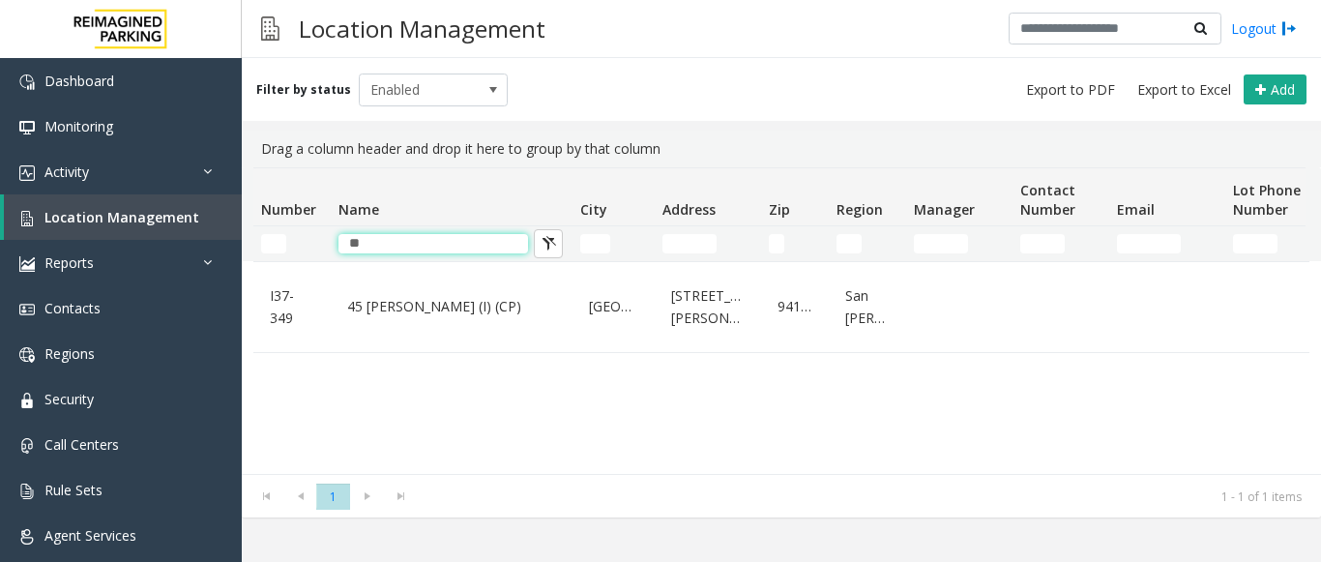
type input "**"
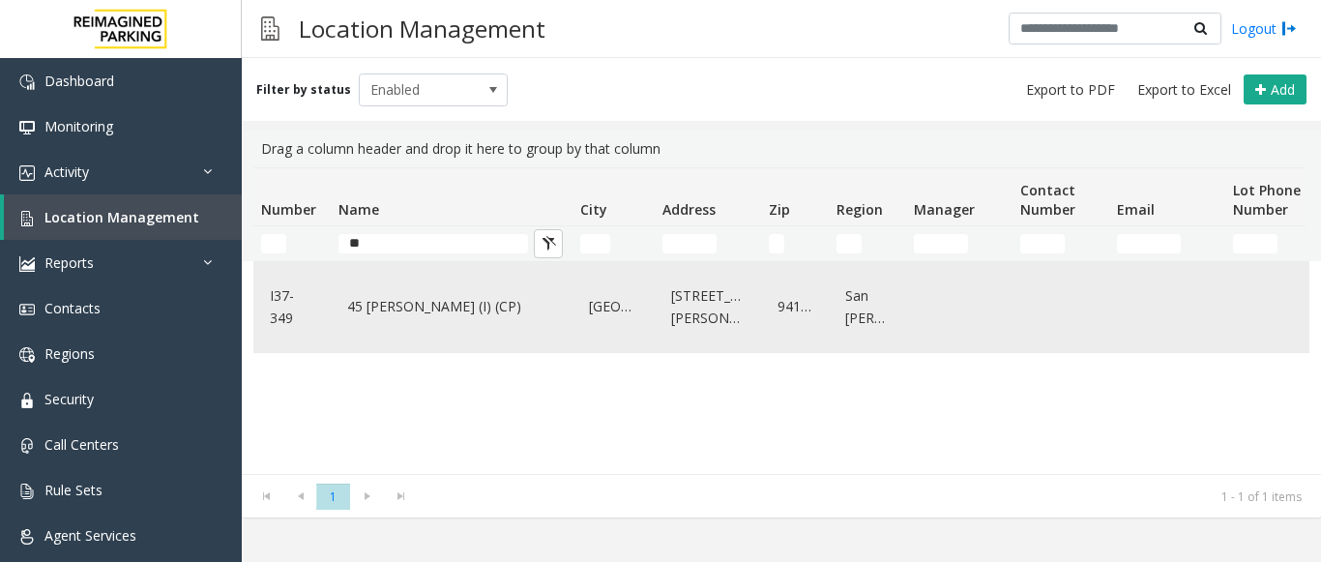
click at [407, 298] on link "45 [PERSON_NAME] (I) (CP)" at bounding box center [451, 306] width 219 height 31
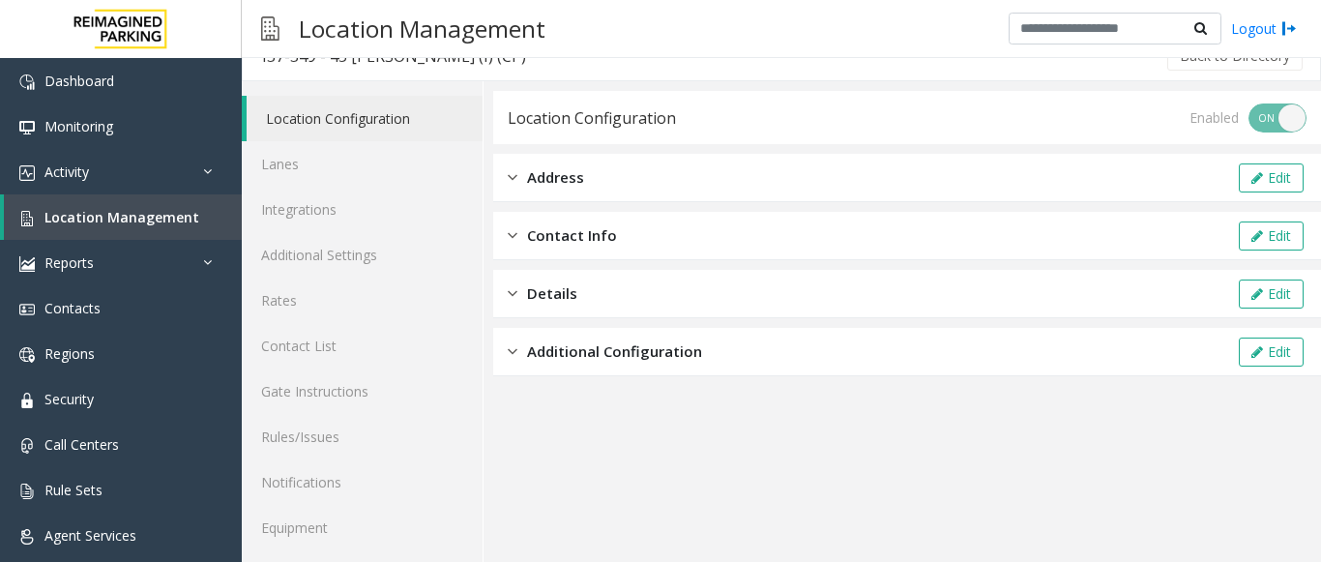
scroll to position [75, 0]
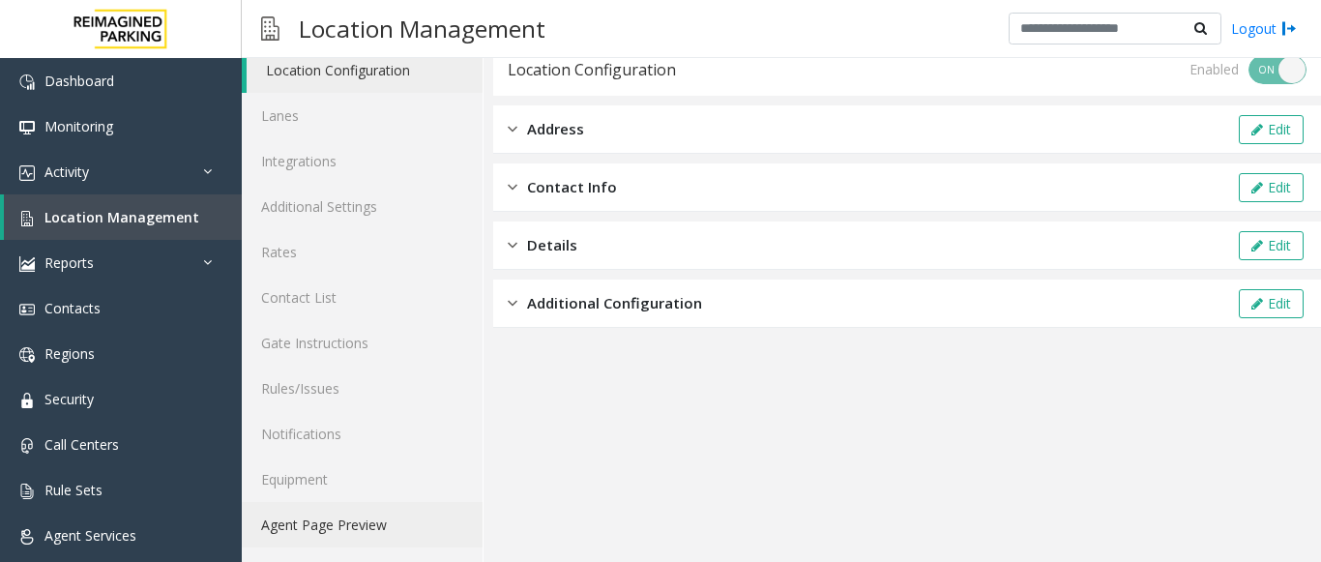
click at [367, 525] on link "Agent Page Preview" at bounding box center [362, 524] width 241 height 45
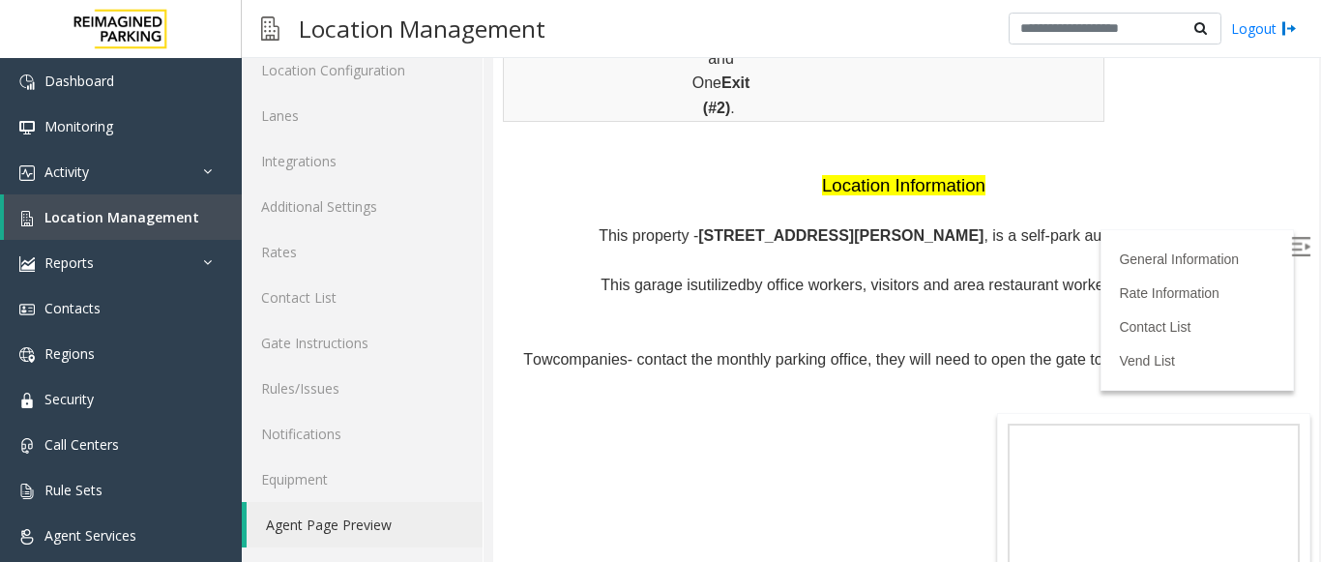
scroll to position [1644, 0]
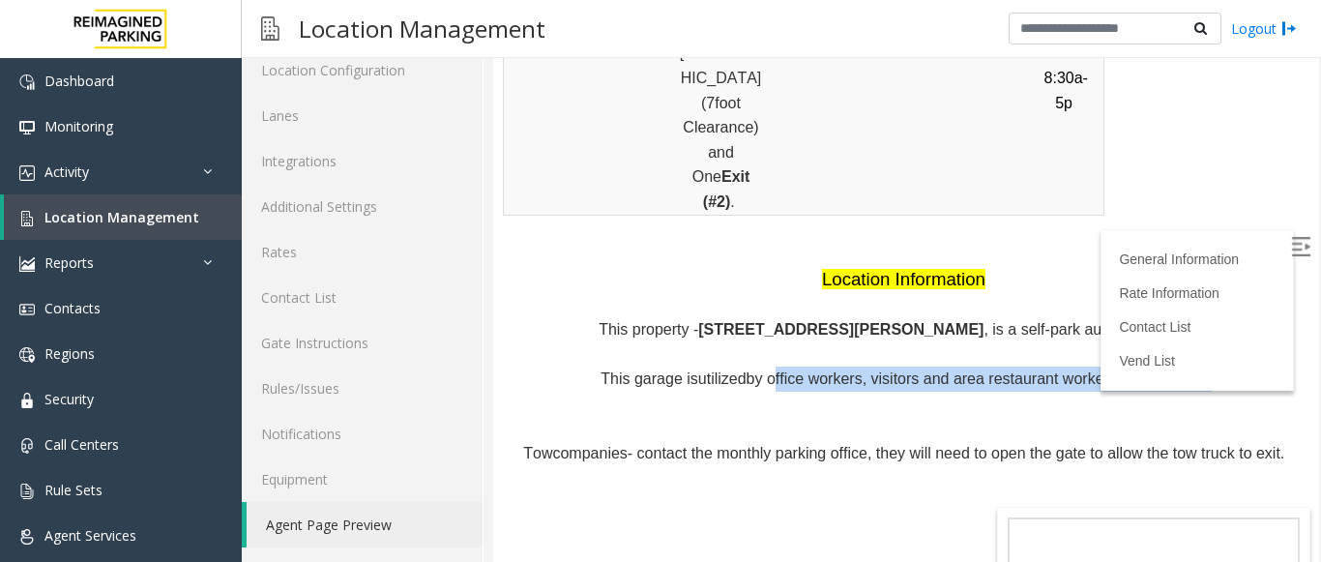
drag, startPoint x: 764, startPoint y: 211, endPoint x: 1169, endPoint y: 205, distance: 405.2
click at [1169, 370] on span "by office workers, visitors and area restaurant workers, and patrons." at bounding box center [979, 378] width 465 height 16
copy span "office workers, visitors and area restaurant workers, and patrons"
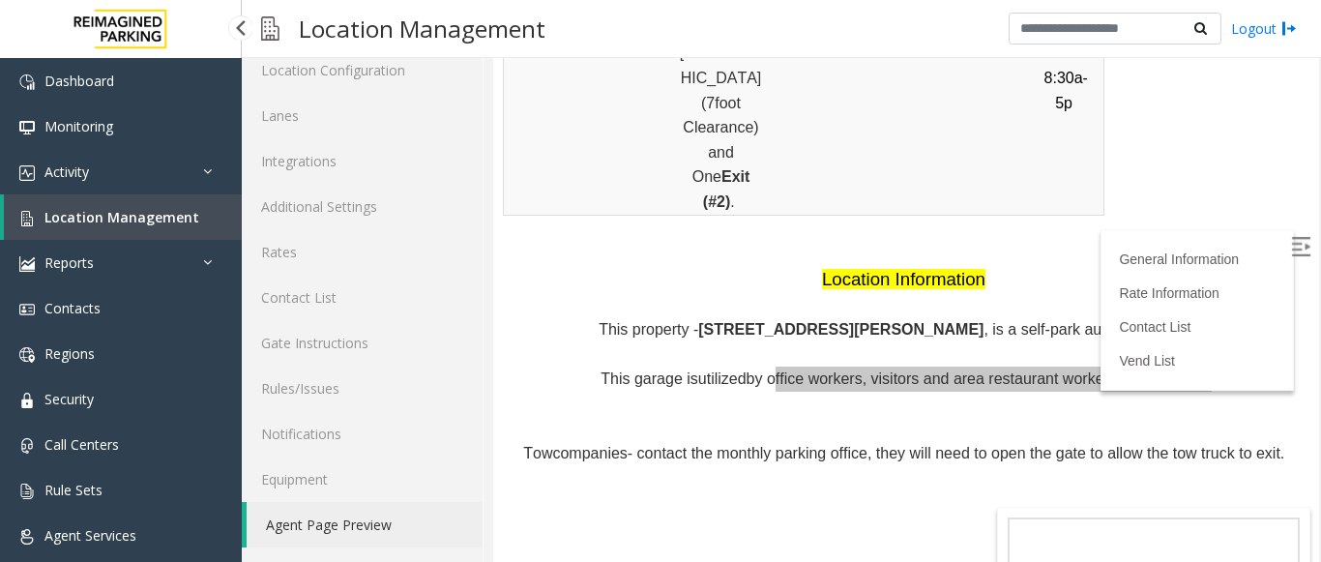
click at [114, 223] on span "Location Management" at bounding box center [121, 217] width 155 height 18
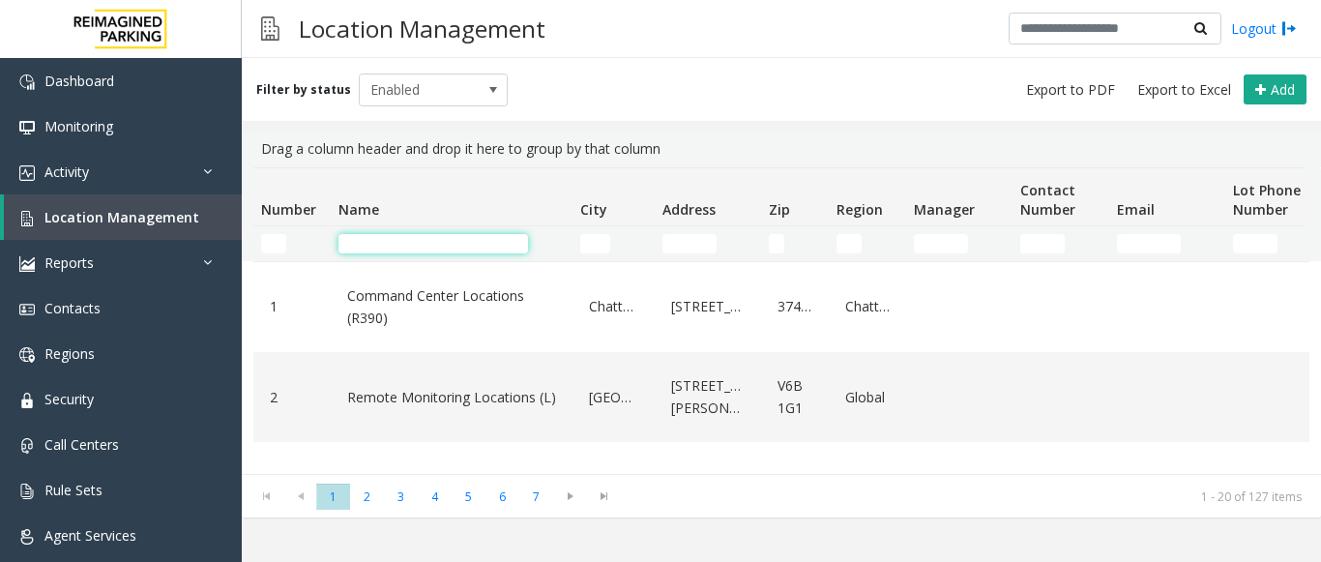
click at [363, 249] on input "Name Filter" at bounding box center [433, 243] width 190 height 19
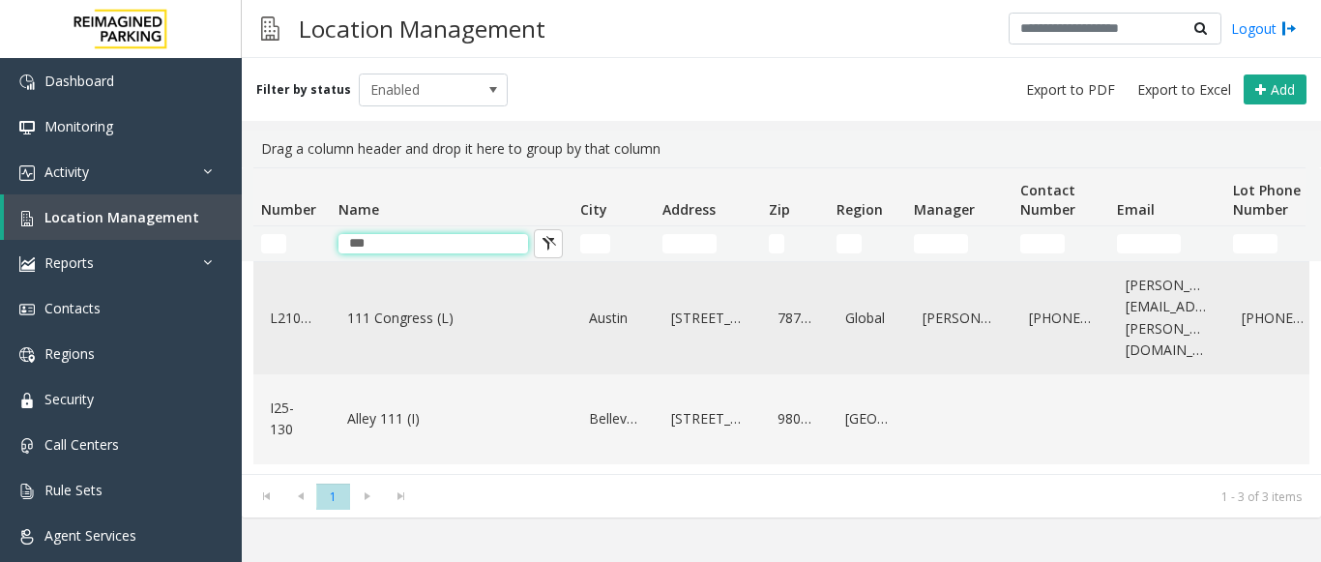
type input "***"
click at [401, 308] on link "111 Congress (L)" at bounding box center [451, 318] width 219 height 31
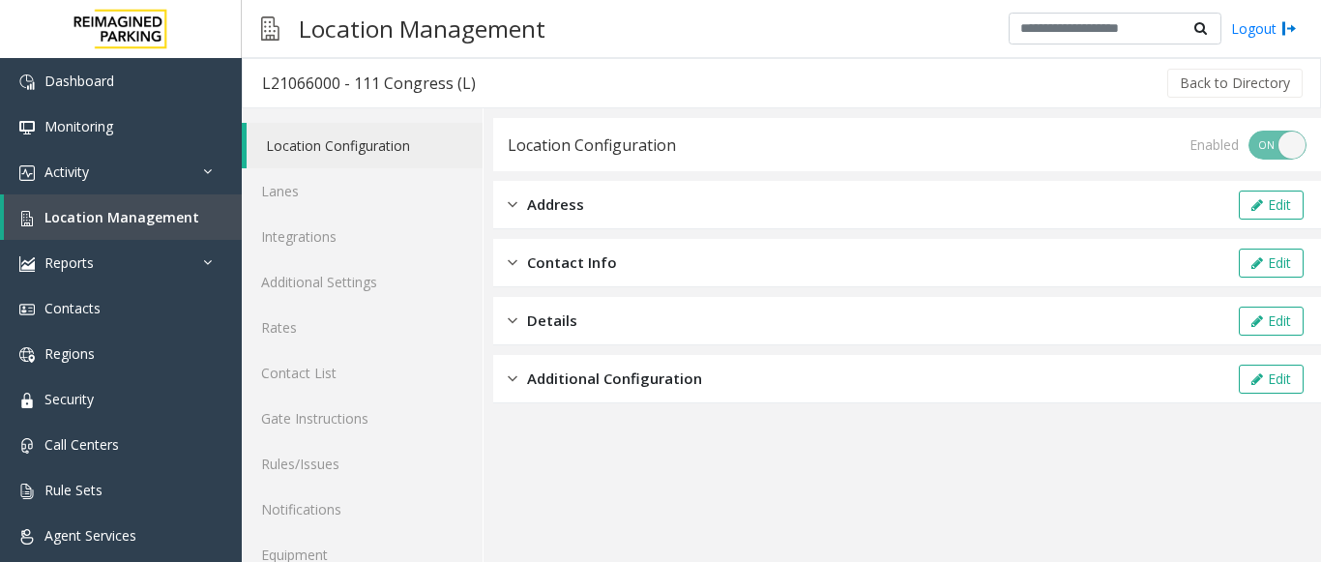
scroll to position [75, 0]
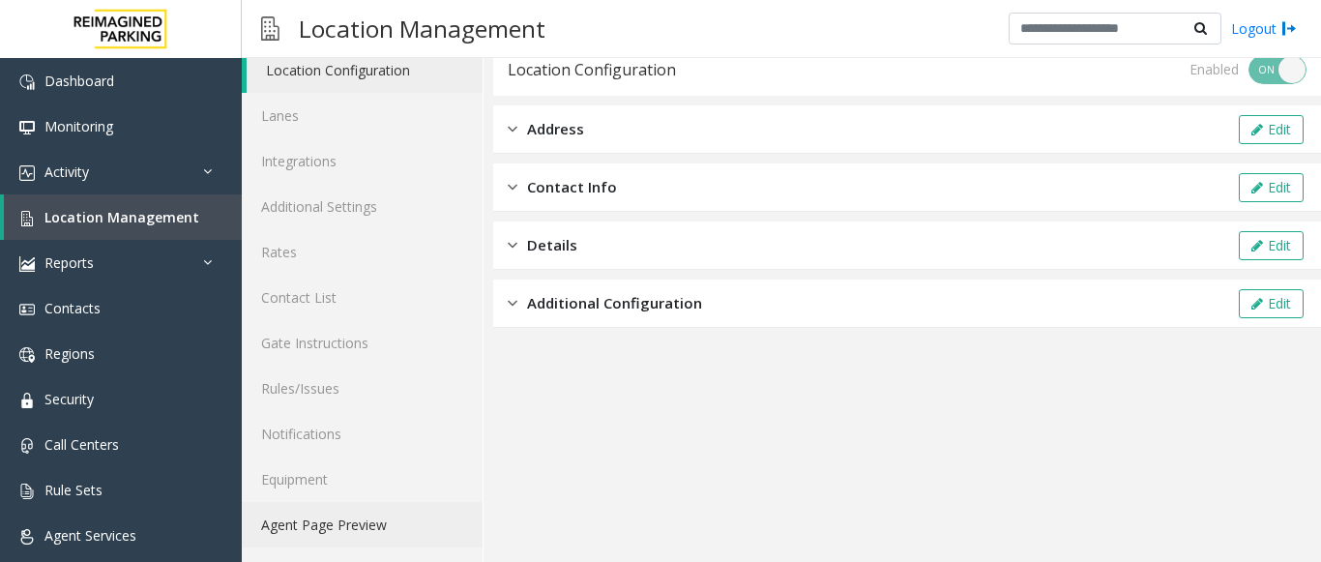
click at [348, 519] on link "Agent Page Preview" at bounding box center [362, 524] width 241 height 45
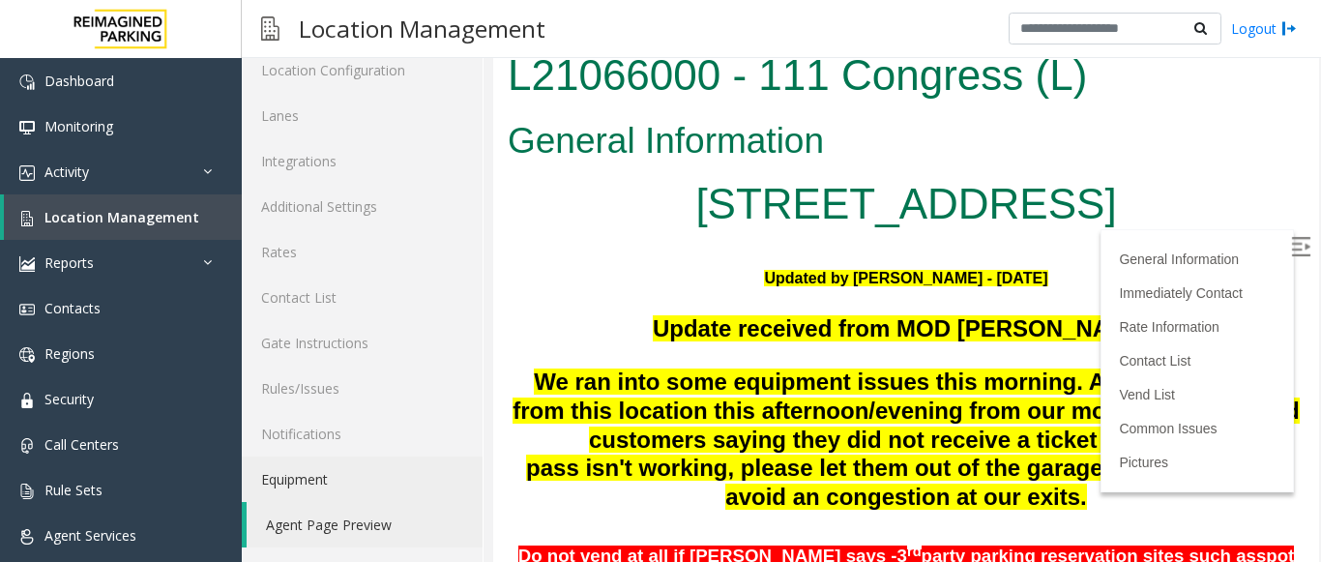
scroll to position [1167, 0]
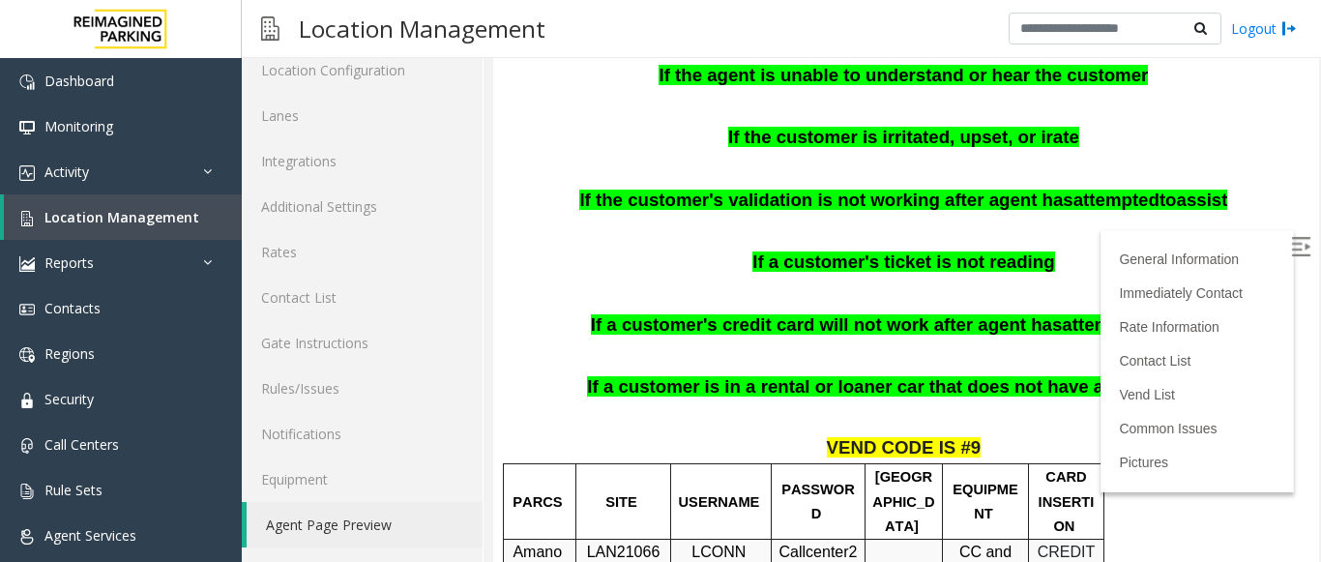
click at [1291, 248] on img at bounding box center [1300, 246] width 19 height 19
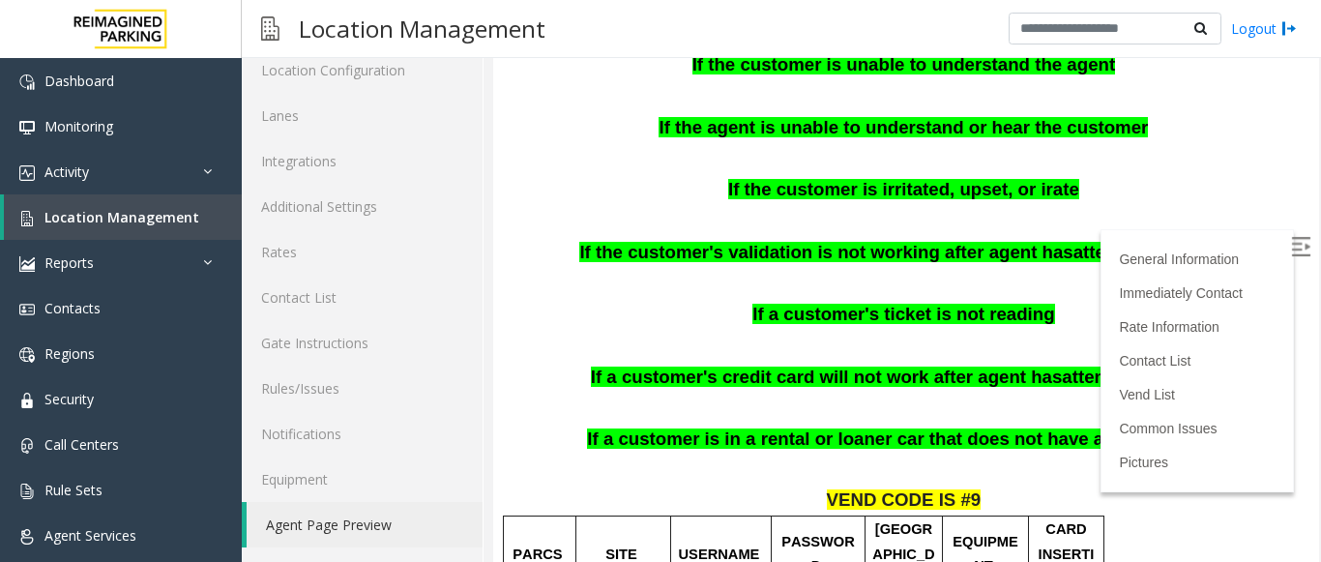
scroll to position [1070, 0]
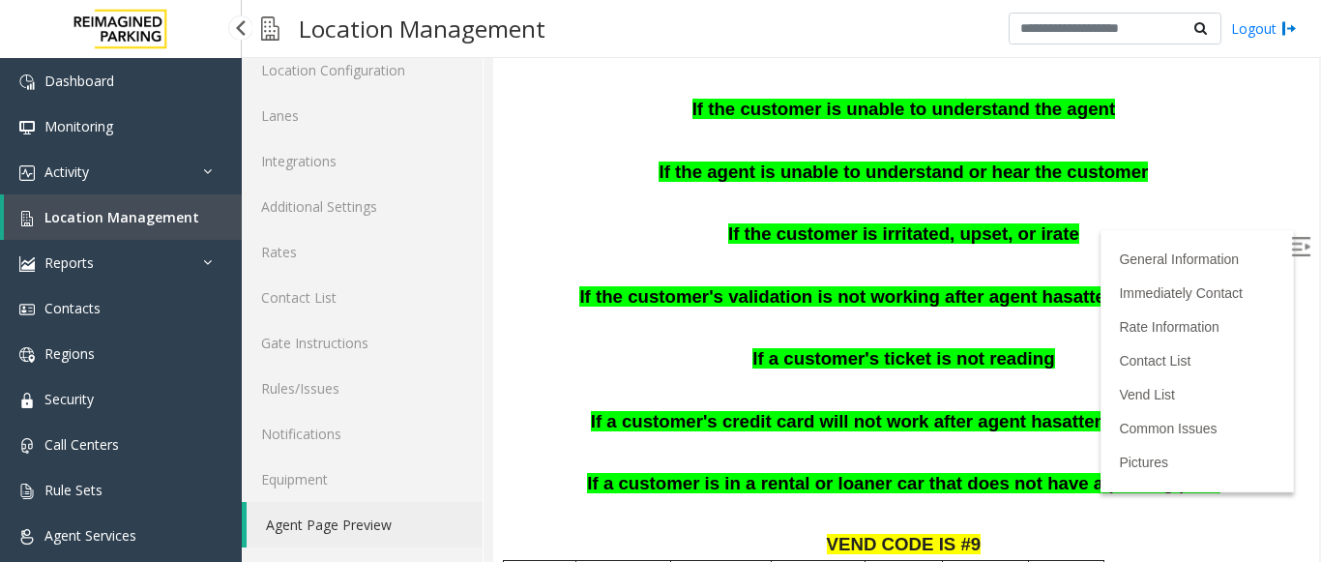
click at [144, 223] on span "Location Management" at bounding box center [121, 217] width 155 height 18
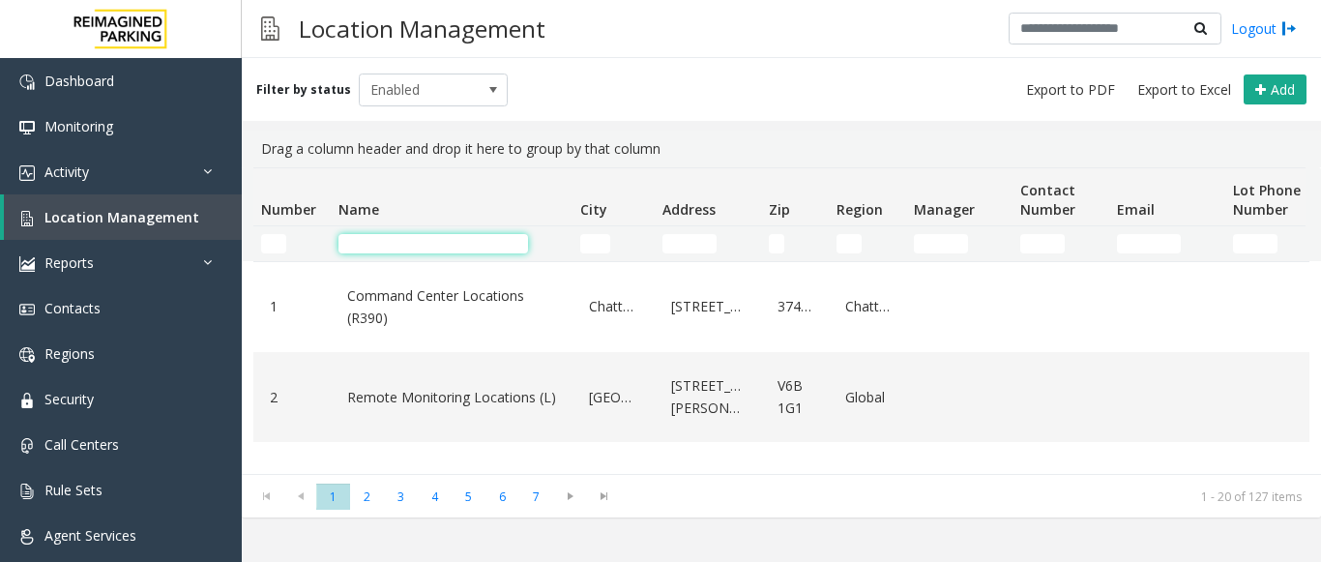
click at [387, 242] on input "Name Filter" at bounding box center [433, 243] width 190 height 19
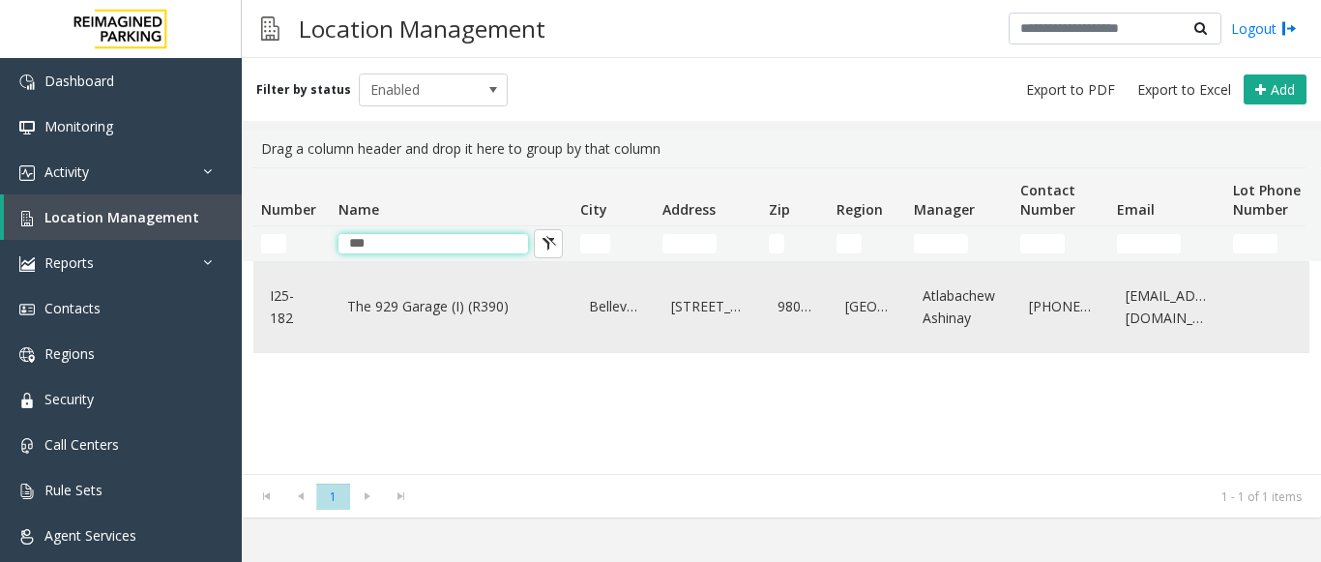
type input "***"
click at [406, 305] on link "The 929 Garage (I) (R390)" at bounding box center [451, 306] width 219 height 31
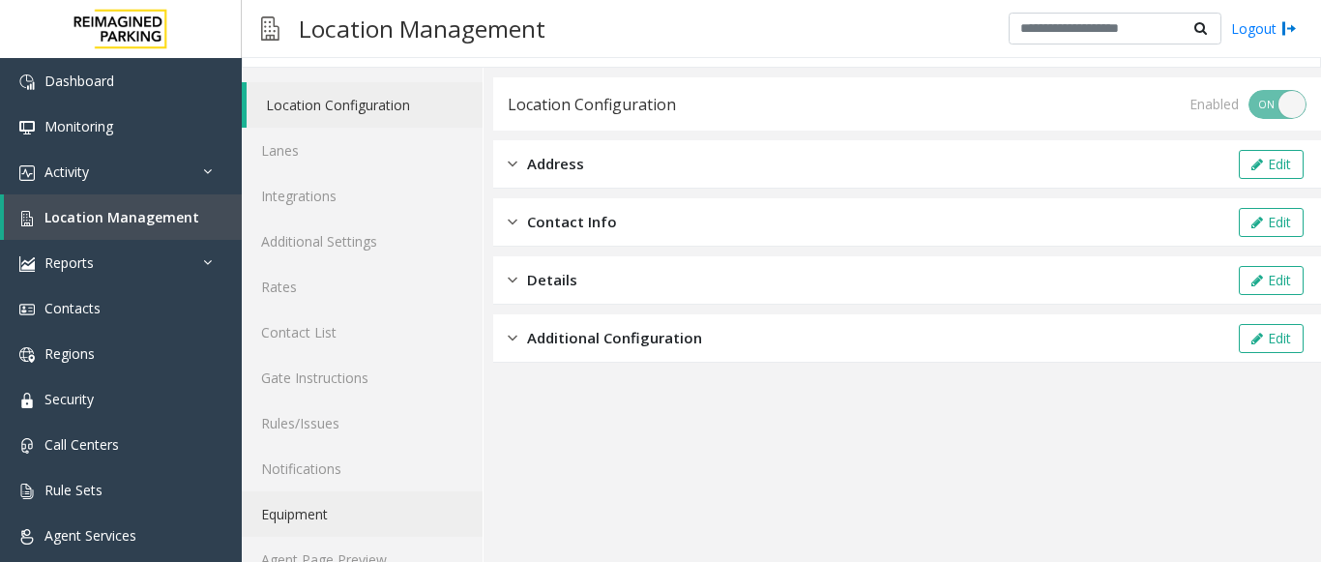
scroll to position [75, 0]
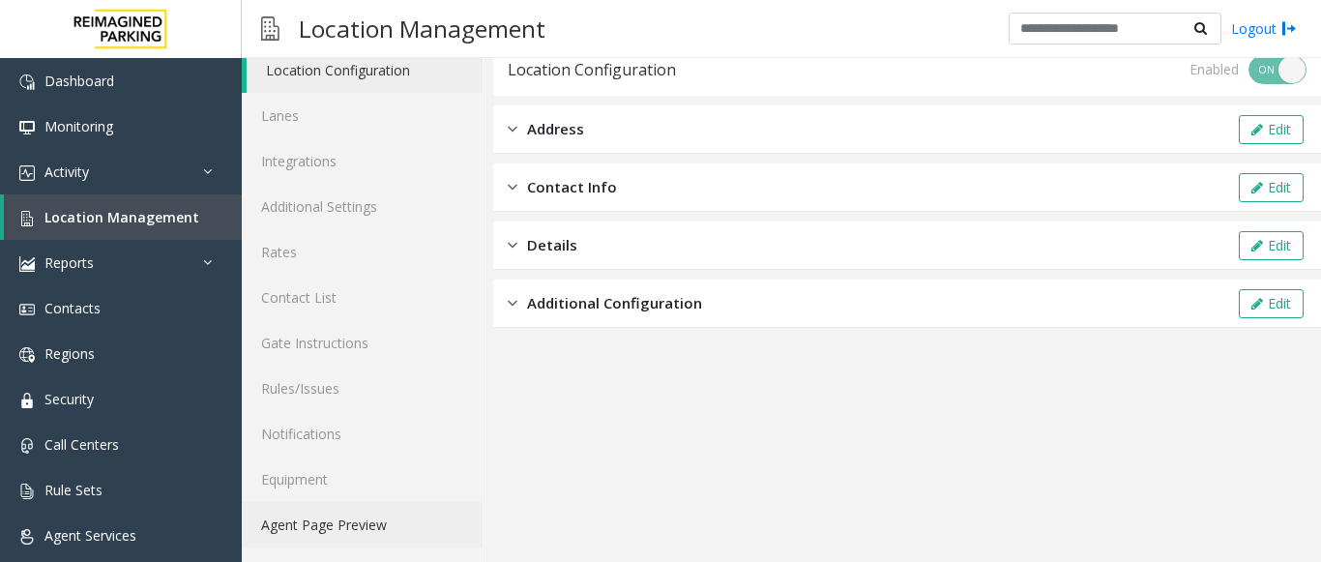
click at [339, 516] on link "Agent Page Preview" at bounding box center [362, 524] width 241 height 45
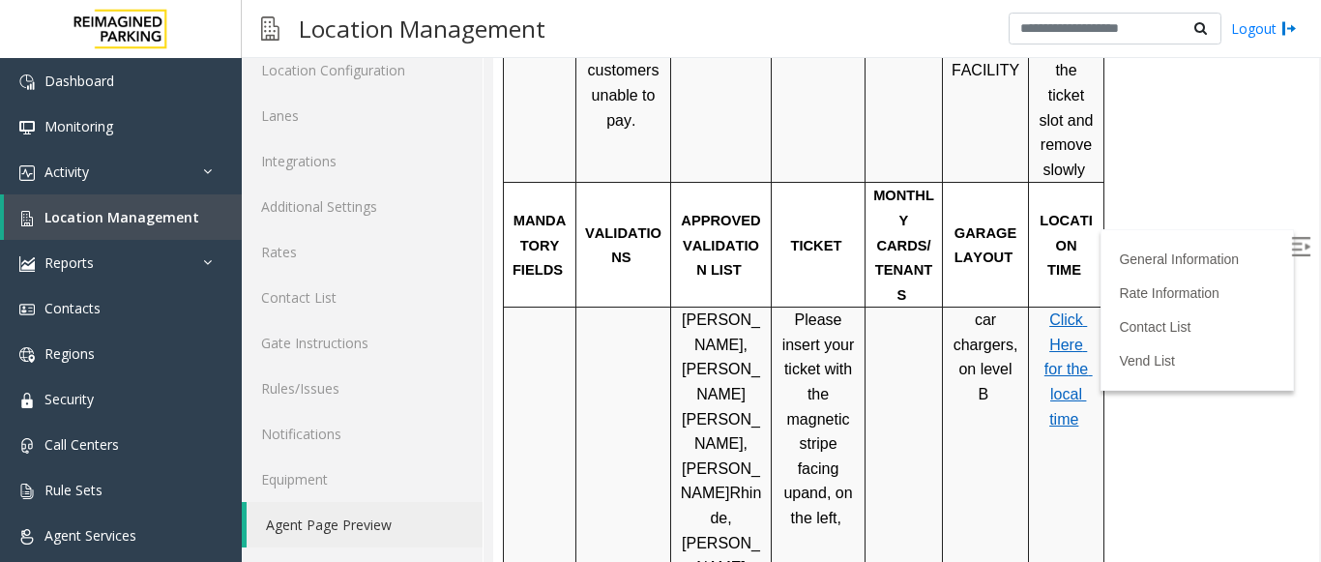
scroll to position [1257, 0]
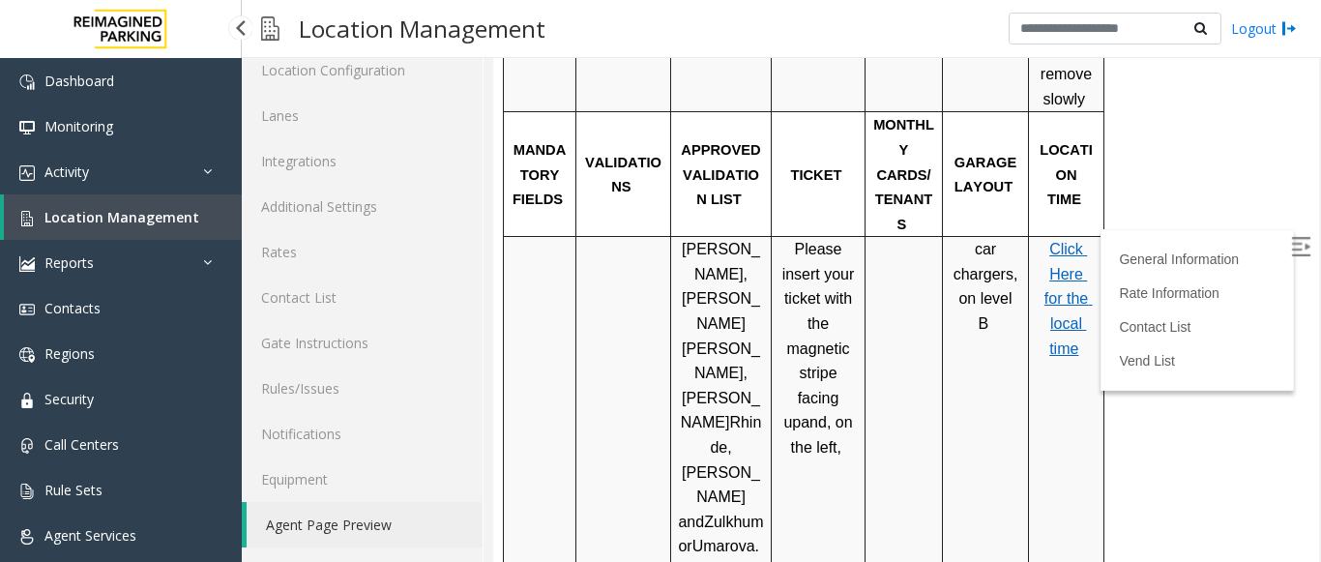
click at [95, 218] on span "Location Management" at bounding box center [121, 217] width 155 height 18
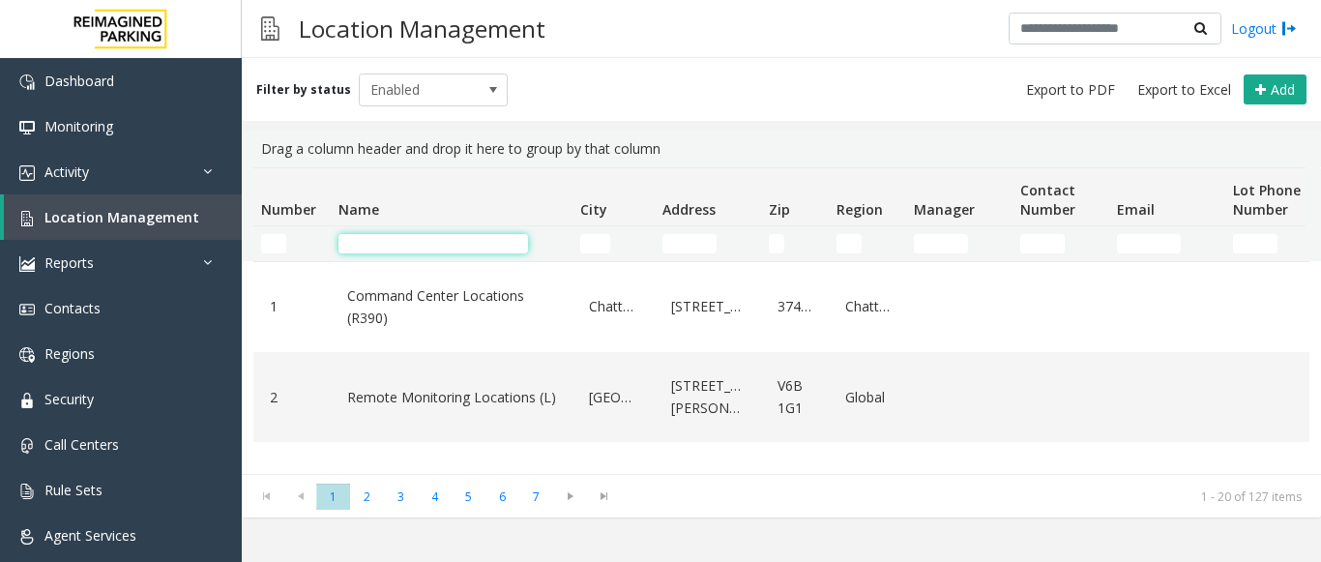
click at [370, 238] on input "Name Filter" at bounding box center [433, 243] width 190 height 19
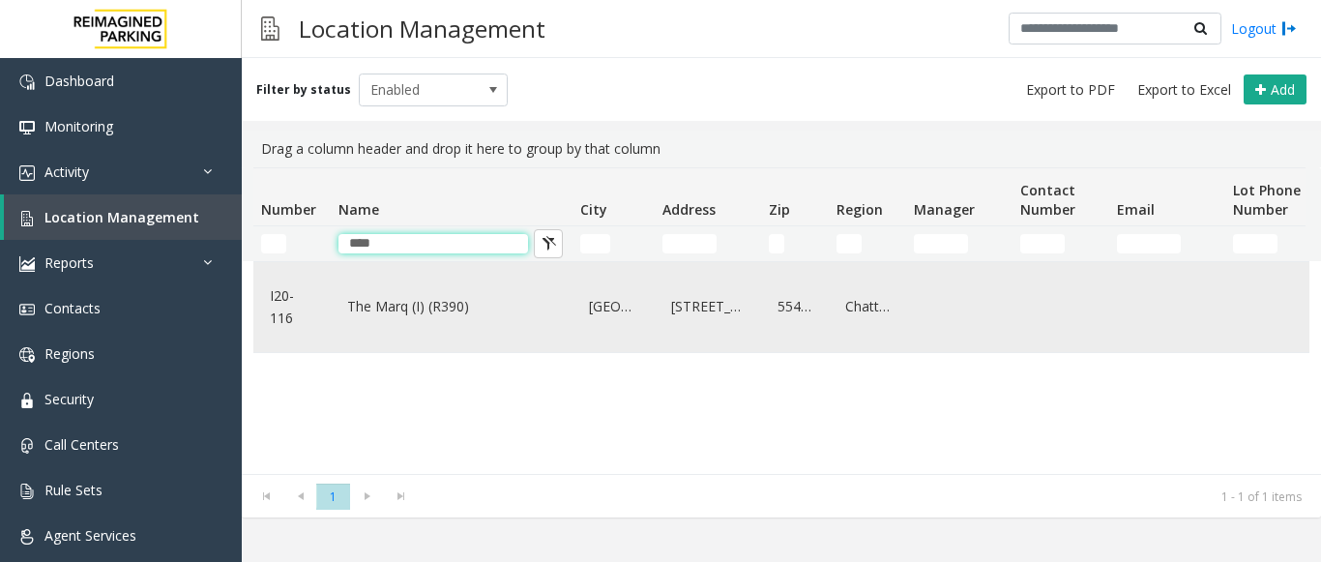
type input "****"
click at [399, 303] on link "The Marq (I) (R390)" at bounding box center [451, 306] width 219 height 31
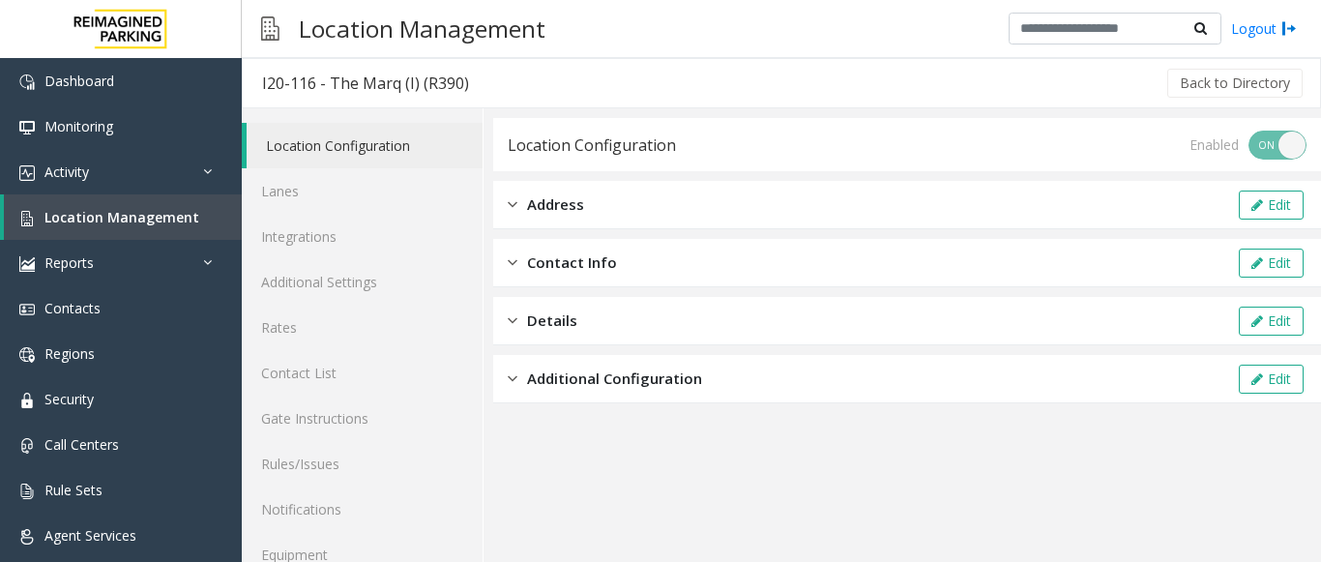
scroll to position [75, 0]
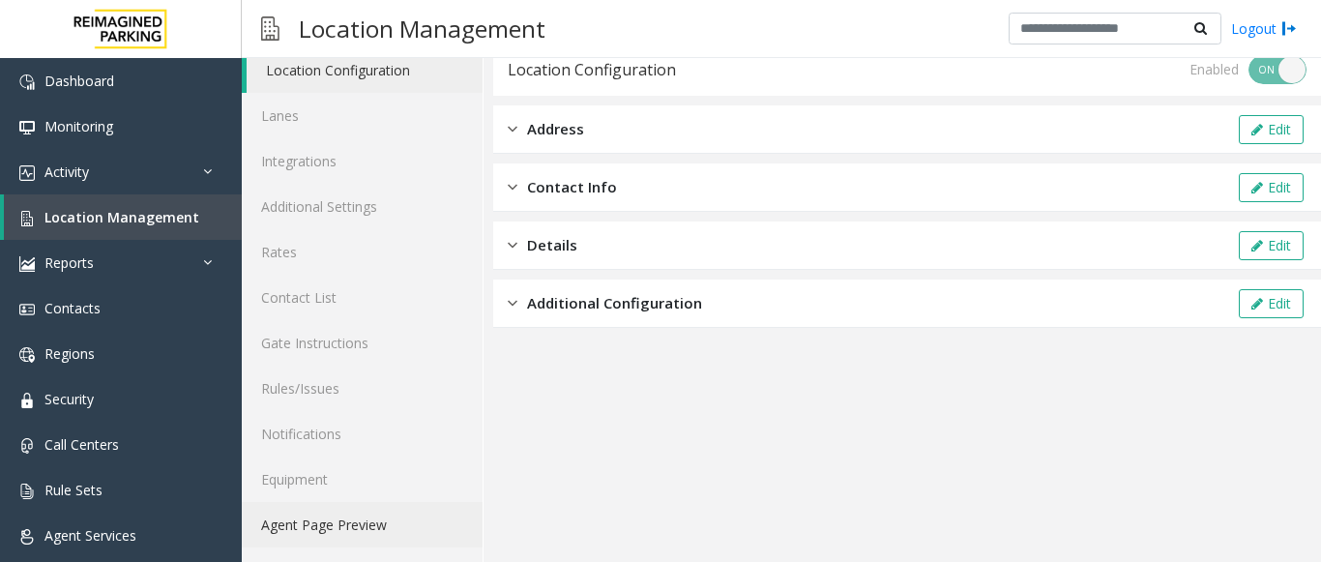
click at [362, 524] on link "Agent Page Preview" at bounding box center [362, 524] width 241 height 45
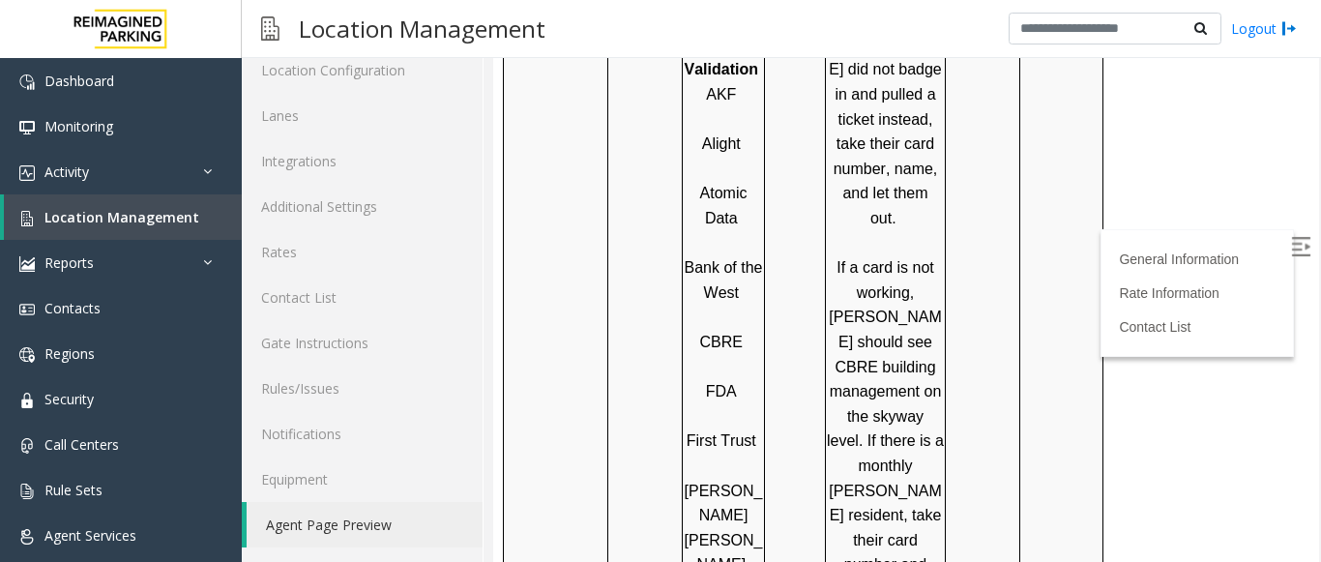
scroll to position [1934, 0]
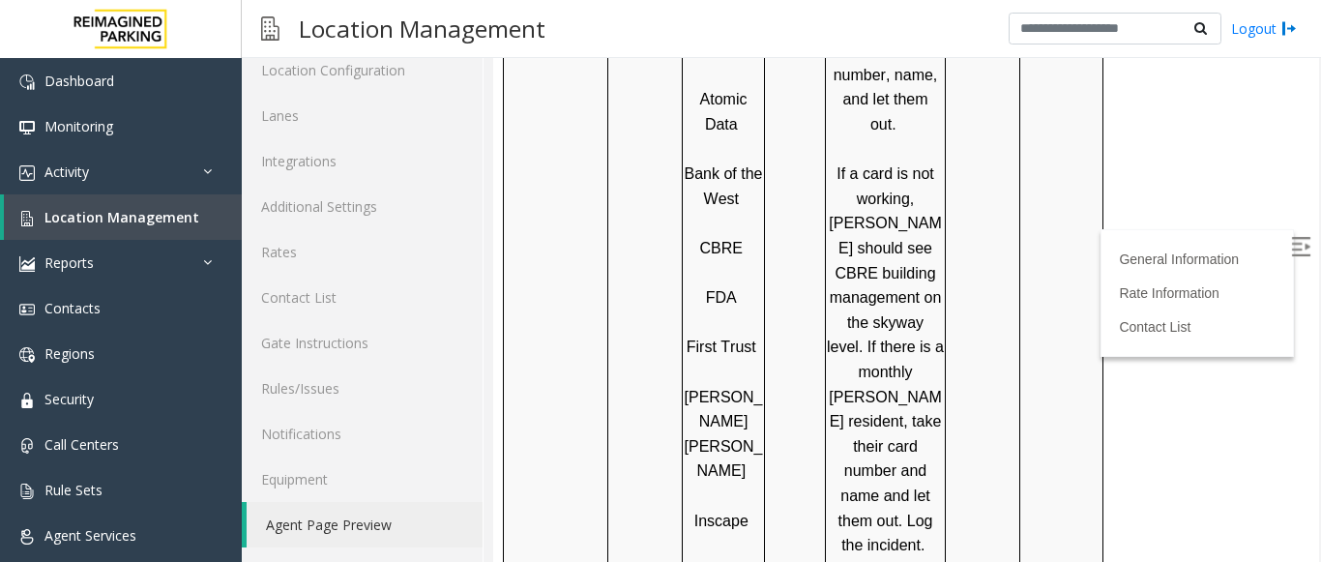
click at [746, 338] on span "First Trust" at bounding box center [722, 346] width 70 height 16
drag, startPoint x: 751, startPoint y: 252, endPoint x: 688, endPoint y: 244, distance: 64.4
click at [688, 338] on span "First Trust" at bounding box center [722, 346] width 70 height 16
copy span "First Trust"
drag, startPoint x: 755, startPoint y: 321, endPoint x: 707, endPoint y: 299, distance: 53.2
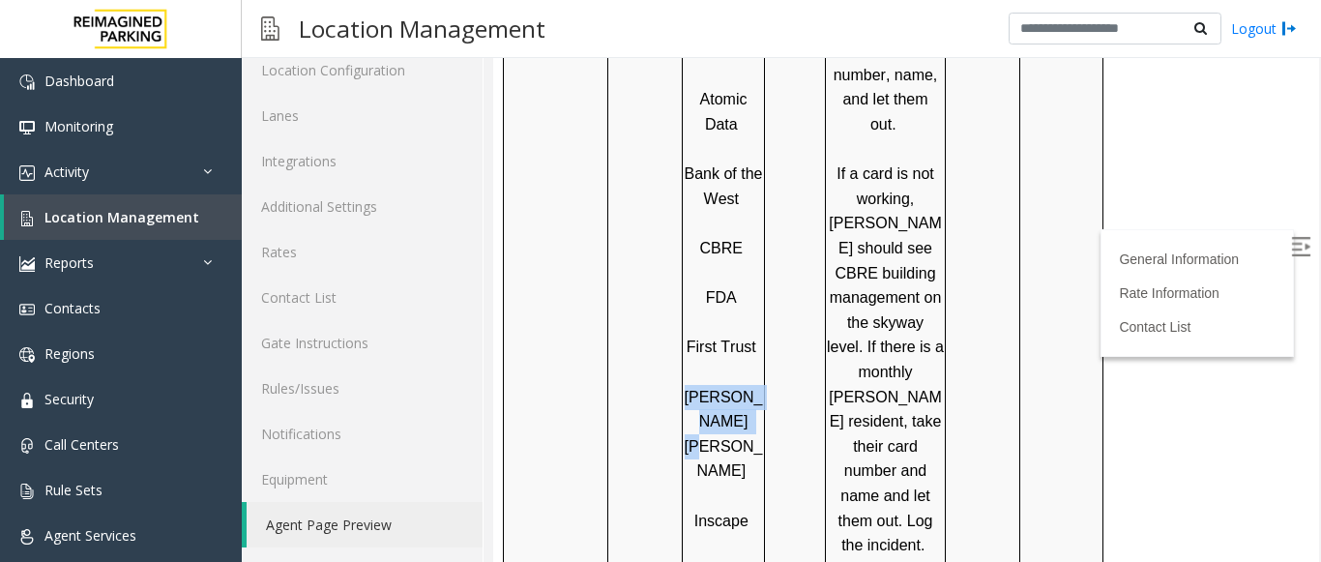
click at [707, 385] on p "[PERSON_NAME] [PERSON_NAME]" at bounding box center [723, 434] width 79 height 99
copy span "[PERSON_NAME] [PERSON_NAME]"
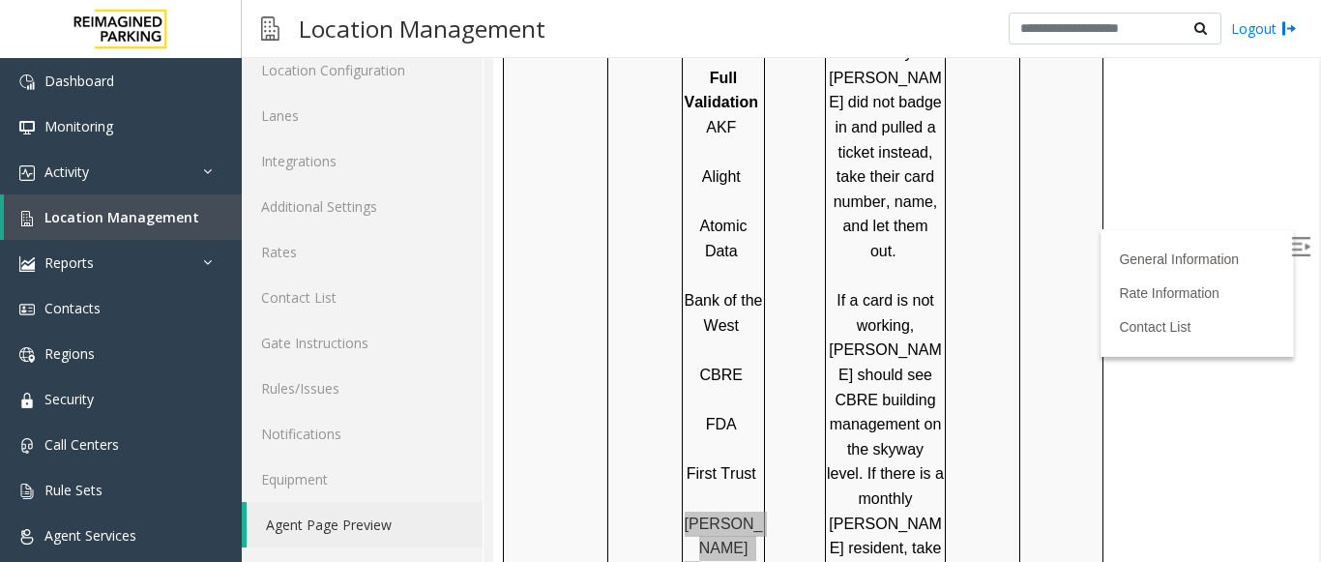
scroll to position [1837, 0]
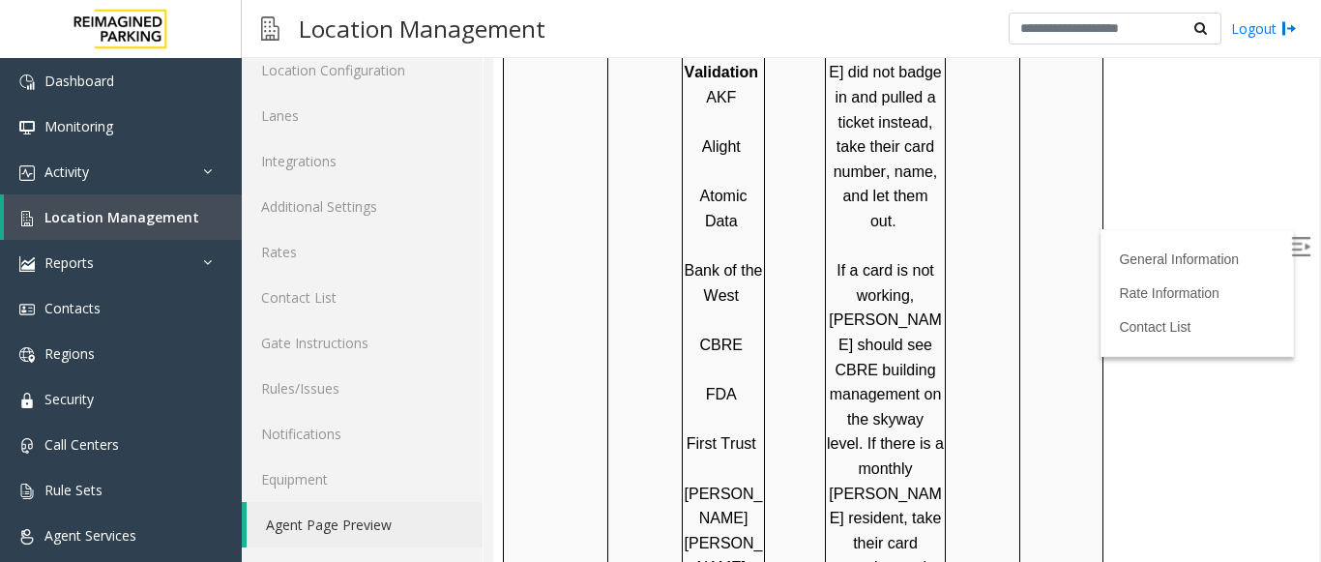
click at [690, 308] on p at bounding box center [723, 320] width 79 height 25
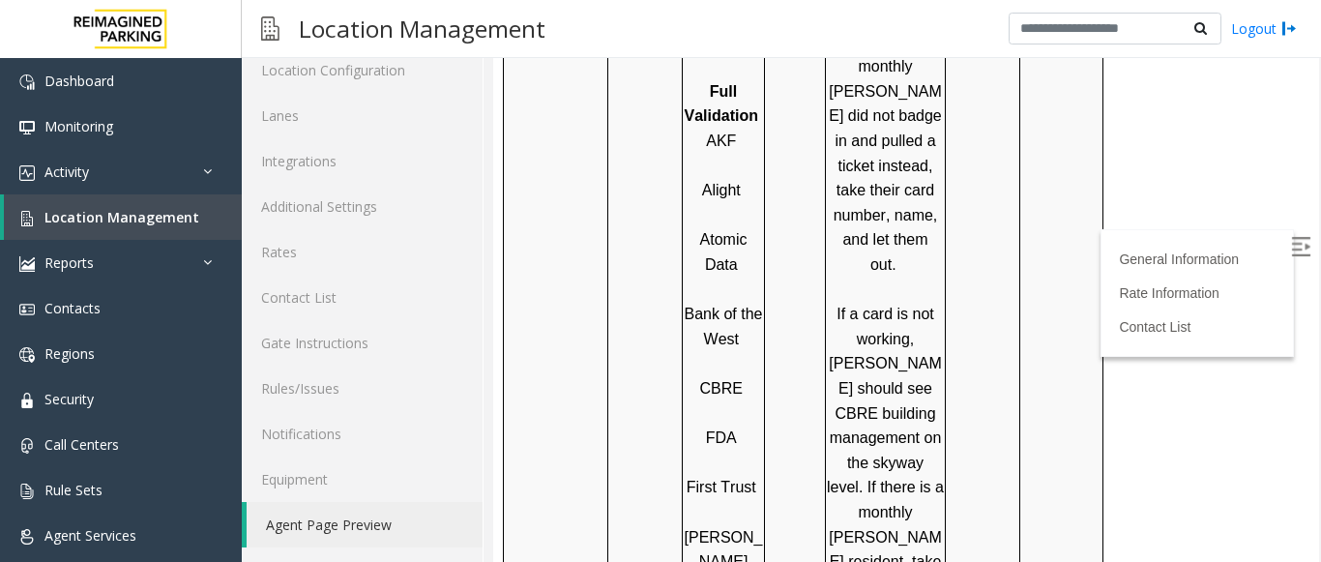
scroll to position [1891, 0]
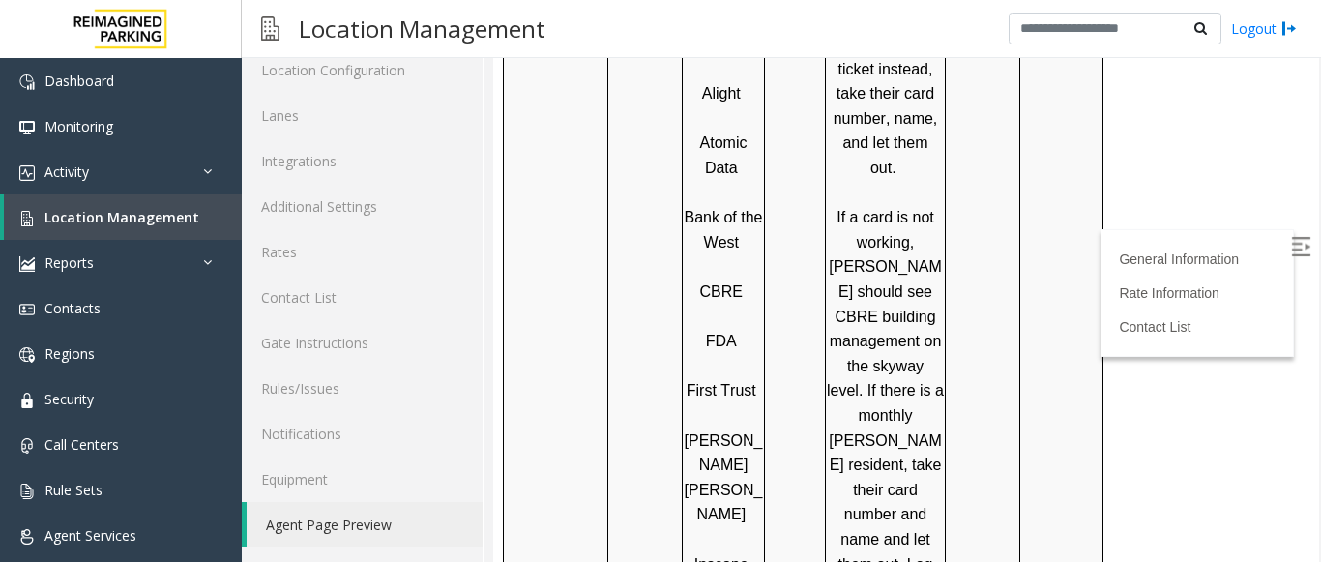
click at [633, 169] on td at bounding box center [645, 563] width 74 height 1413
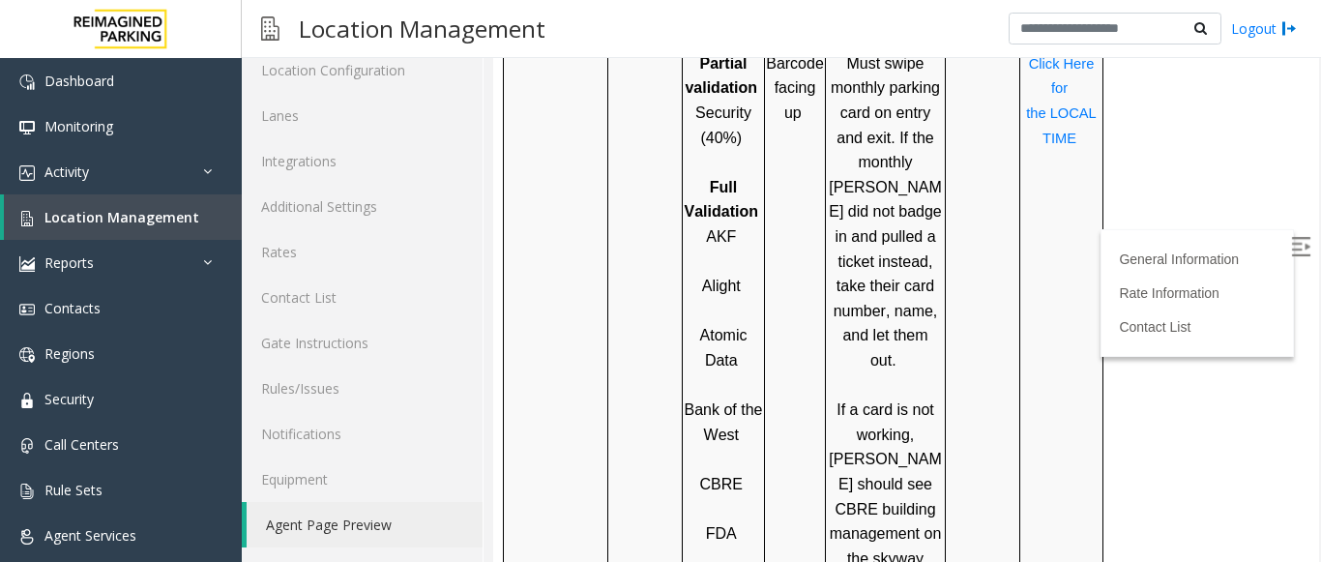
scroll to position [1697, 0]
drag, startPoint x: 737, startPoint y: 145, endPoint x: 710, endPoint y: 144, distance: 27.1
click at [710, 225] on p "AKF" at bounding box center [723, 237] width 79 height 25
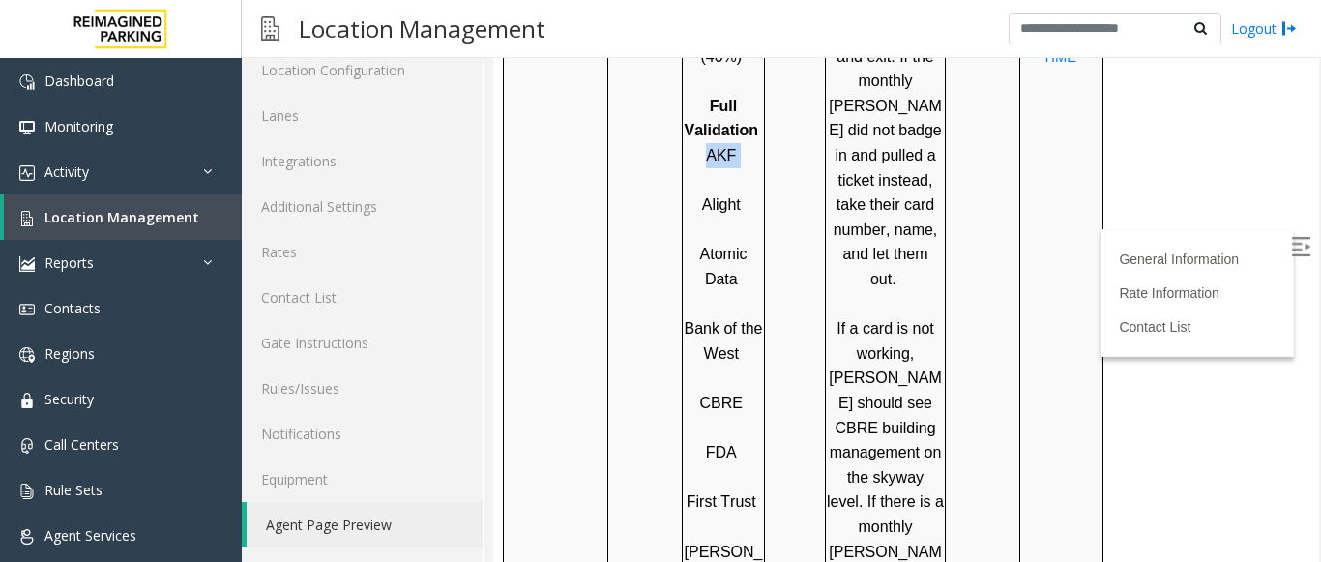
scroll to position [1891, 0]
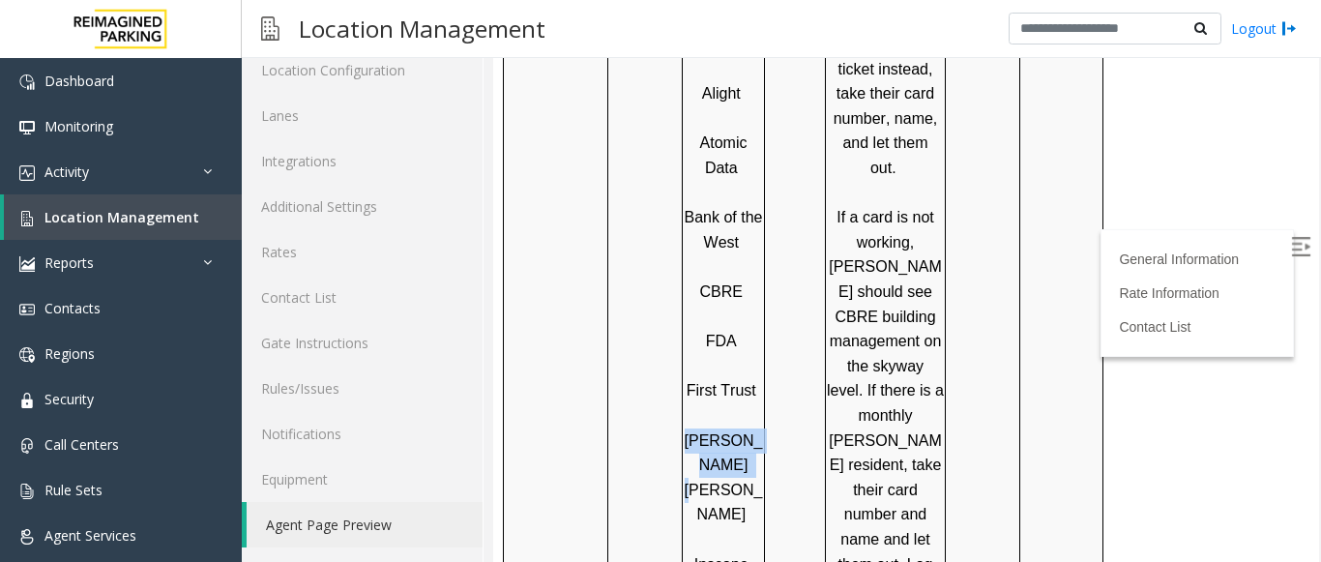
drag, startPoint x: 747, startPoint y: 367, endPoint x: 703, endPoint y: 337, distance: 52.8
click at [703, 428] on p "[PERSON_NAME] [PERSON_NAME]" at bounding box center [723, 477] width 79 height 99
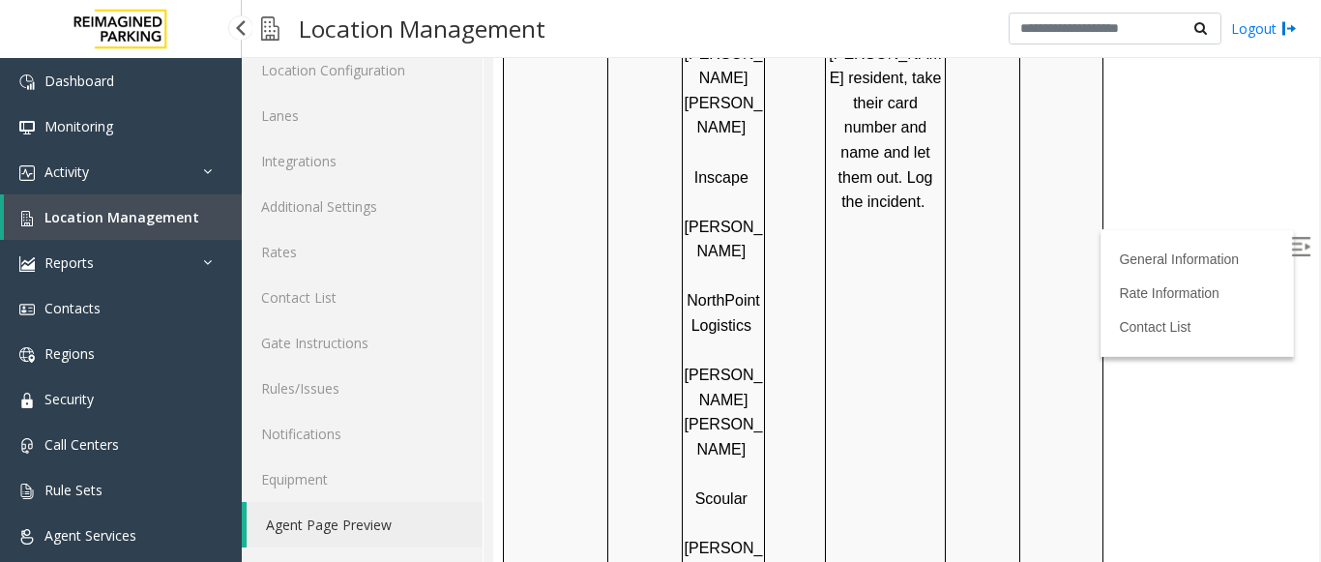
click at [115, 219] on span "Location Management" at bounding box center [121, 217] width 155 height 18
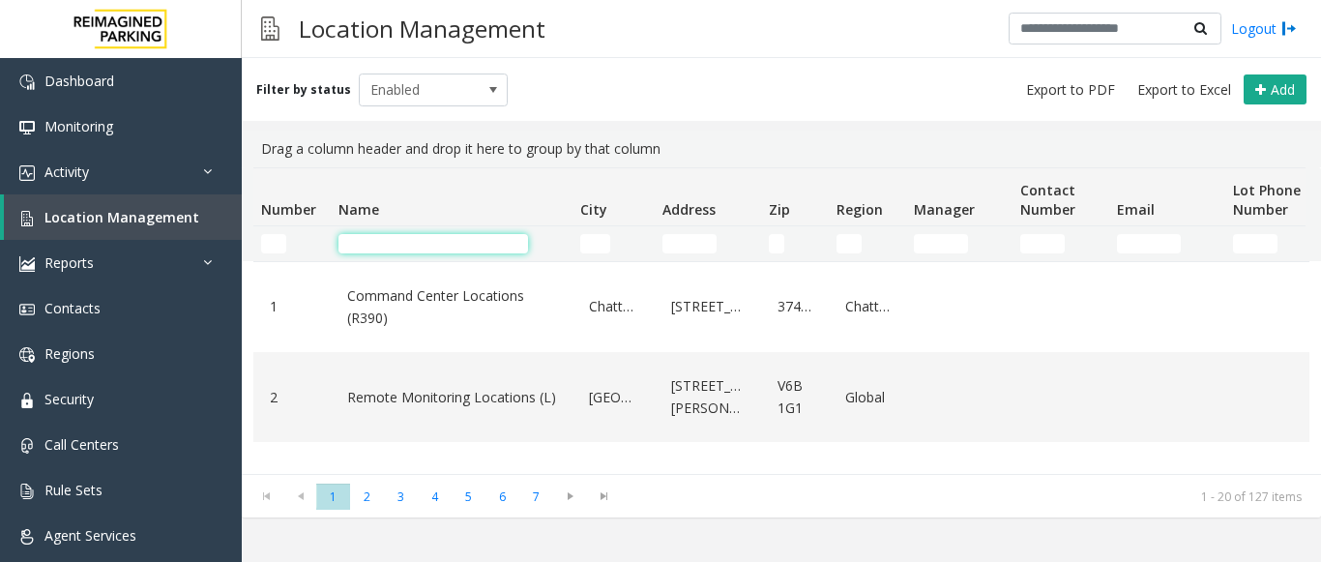
click at [376, 239] on input "Name Filter" at bounding box center [433, 243] width 190 height 19
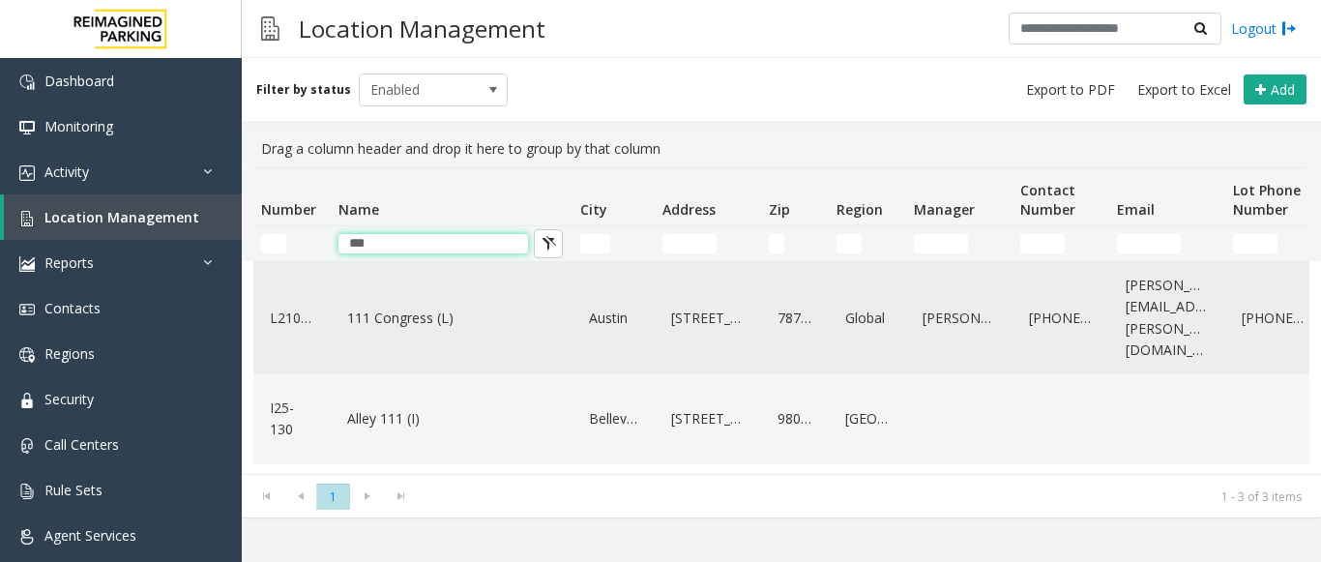
type input "***"
click at [409, 303] on link "111 Congress (L)" at bounding box center [451, 318] width 219 height 31
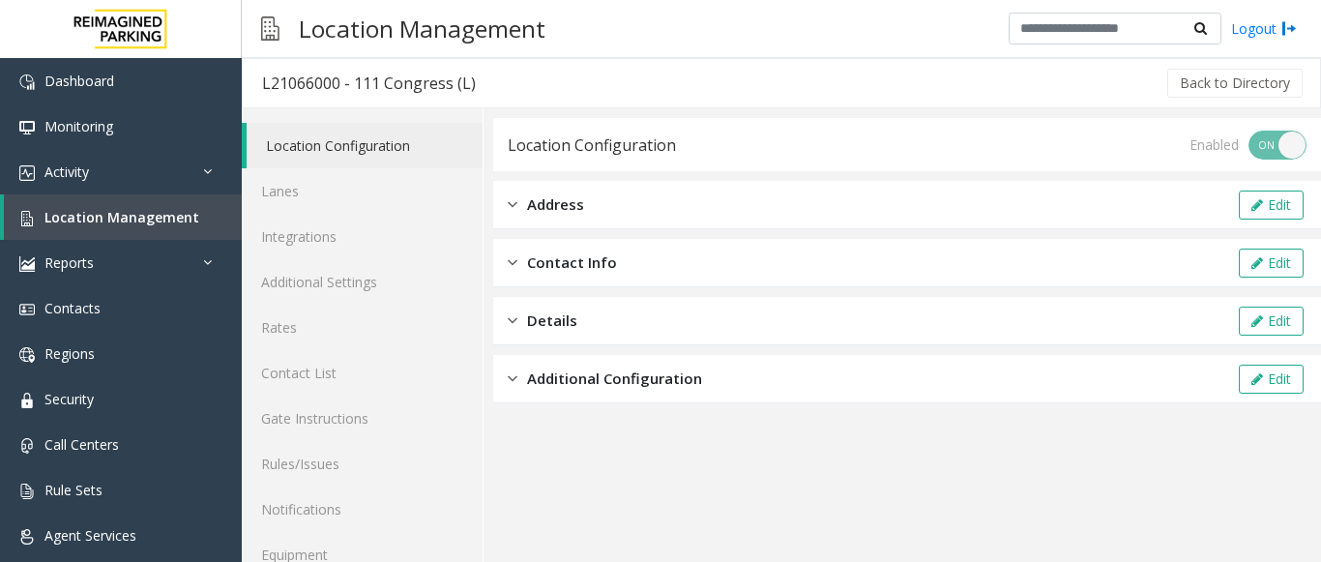
scroll to position [75, 0]
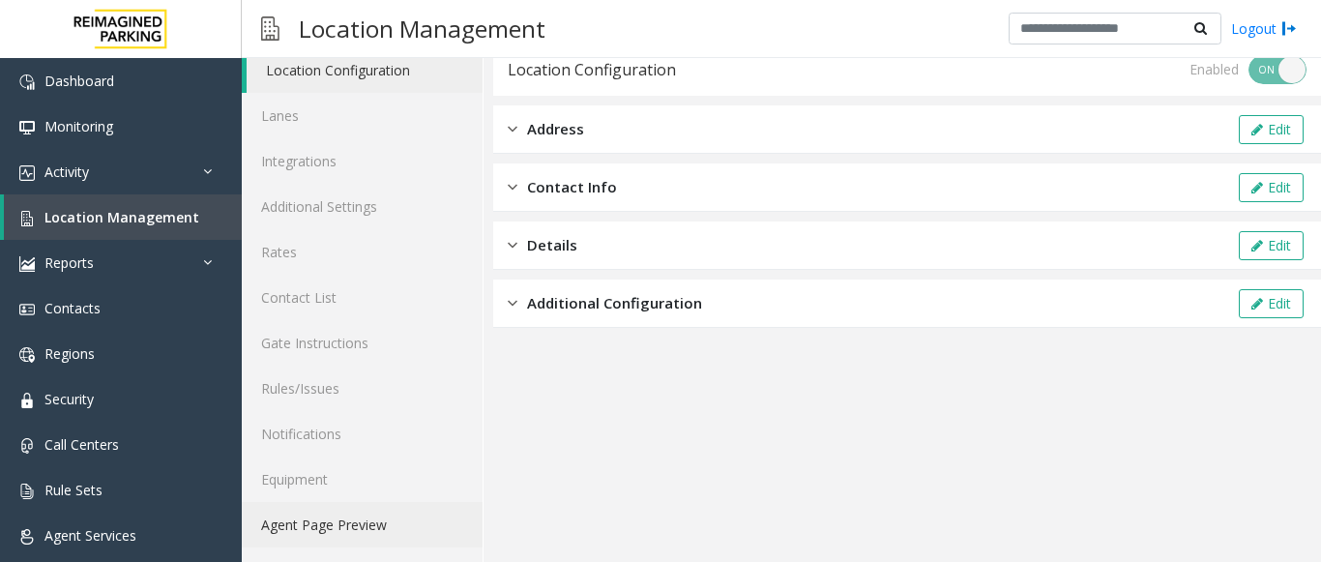
click at [364, 534] on link "Agent Page Preview" at bounding box center [362, 524] width 241 height 45
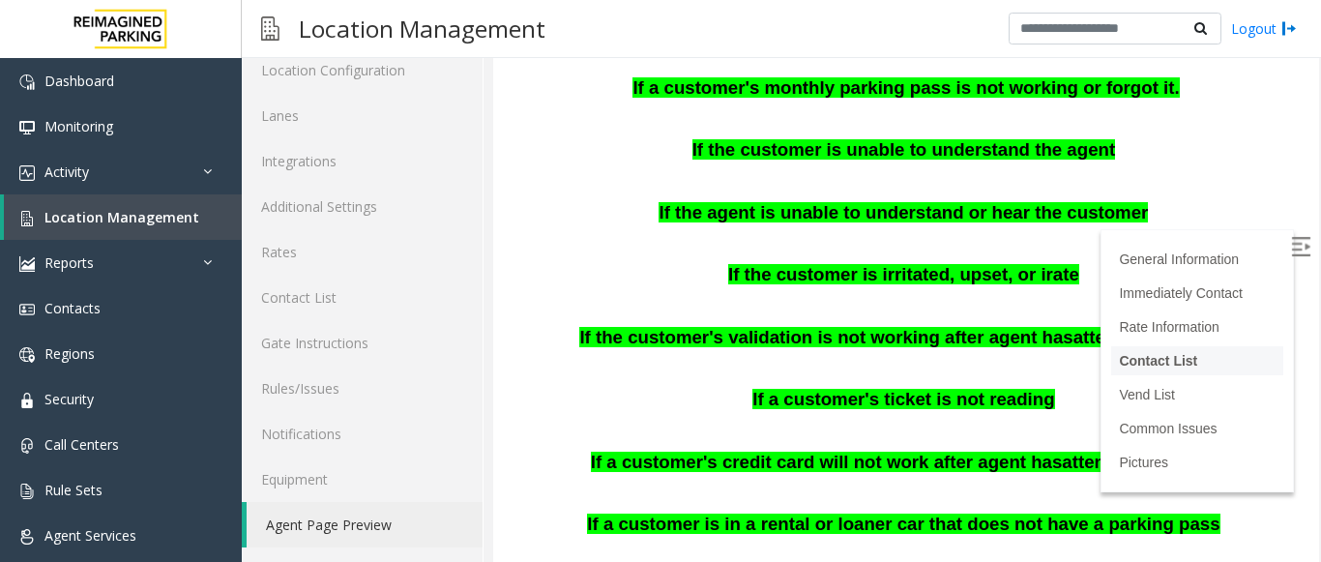
scroll to position [1064, 0]
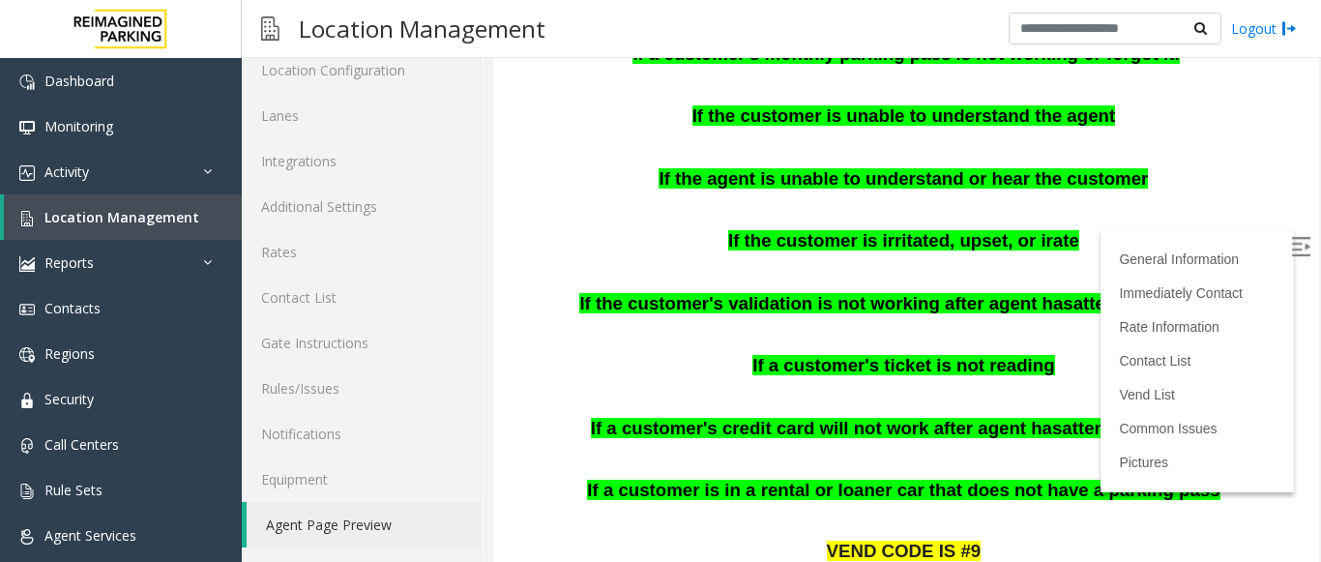
click at [1291, 249] on img at bounding box center [1300, 246] width 19 height 19
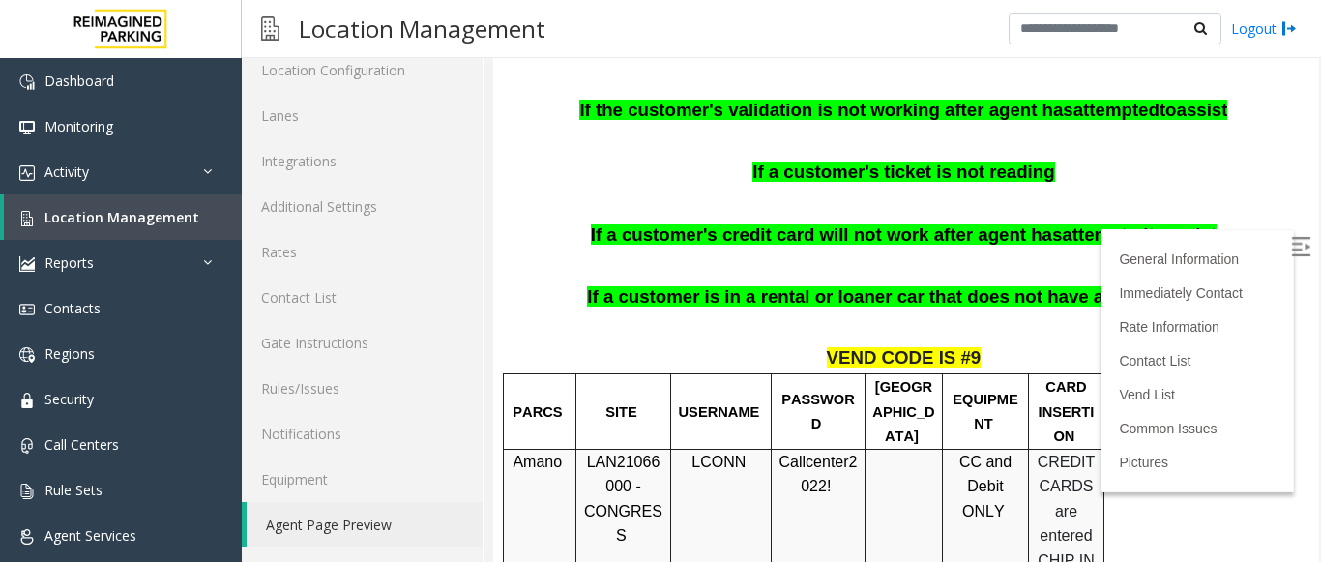
scroll to position [1160, 0]
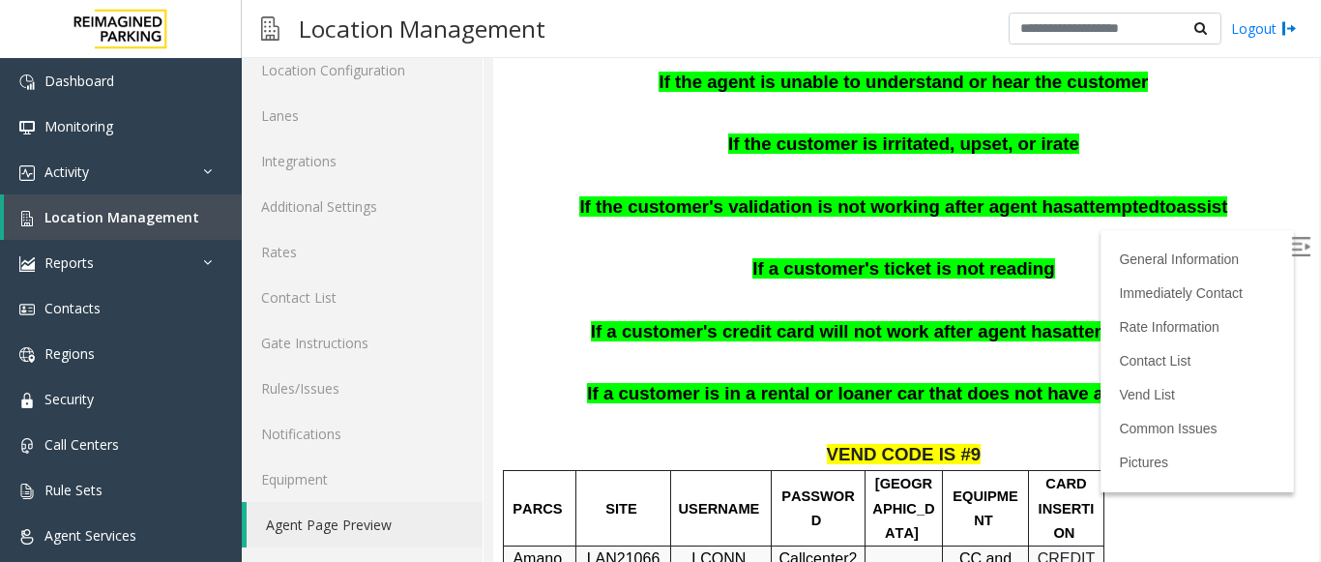
click at [980, 196] on span "If the customer's validation is not working after agent has" at bounding box center [825, 206] width 493 height 20
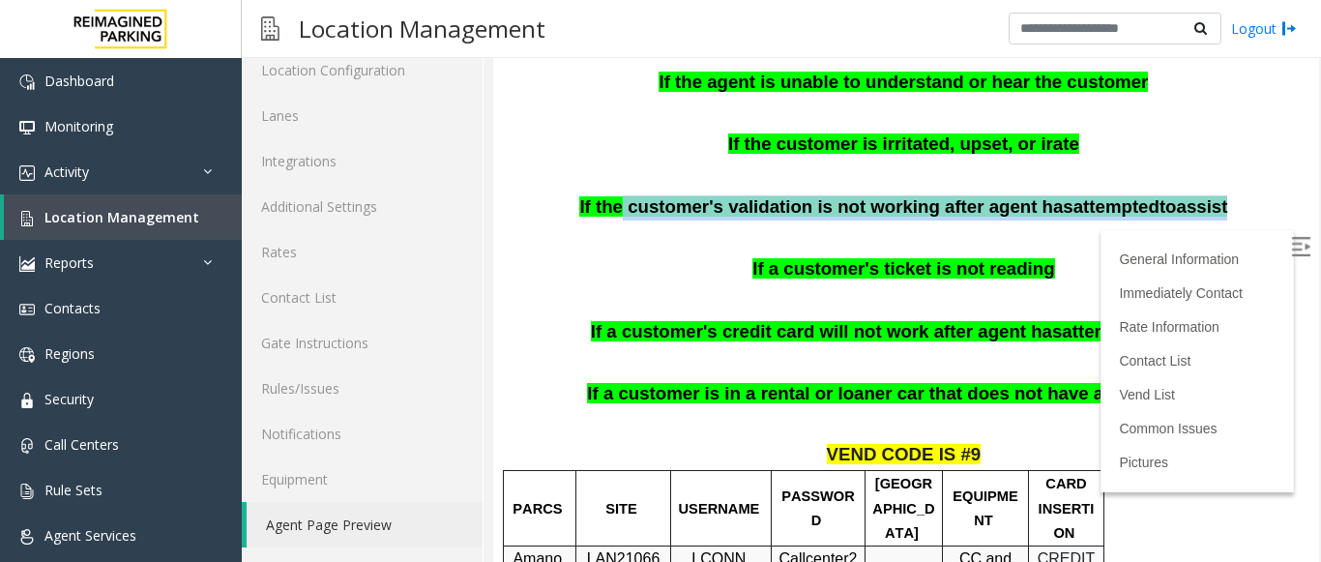
drag, startPoint x: 639, startPoint y: 187, endPoint x: 1177, endPoint y: 191, distance: 537.7
click at [1177, 196] on span "If the customer's validation is not working after agent has attempted to assist" at bounding box center [903, 206] width 648 height 20
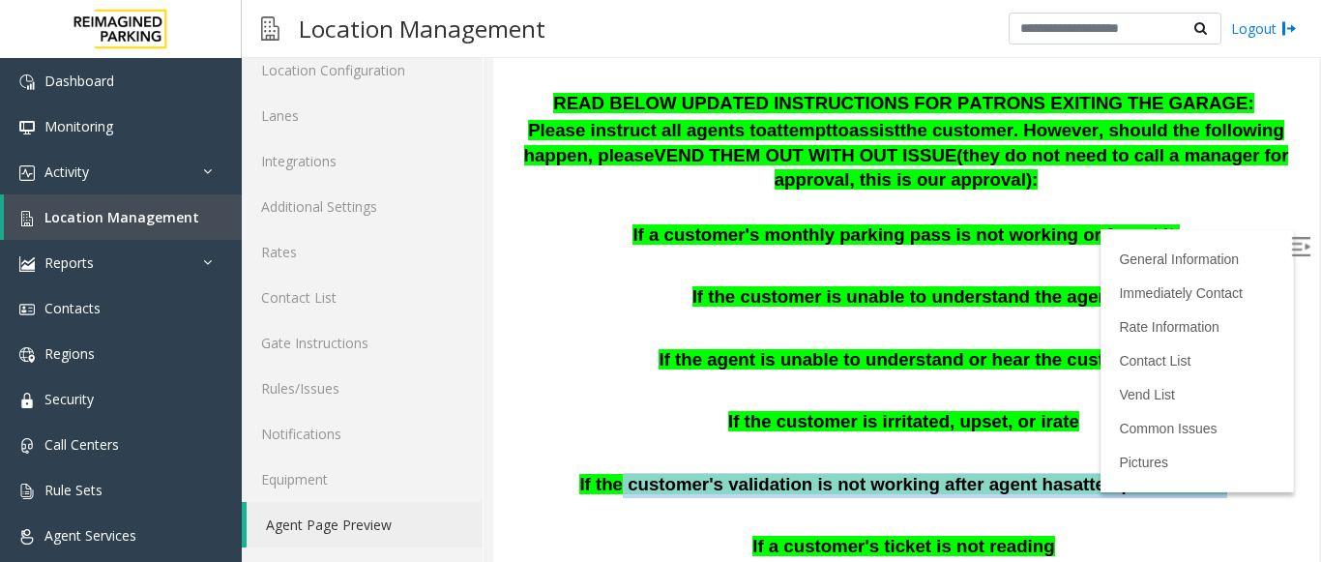
scroll to position [774, 0]
